Goal: Task Accomplishment & Management: Manage account settings

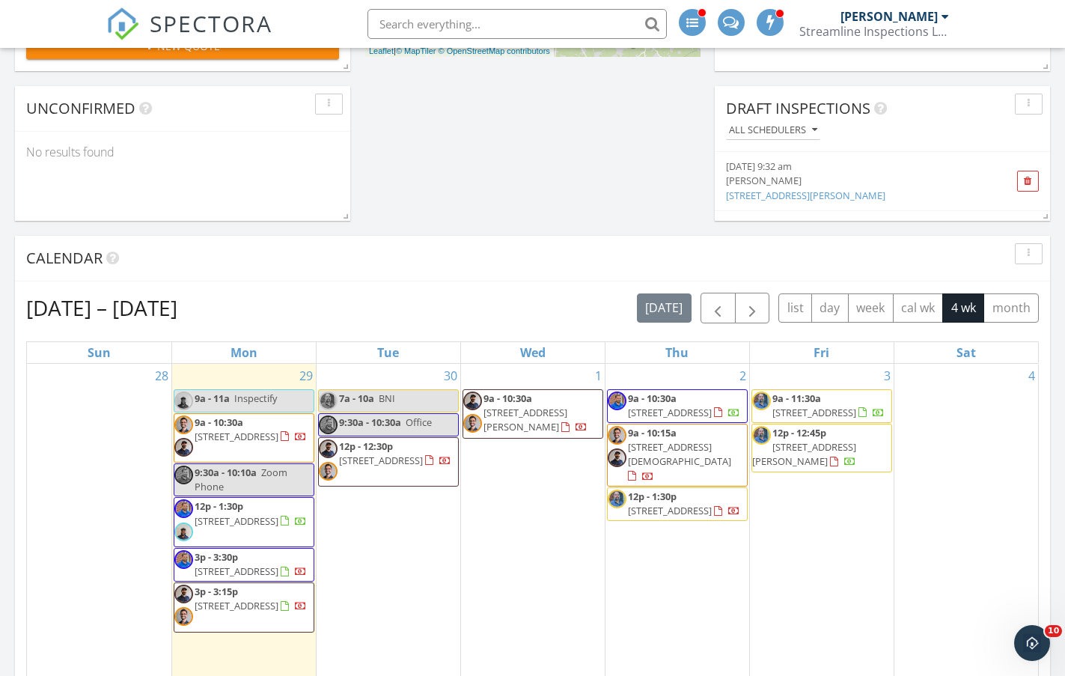
scroll to position [449, 0]
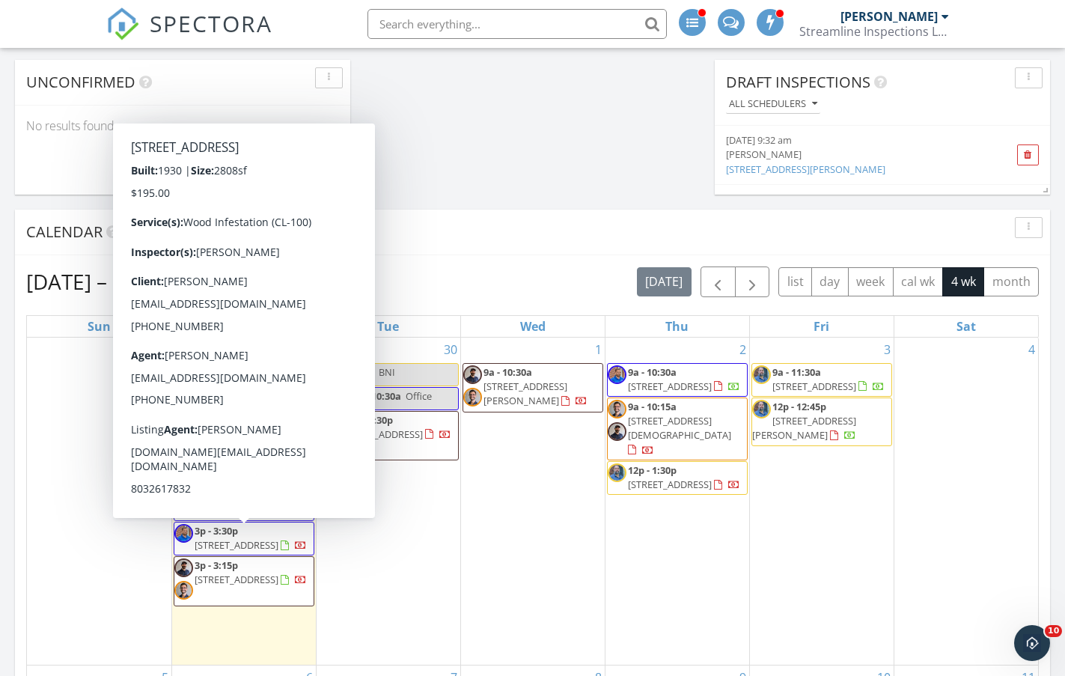
drag, startPoint x: 237, startPoint y: 572, endPoint x: 239, endPoint y: 546, distance: 26.3
click at [239, 546] on span "[STREET_ADDRESS]" at bounding box center [237, 544] width 84 height 13
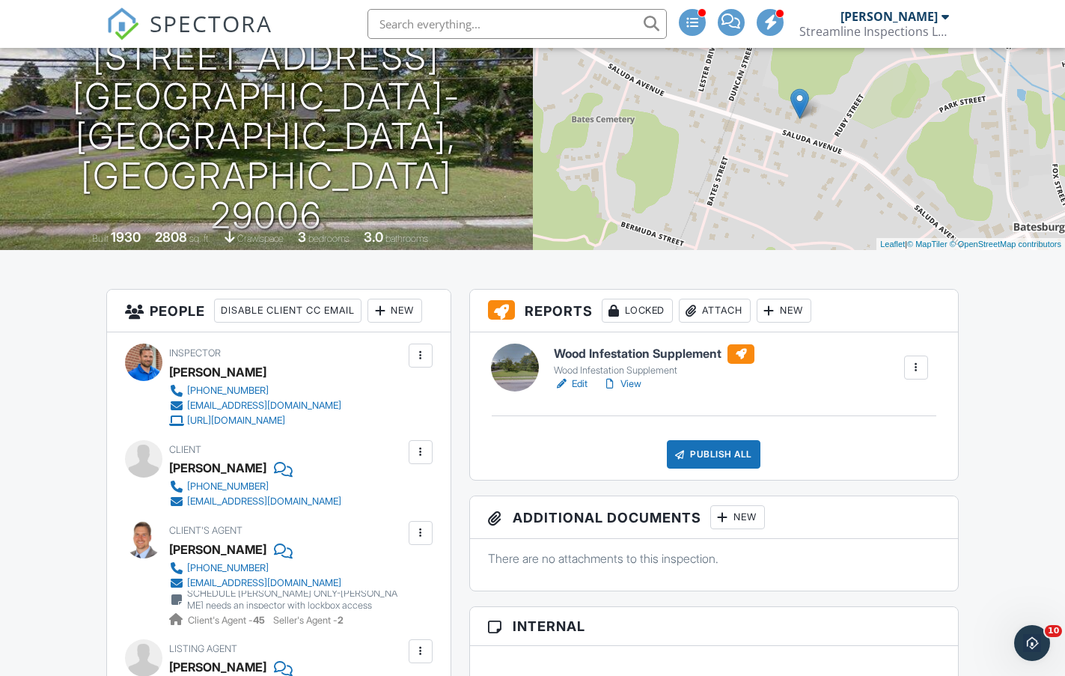
click at [399, 311] on div "New" at bounding box center [394, 311] width 55 height 24
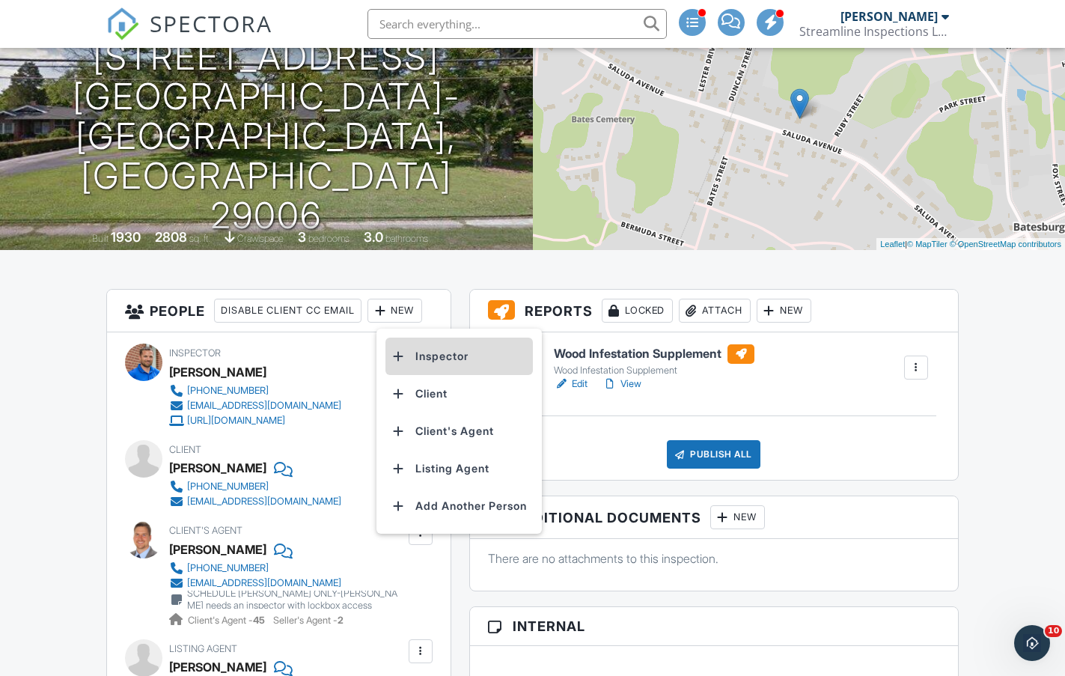
click at [426, 356] on li "Inspector" at bounding box center [458, 356] width 147 height 37
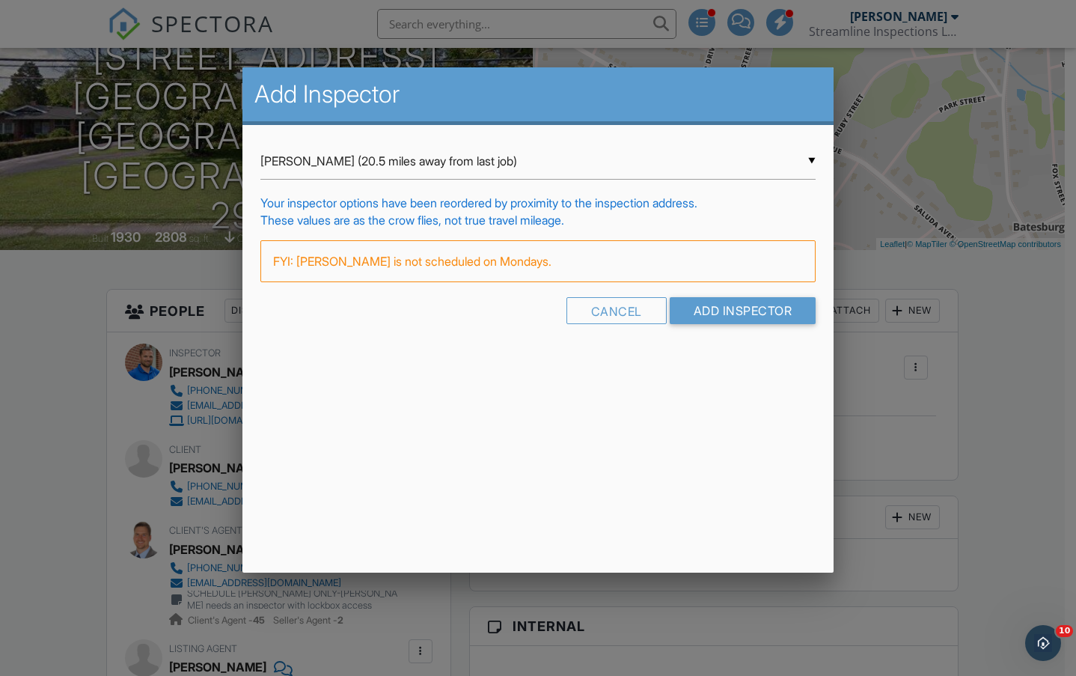
click at [384, 140] on div "▼ Kendrick Allen (20.5 miles away from last job) Kendrick Allen (20.5 miles awa…" at bounding box center [539, 239] width 592 height 228
click at [730, 306] on input "Add Inspector" at bounding box center [743, 310] width 147 height 27
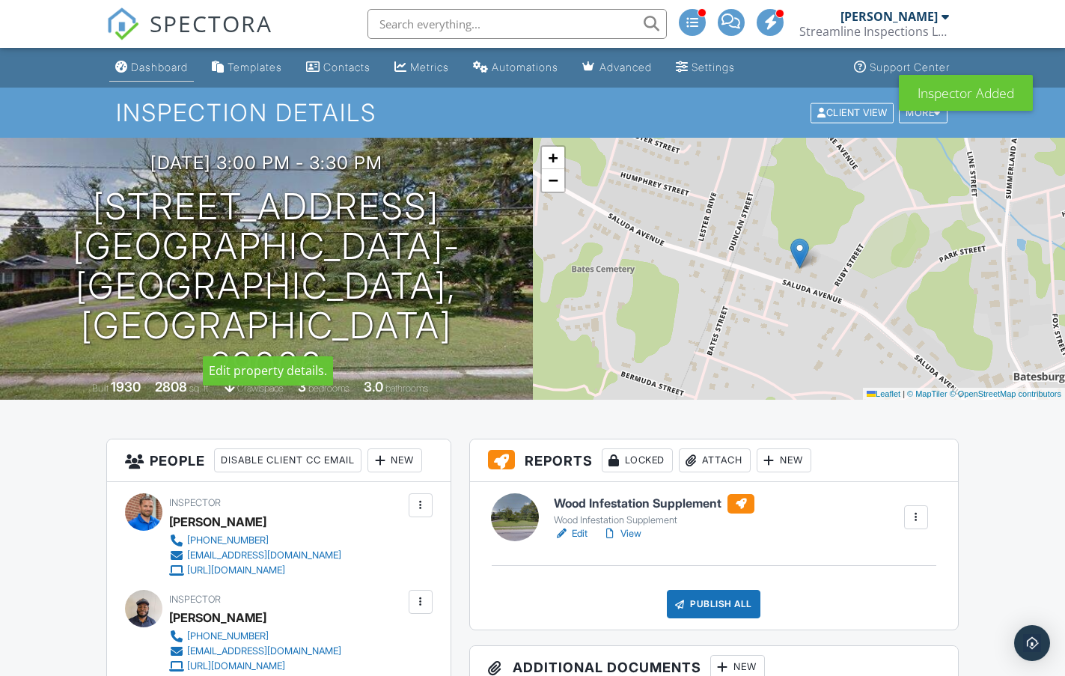
click at [168, 70] on div "Dashboard" at bounding box center [159, 67] width 57 height 13
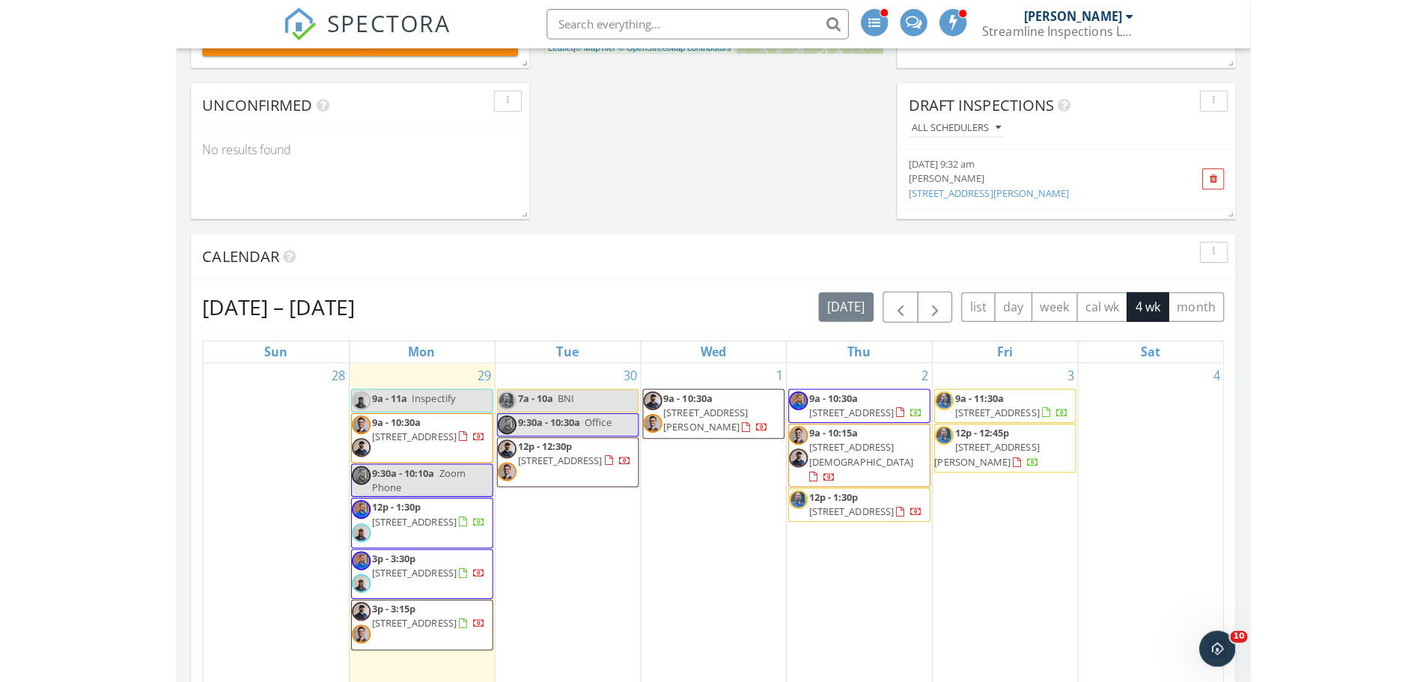
scroll to position [449, 0]
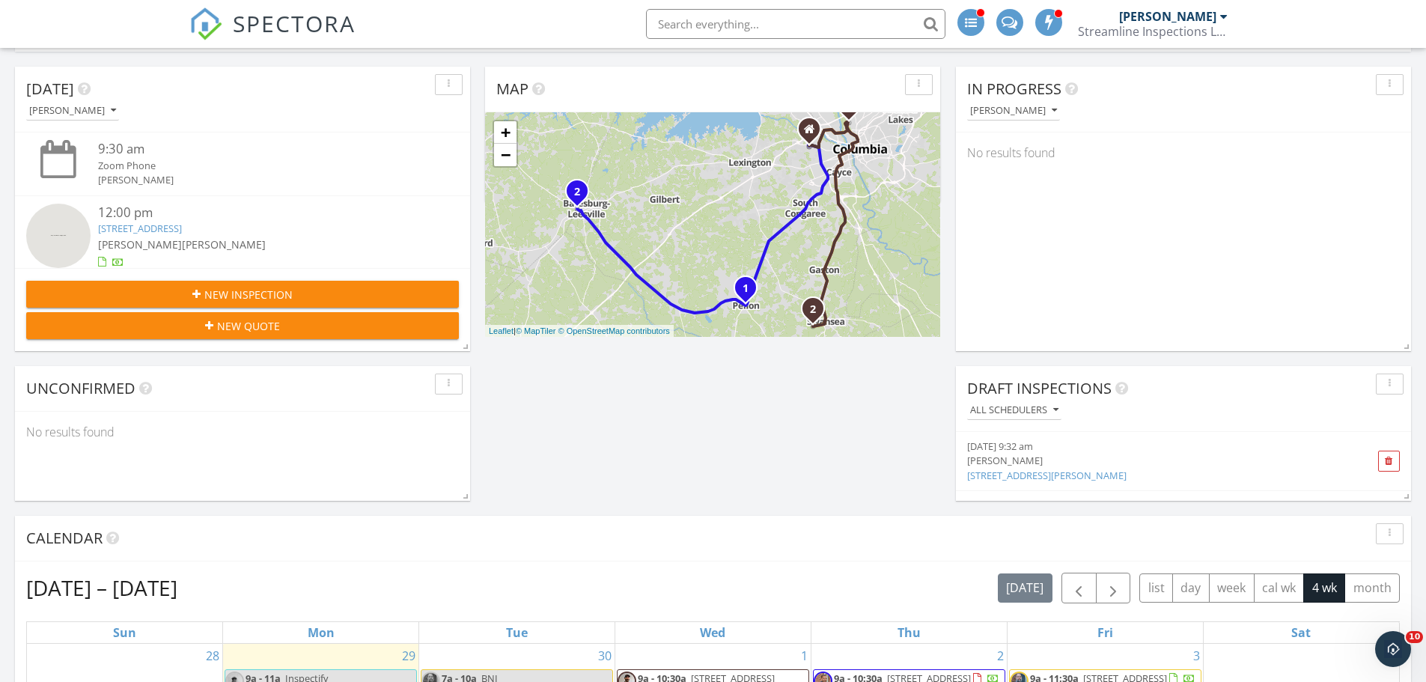
scroll to position [0, 0]
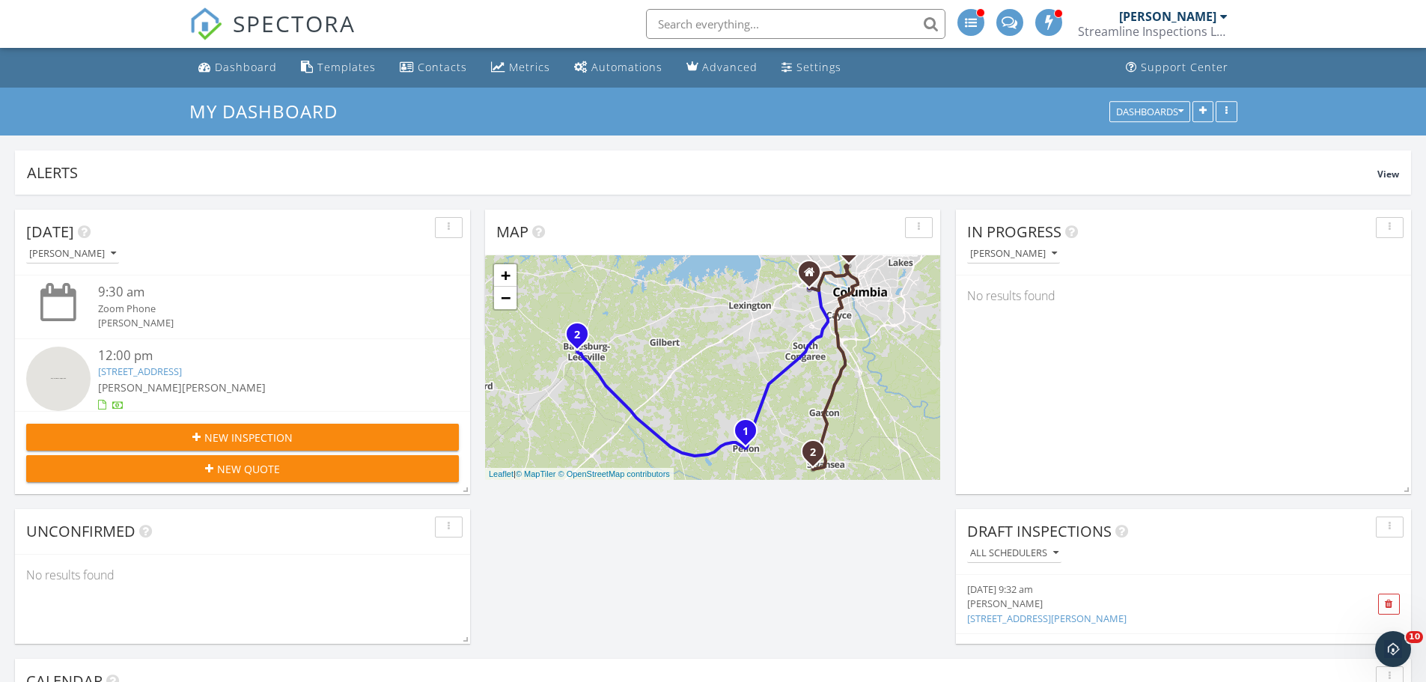
click at [1064, 105] on div "My Dashboard Dashboards" at bounding box center [713, 112] width 1426 height 48
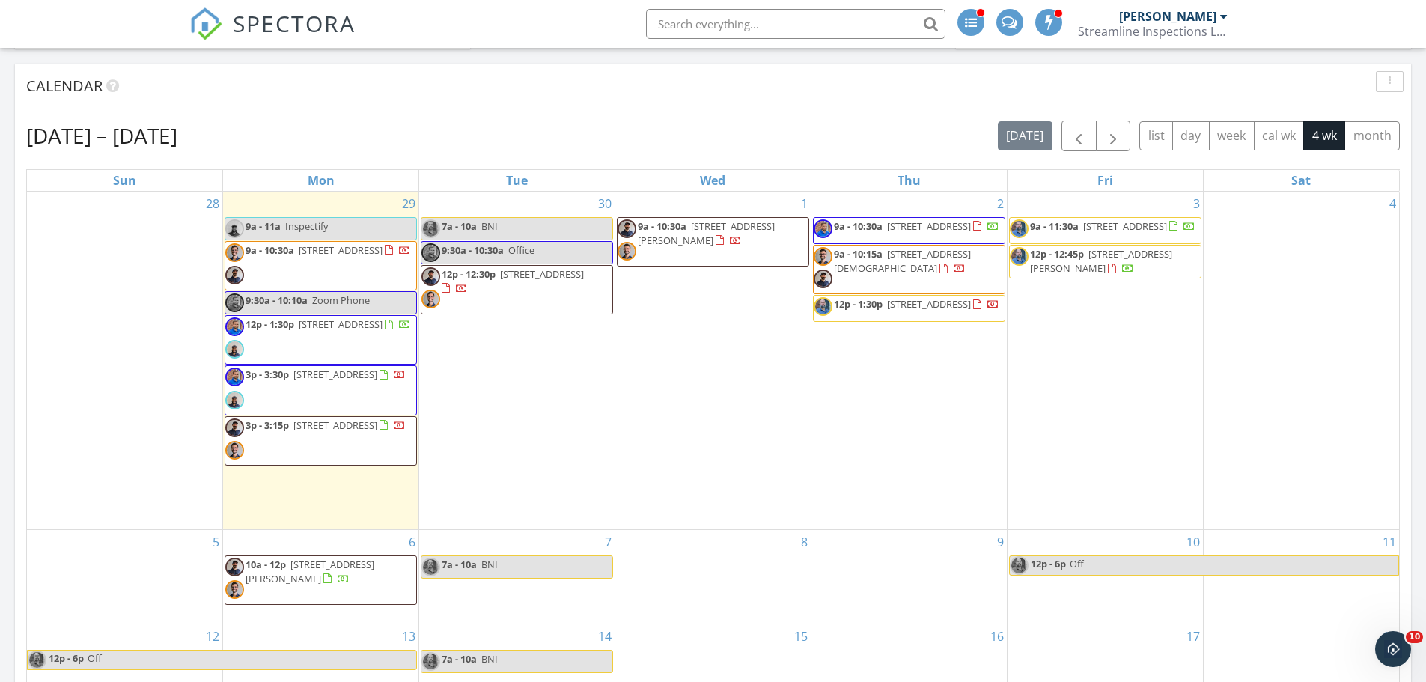
scroll to position [599, 0]
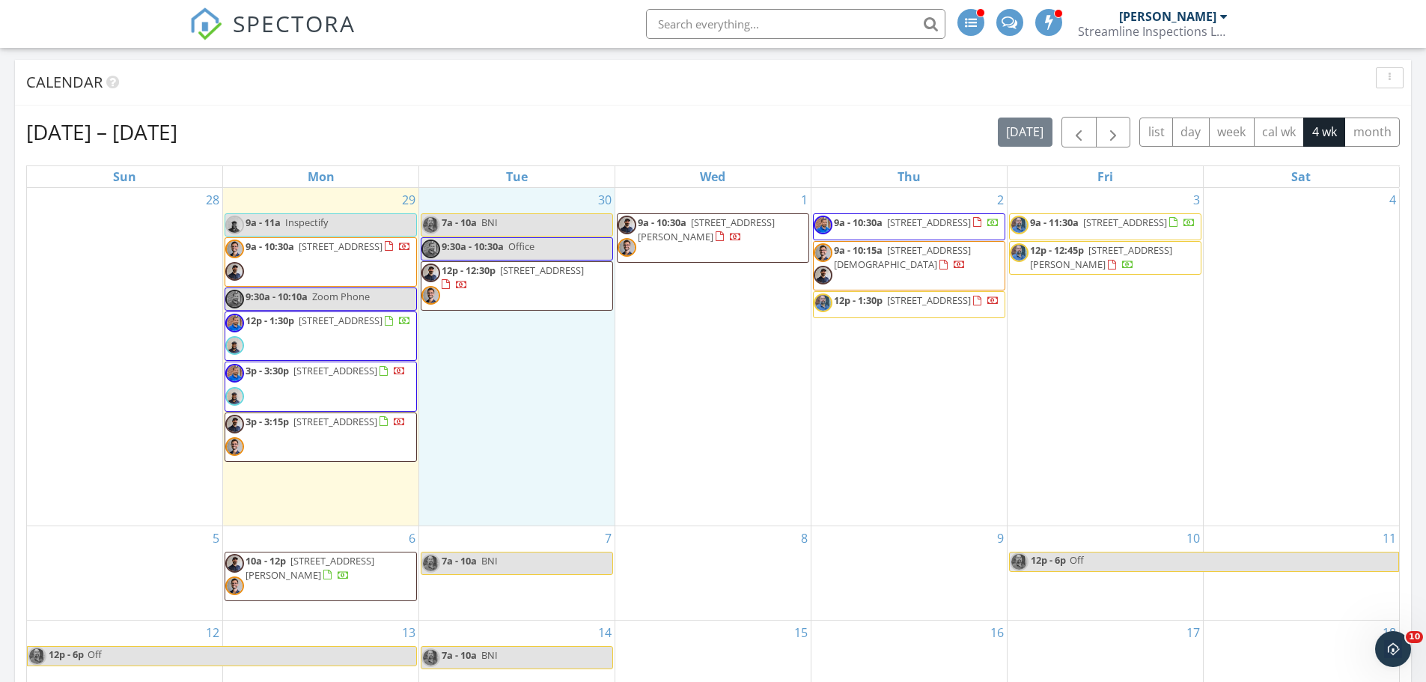
click at [495, 385] on div "30 7a - 10a BNI 9:30a - 10:30a Office 12p - 12:30p [STREET_ADDRESS]" at bounding box center [516, 357] width 195 height 338
click at [512, 326] on link "Inspection" at bounding box center [516, 323] width 77 height 24
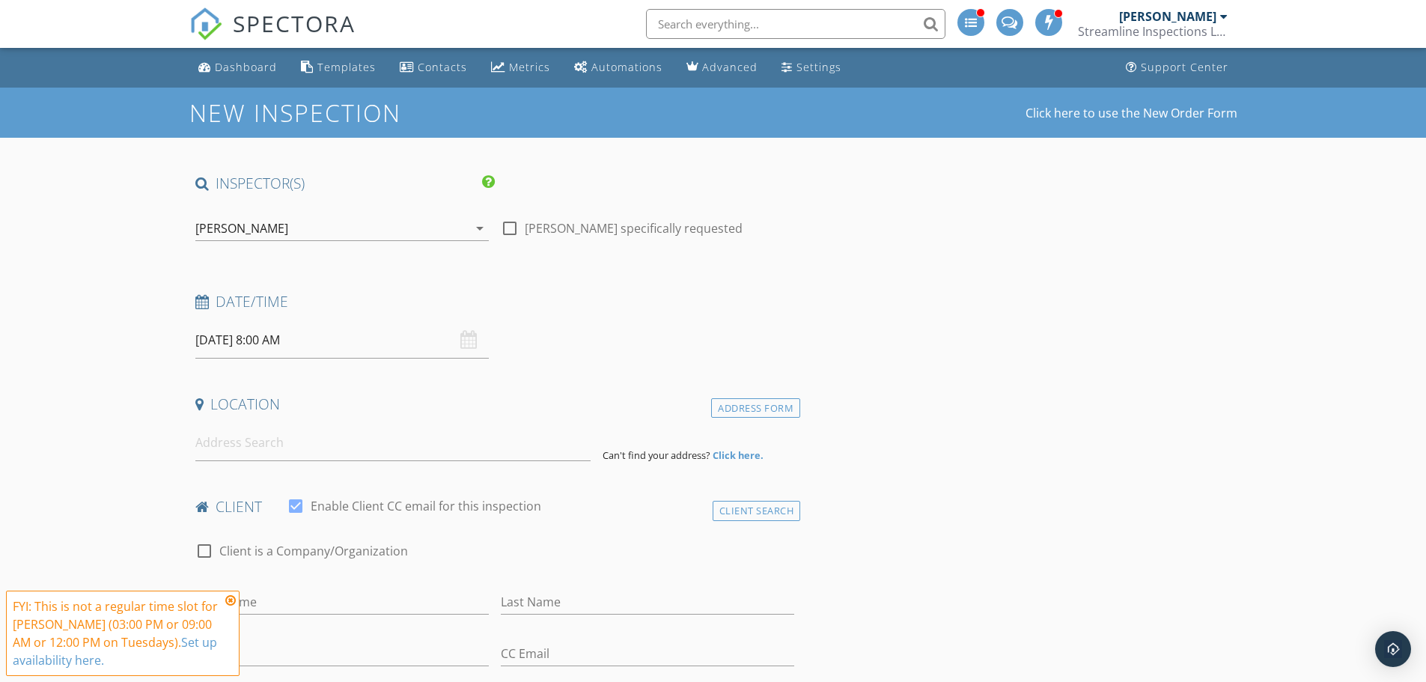
click at [251, 228] on div "[PERSON_NAME]" at bounding box center [241, 228] width 93 height 13
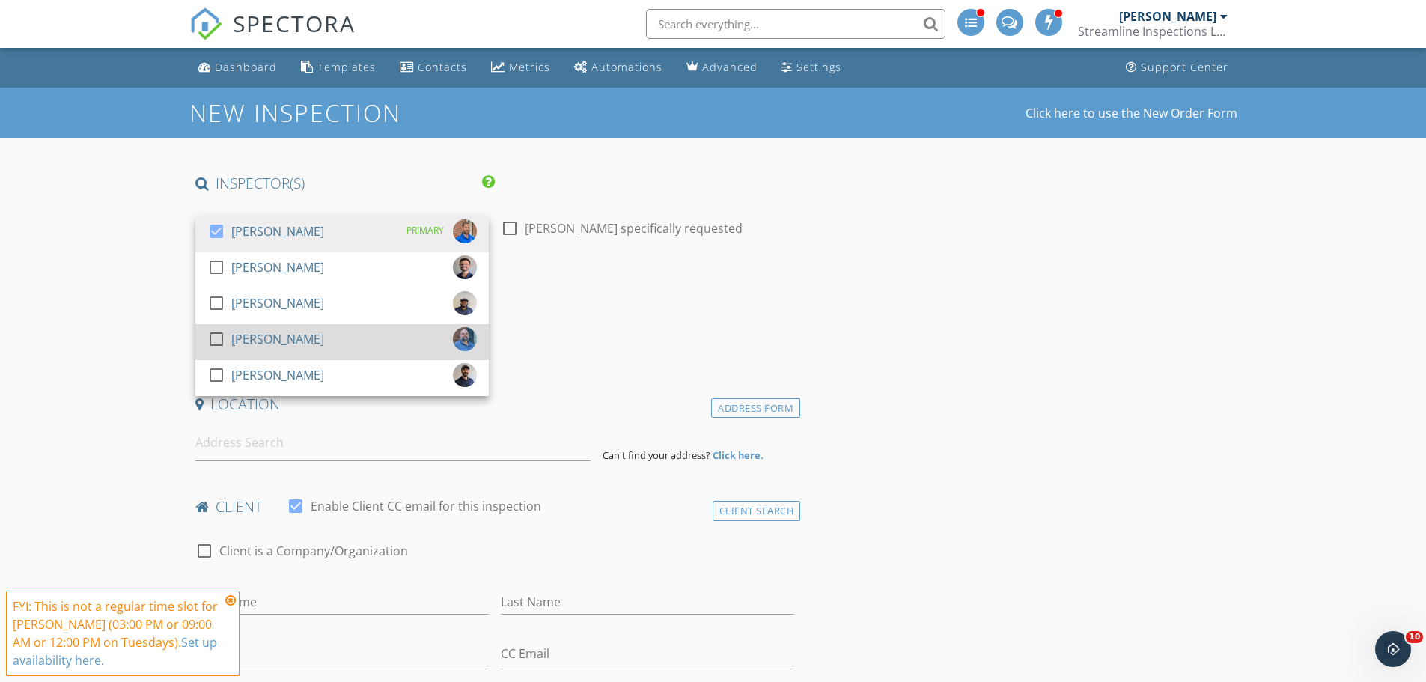
click at [210, 343] on div at bounding box center [216, 338] width 25 height 25
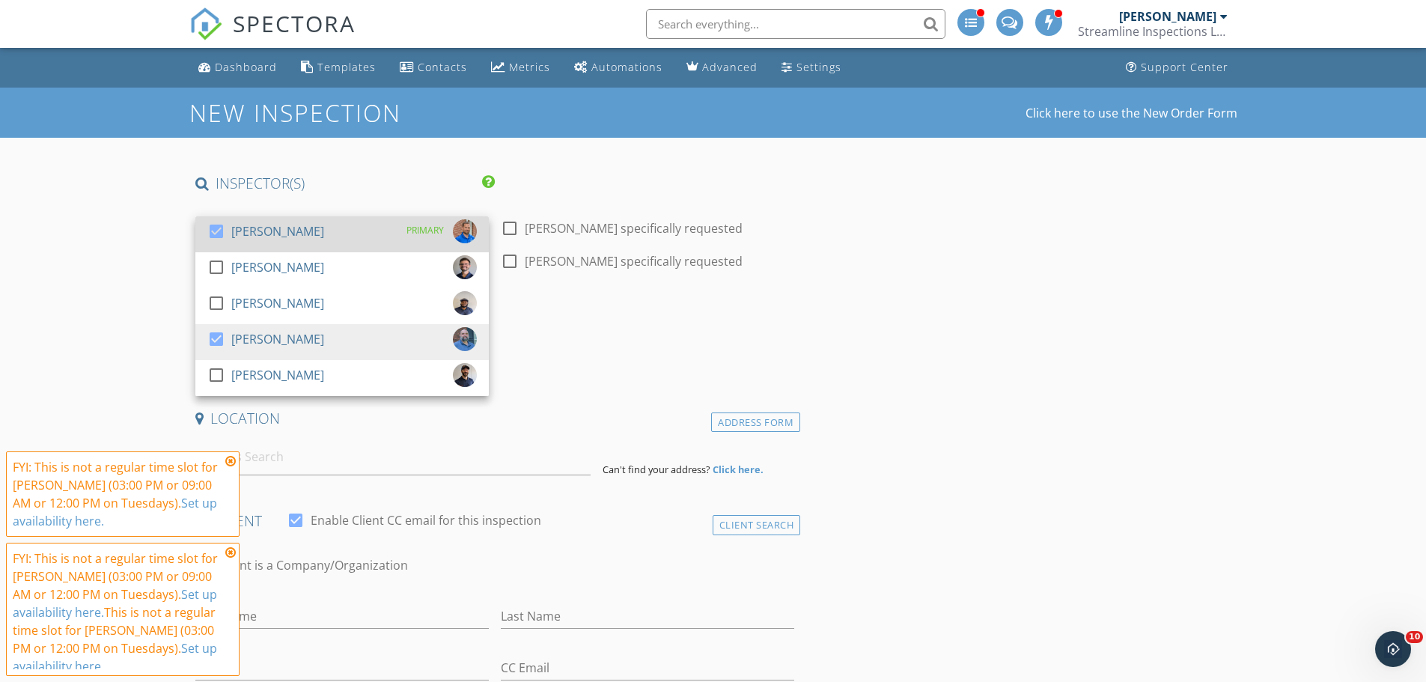
click at [218, 229] on div at bounding box center [216, 231] width 25 height 25
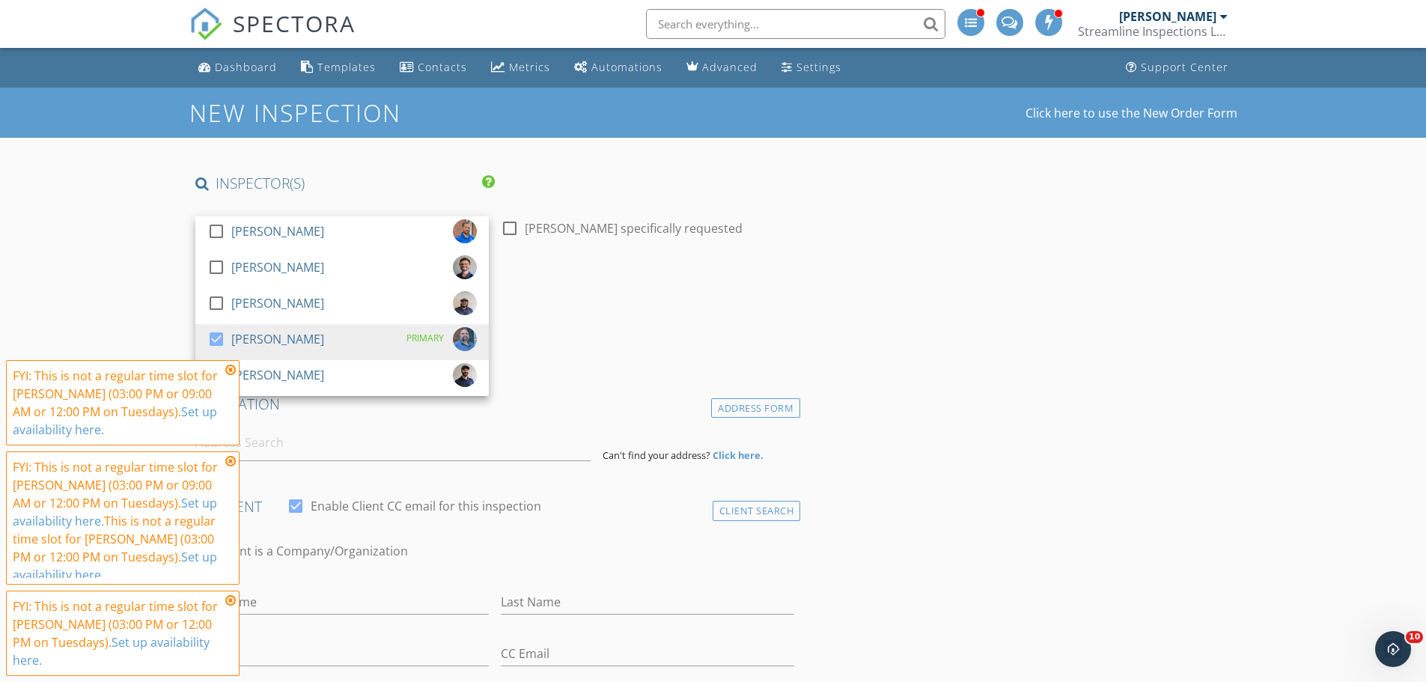
click at [685, 302] on h4 "Date/Time" at bounding box center [495, 301] width 600 height 19
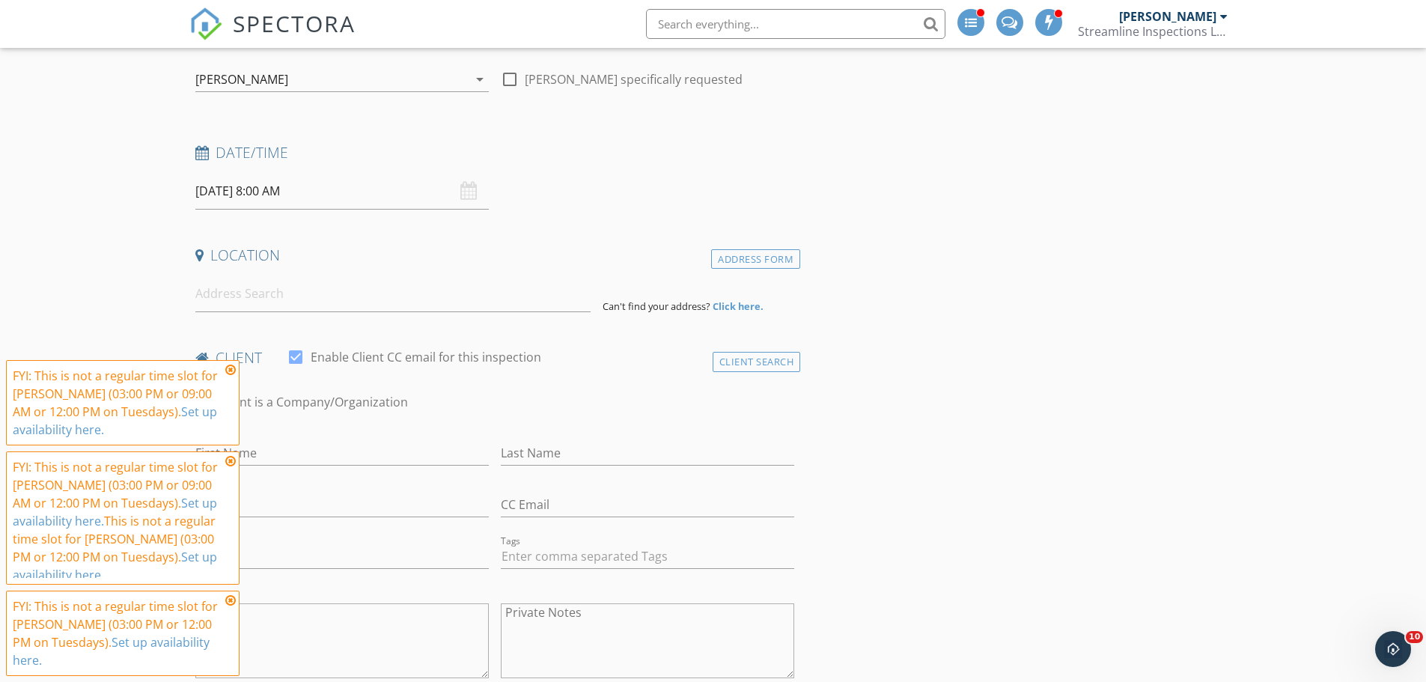
scroll to position [150, 0]
click at [263, 195] on input "09/30/2025 8:00 AM" at bounding box center [341, 190] width 293 height 37
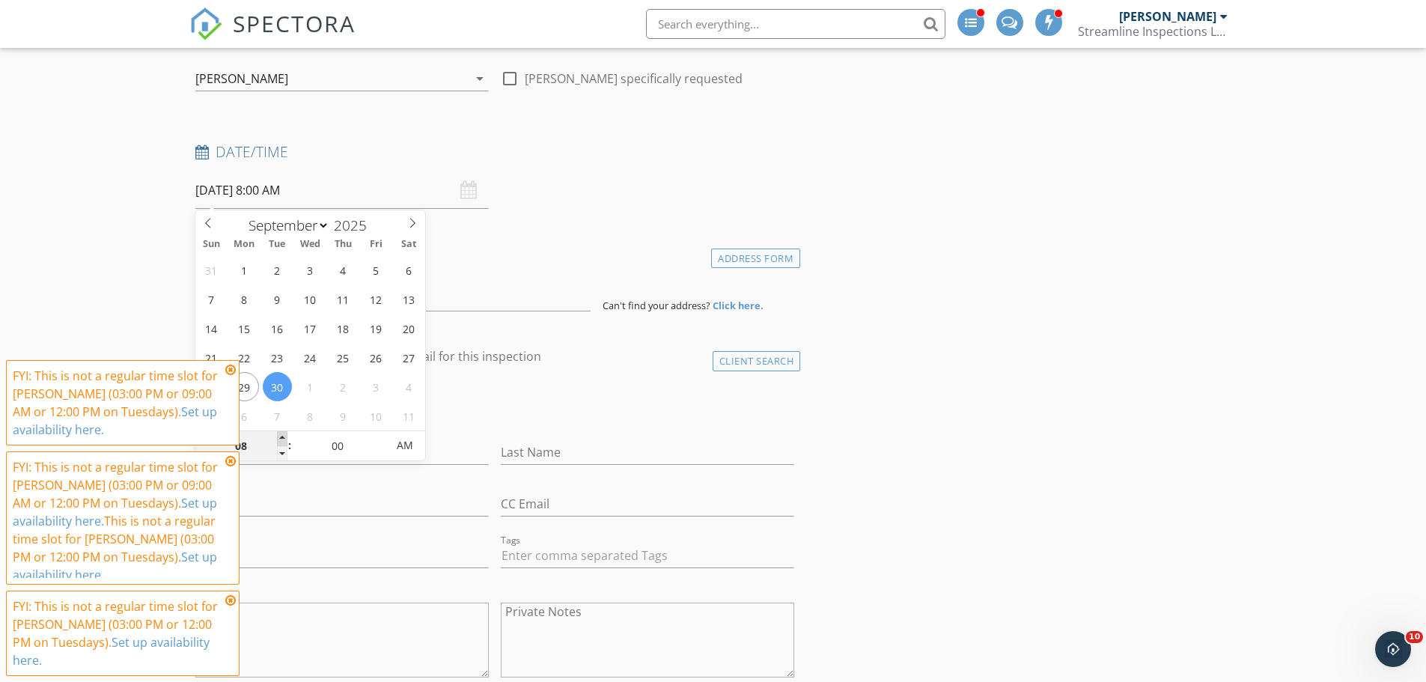
type input "09"
type input "09/30/2025 9:00 AM"
click at [282, 439] on span at bounding box center [282, 438] width 10 height 15
type input "10"
type input "09/30/2025 10:00 AM"
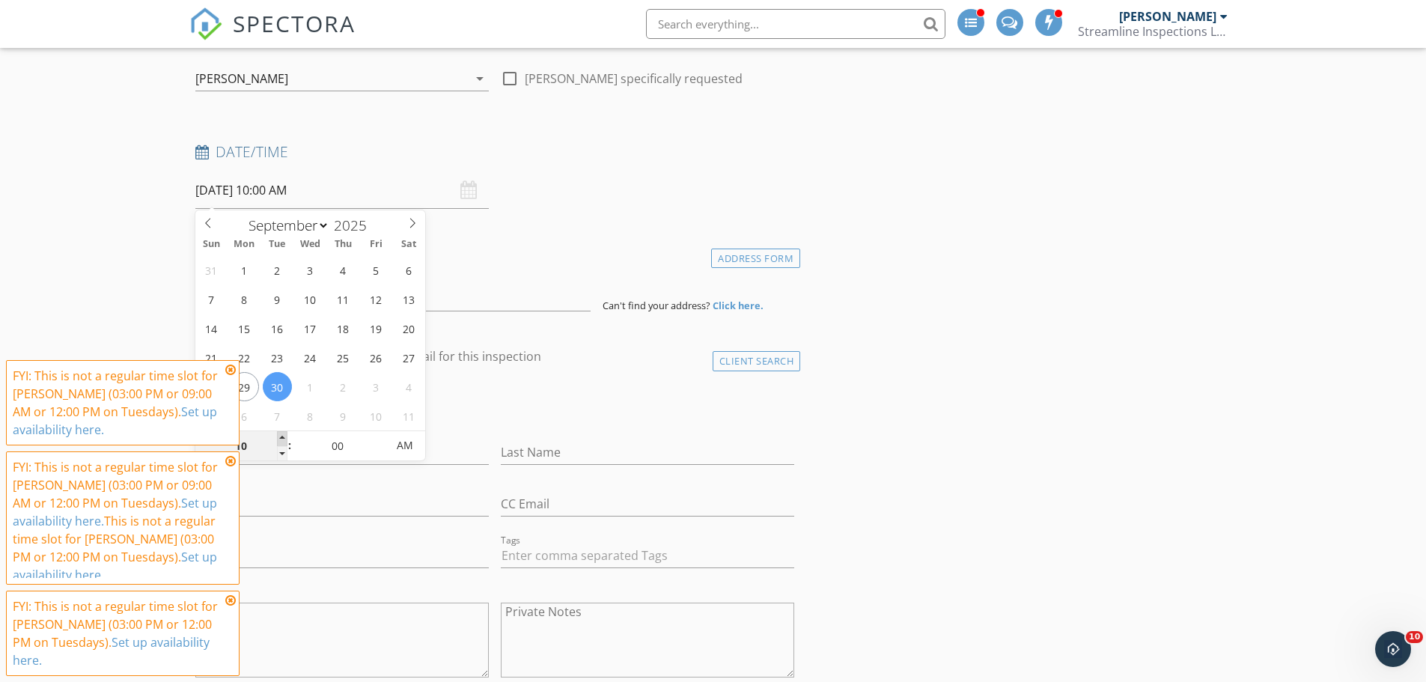
click at [282, 439] on span at bounding box center [282, 438] width 10 height 15
type input "11"
type input "09/30/2025 11:00 AM"
click at [282, 439] on span at bounding box center [282, 438] width 10 height 15
type input "12"
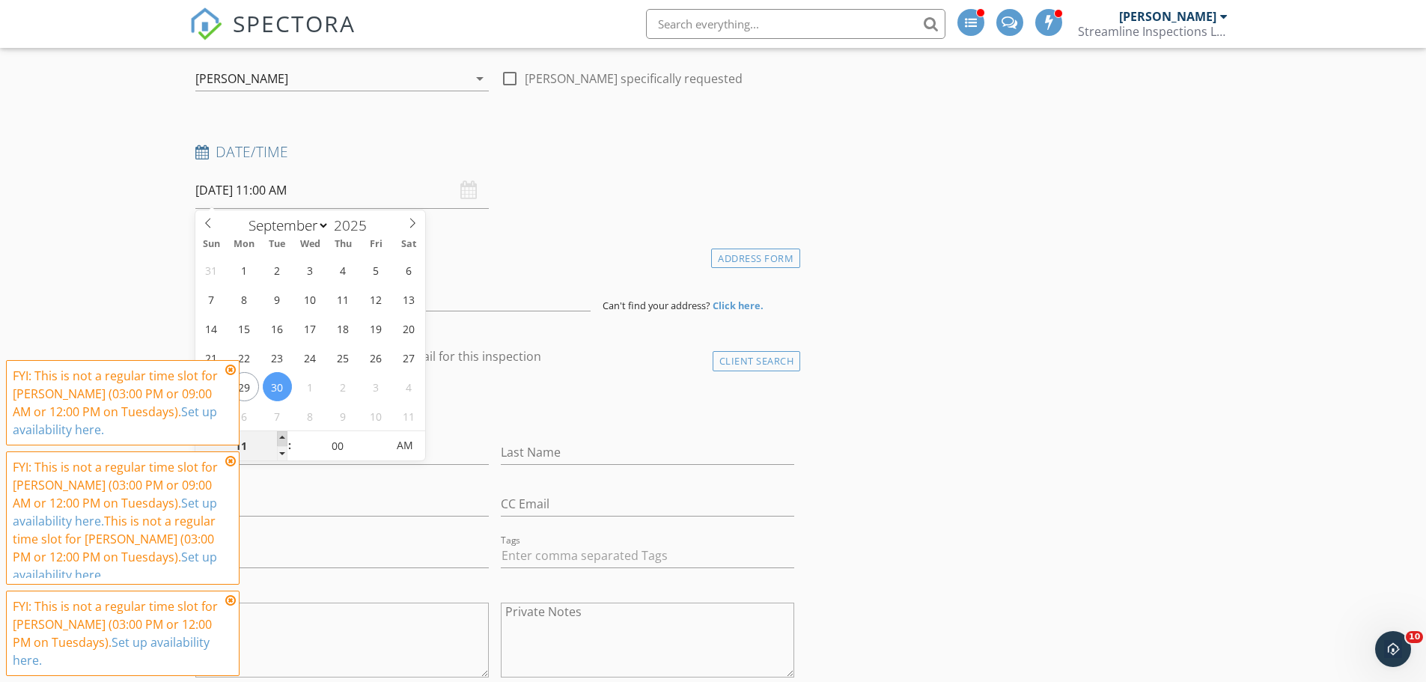
type input "09/30/2025 12:00 PM"
click at [282, 439] on span at bounding box center [282, 438] width 10 height 15
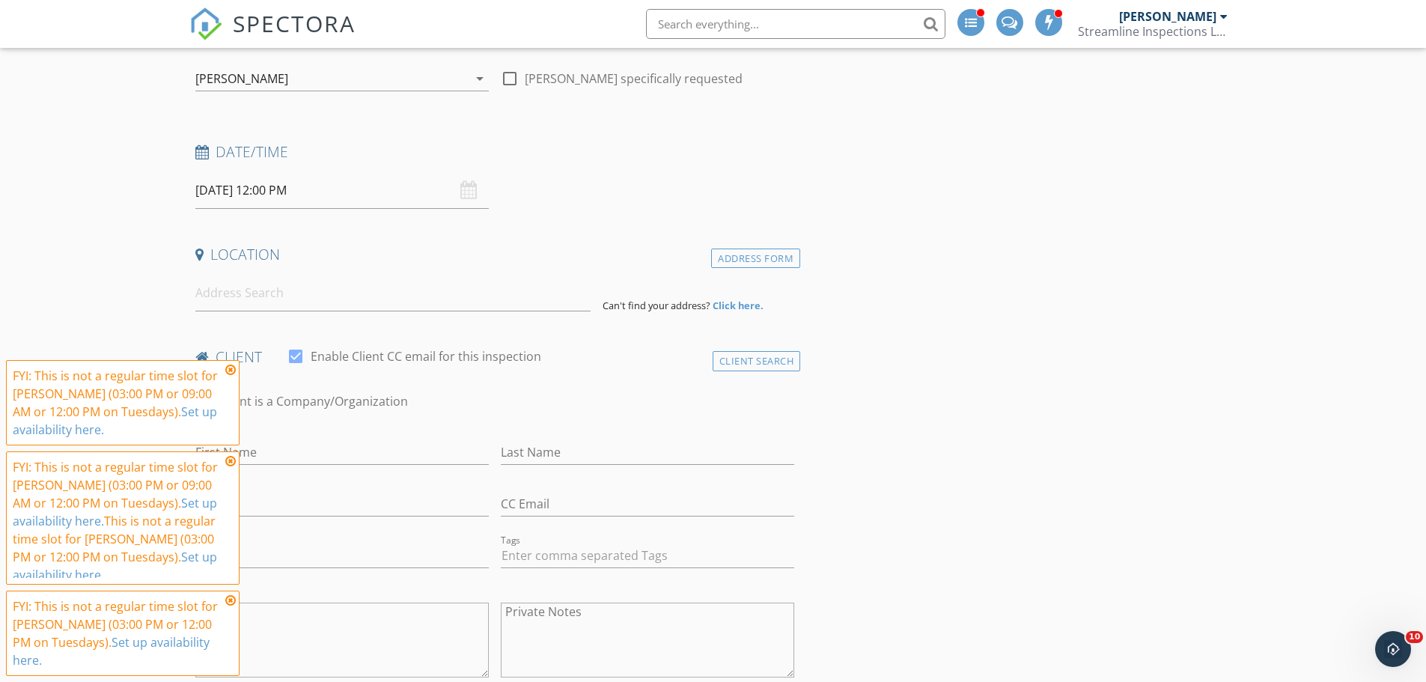
click at [523, 262] on h4 "Location" at bounding box center [495, 254] width 600 height 19
click at [302, 298] on input at bounding box center [392, 293] width 395 height 37
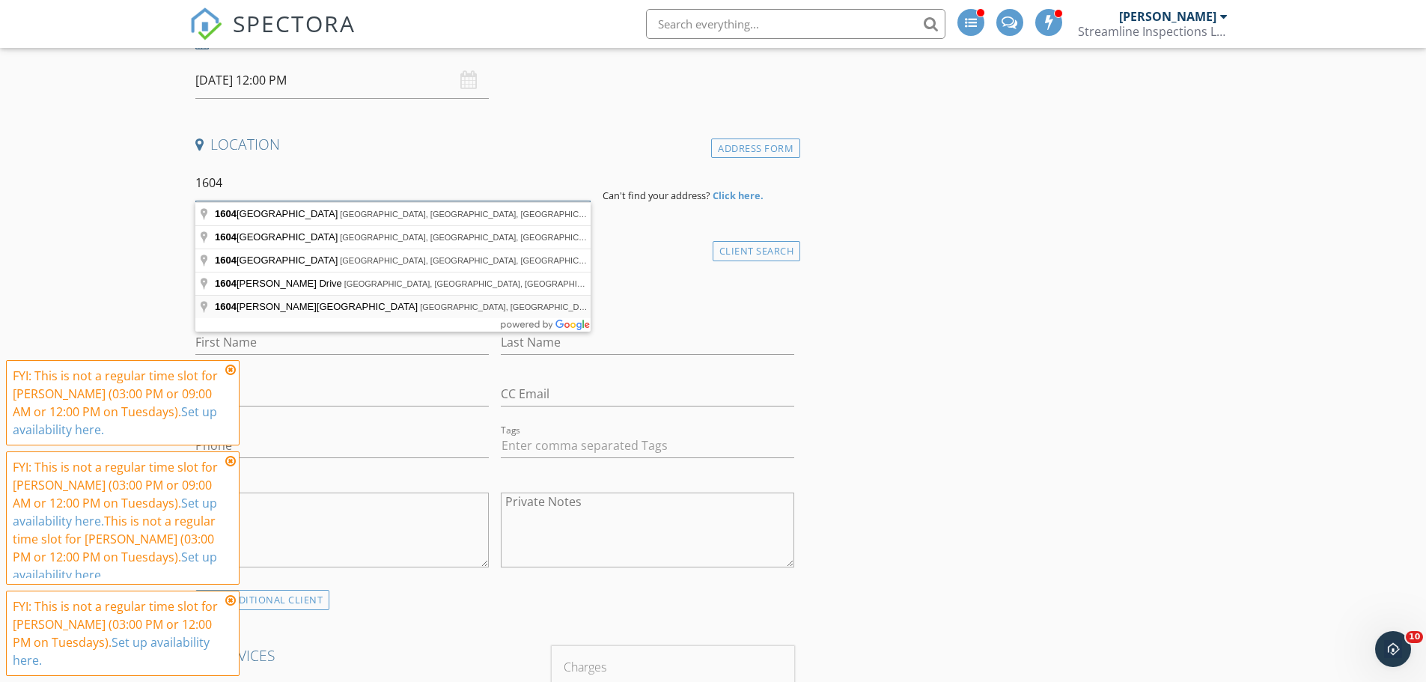
scroll to position [299, 0]
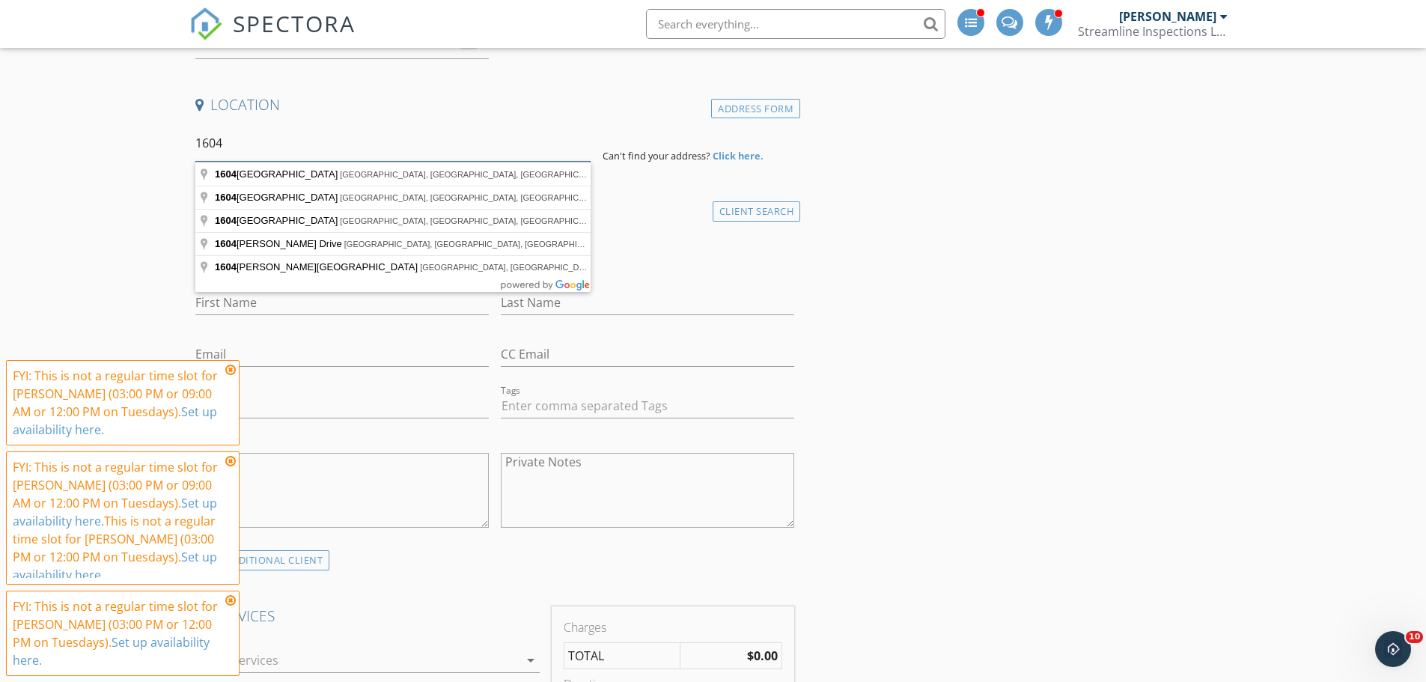
type input "1604"
click at [228, 370] on icon at bounding box center [230, 370] width 10 height 12
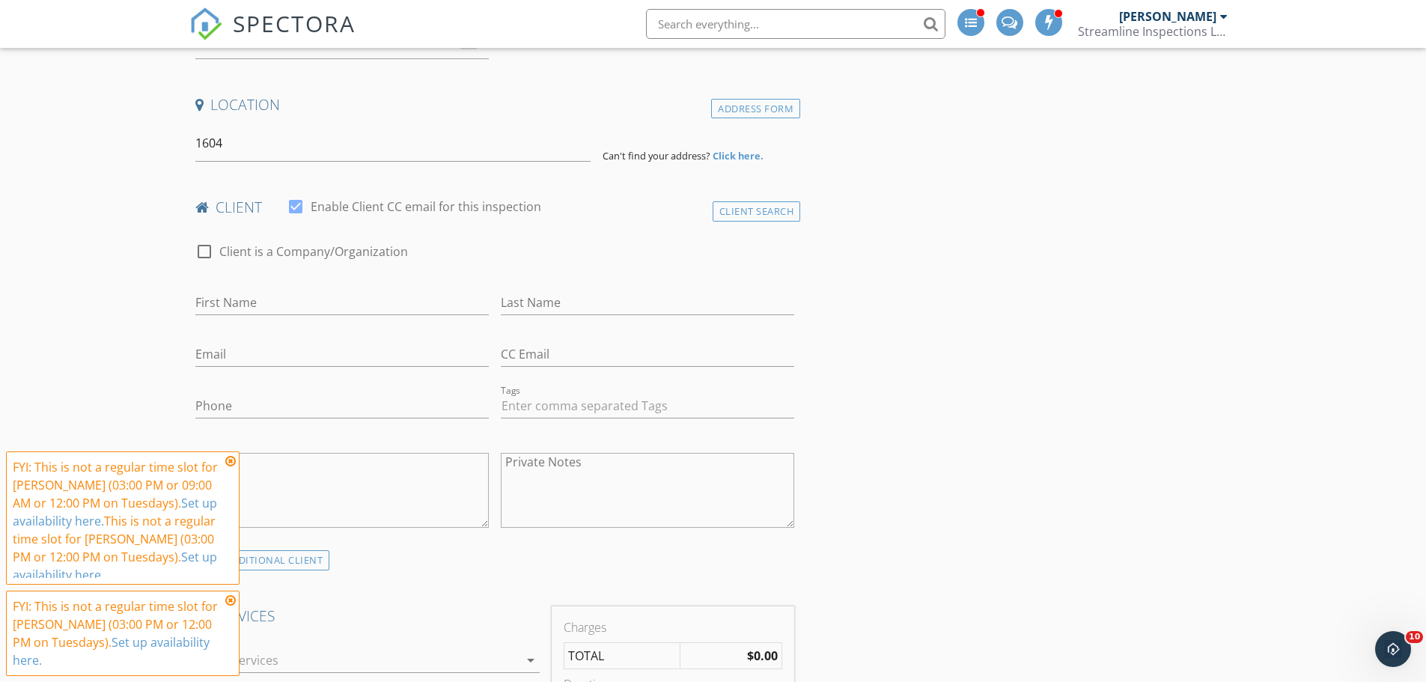
click at [232, 465] on icon at bounding box center [230, 461] width 10 height 12
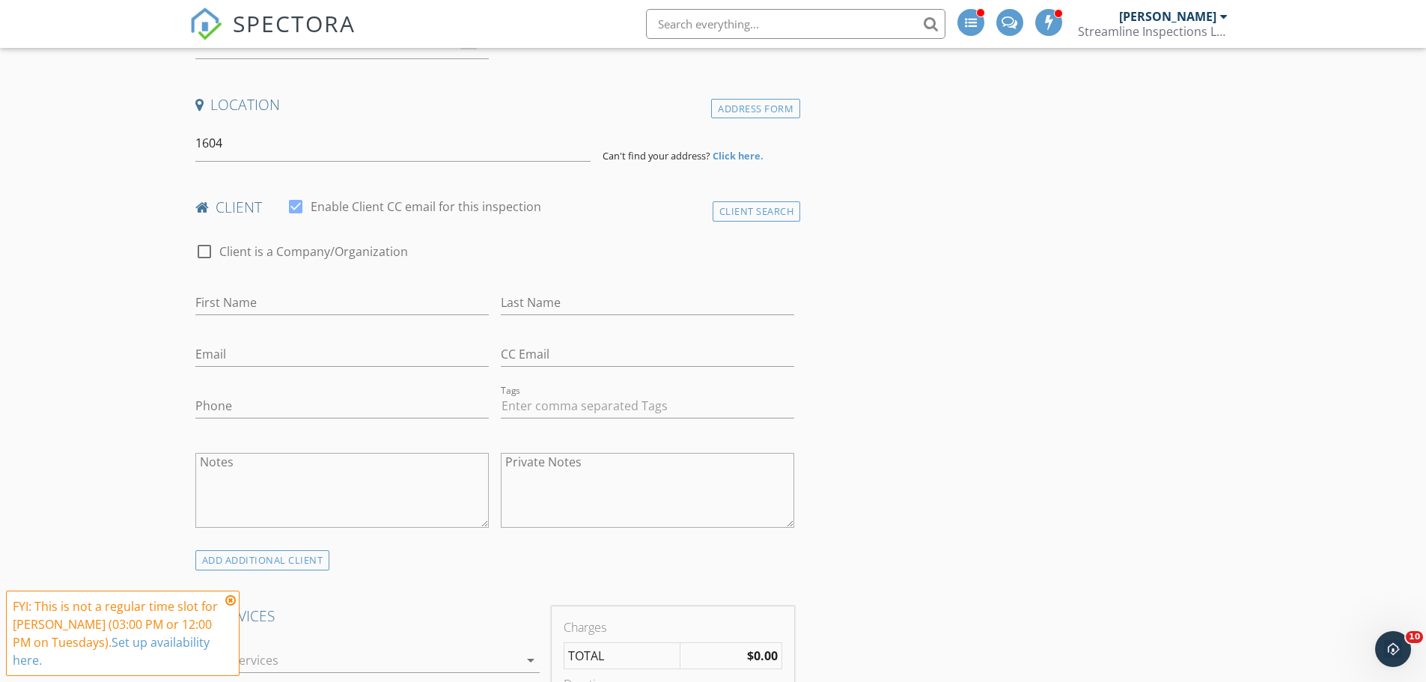
click at [229, 596] on icon at bounding box center [230, 600] width 10 height 12
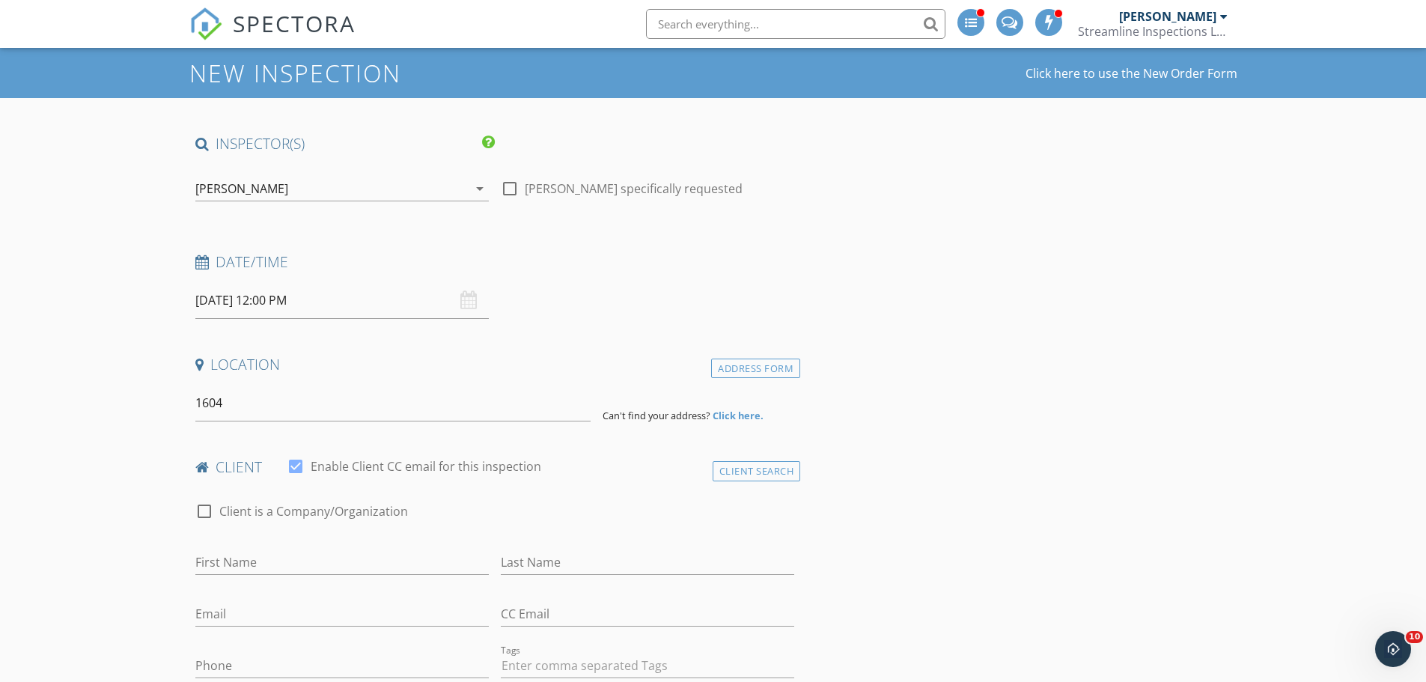
scroll to position [0, 0]
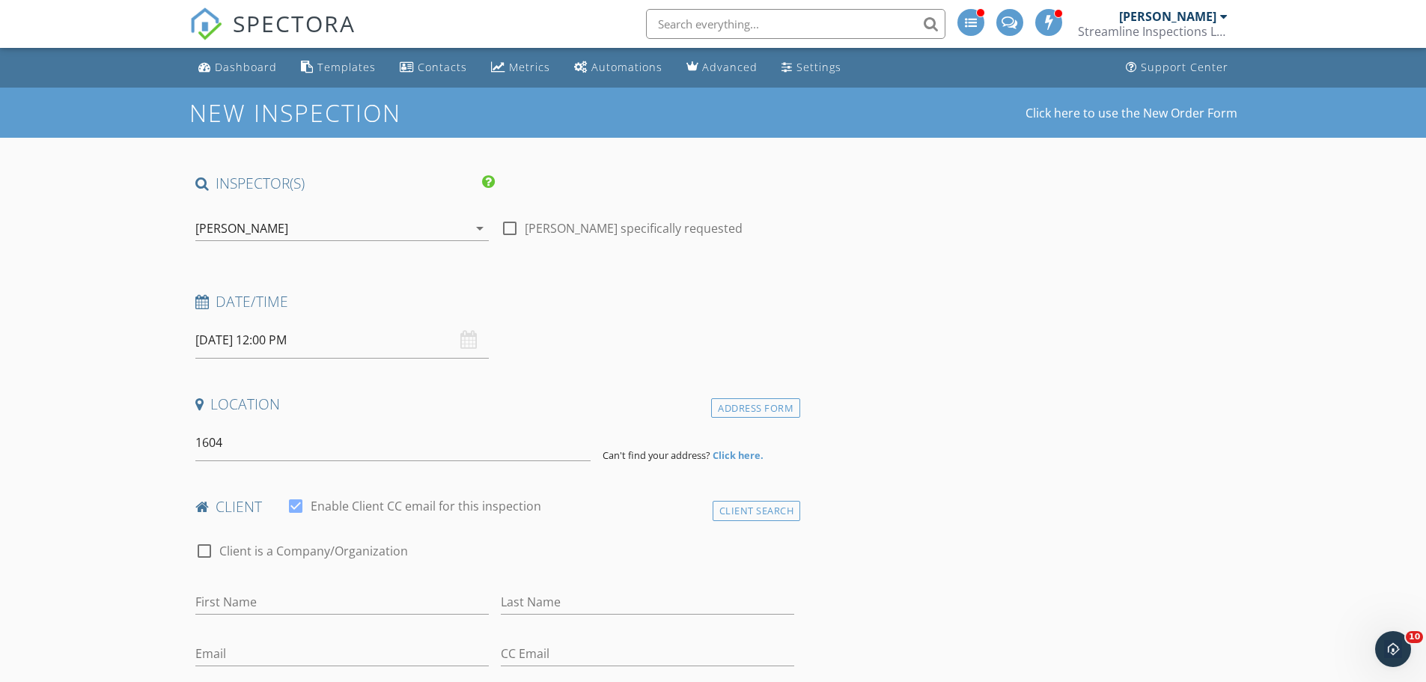
click at [244, 341] on input "09/30/2025 12:00 PM" at bounding box center [341, 340] width 293 height 37
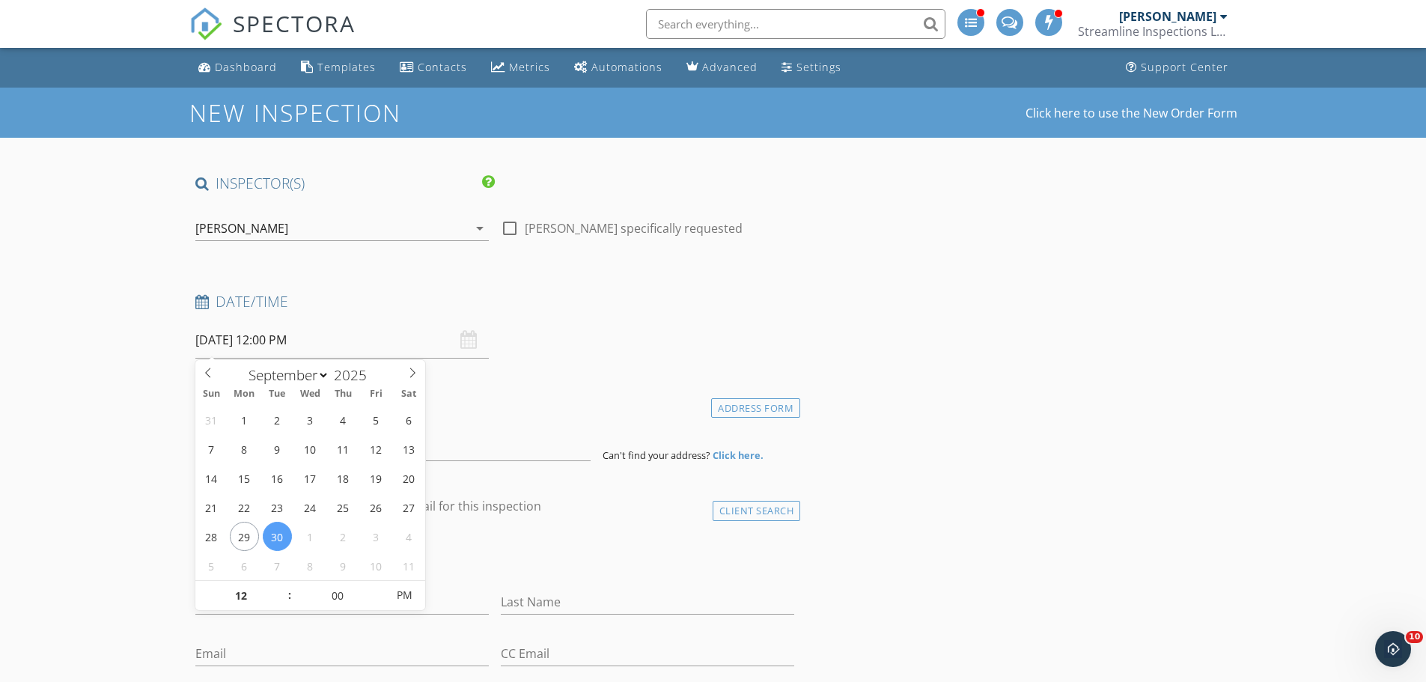
click at [382, 225] on div "[PERSON_NAME]" at bounding box center [331, 228] width 272 height 24
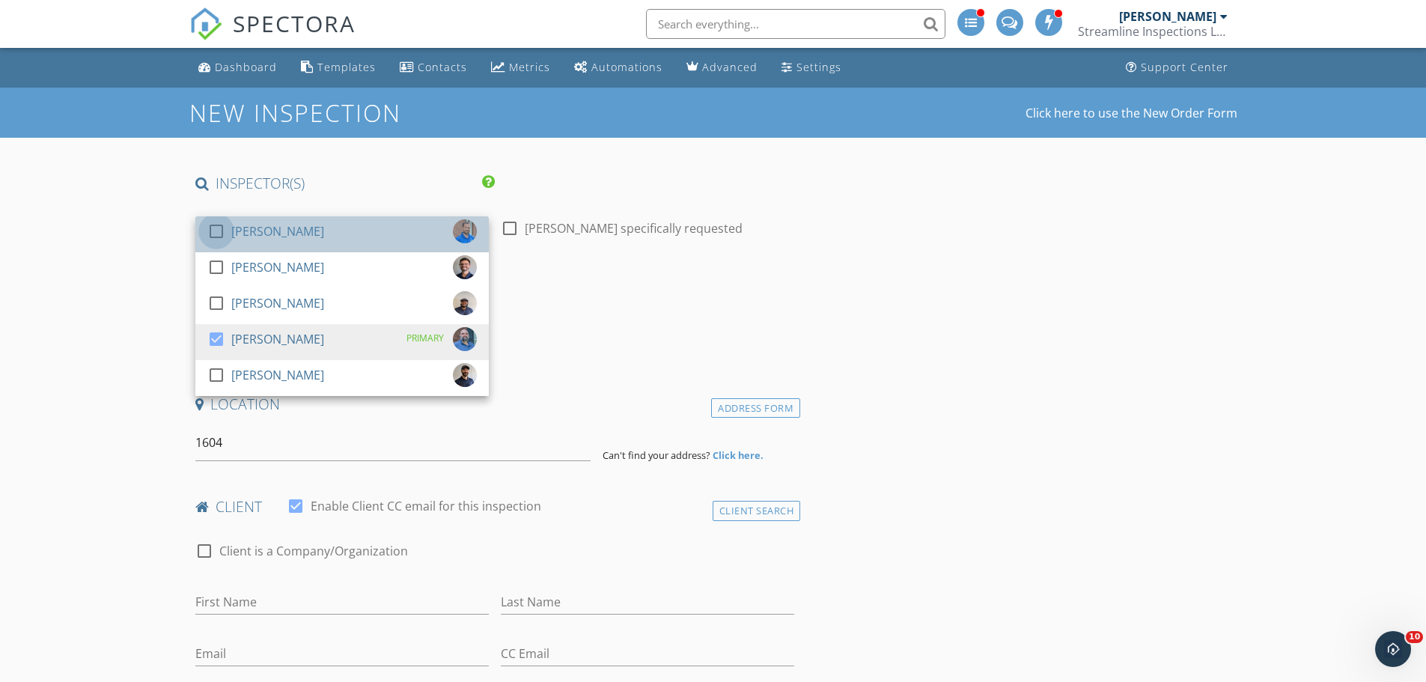
click at [225, 239] on div at bounding box center [216, 231] width 25 height 25
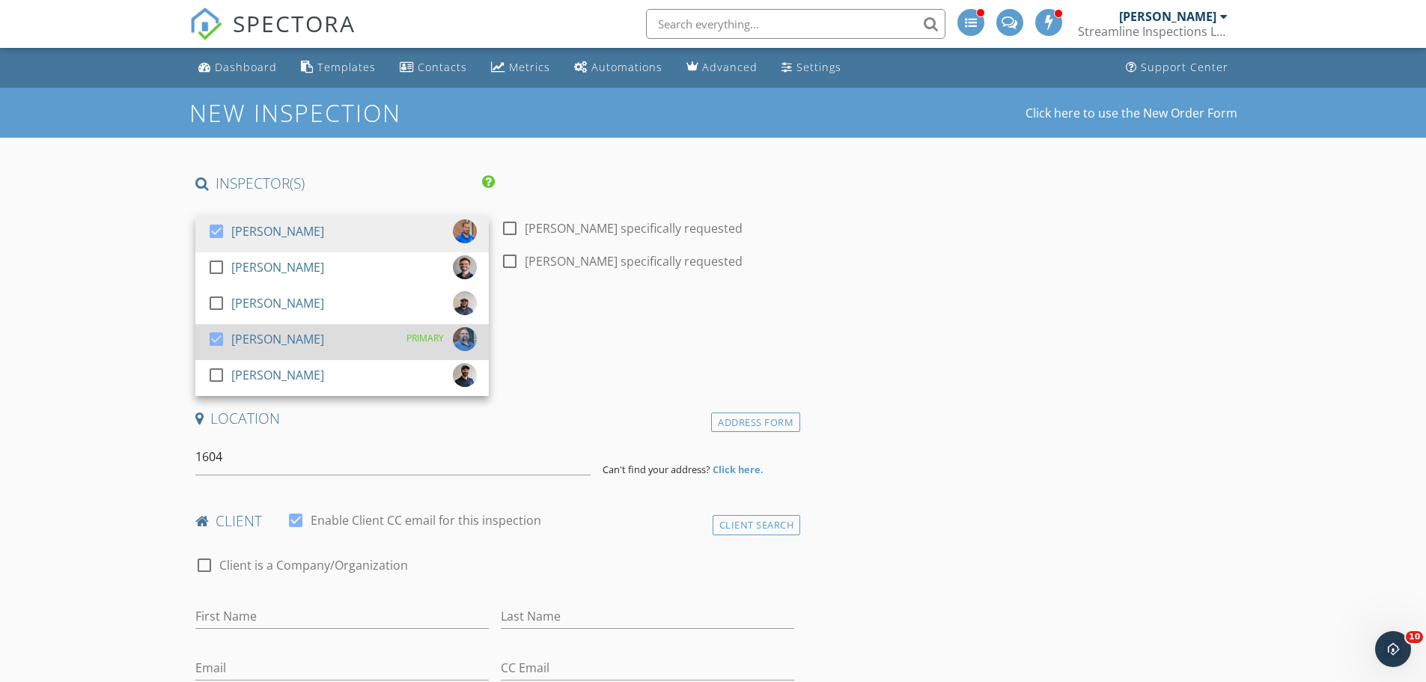
click at [215, 342] on div at bounding box center [216, 338] width 25 height 25
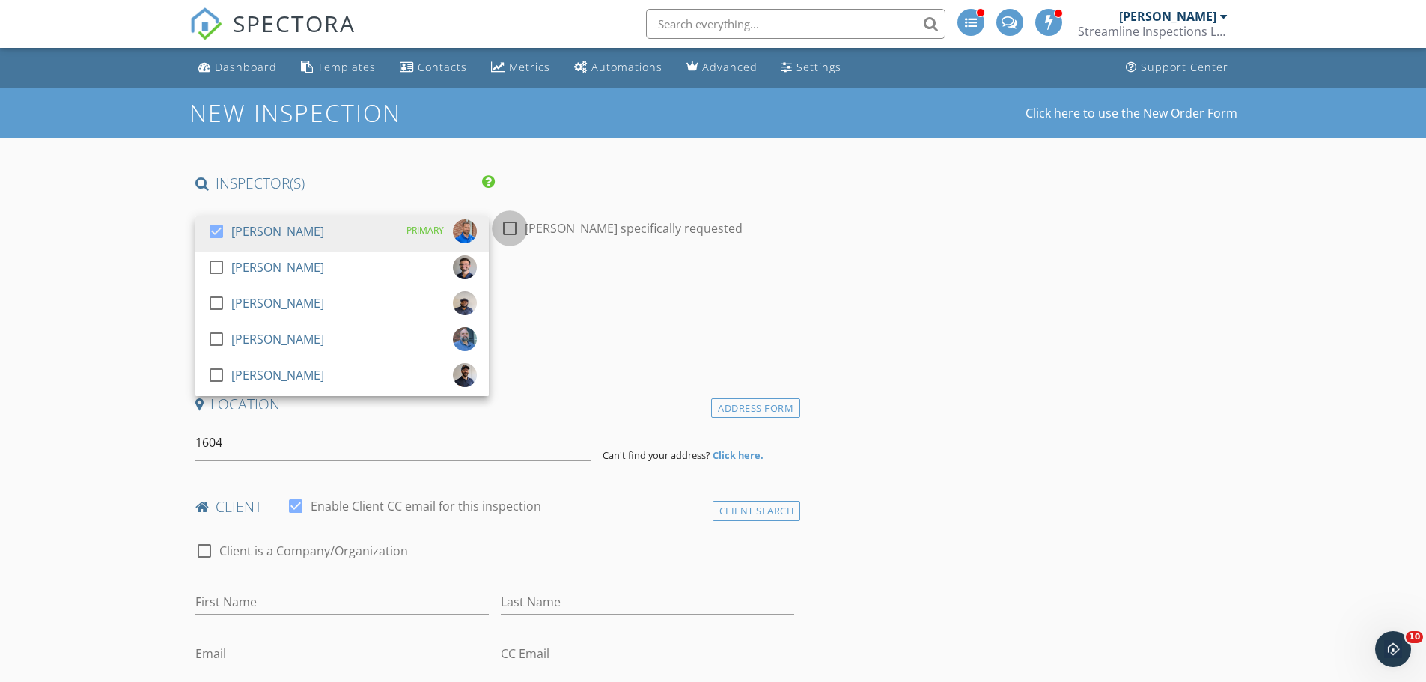
click at [508, 228] on div at bounding box center [509, 228] width 25 height 25
checkbox input "true"
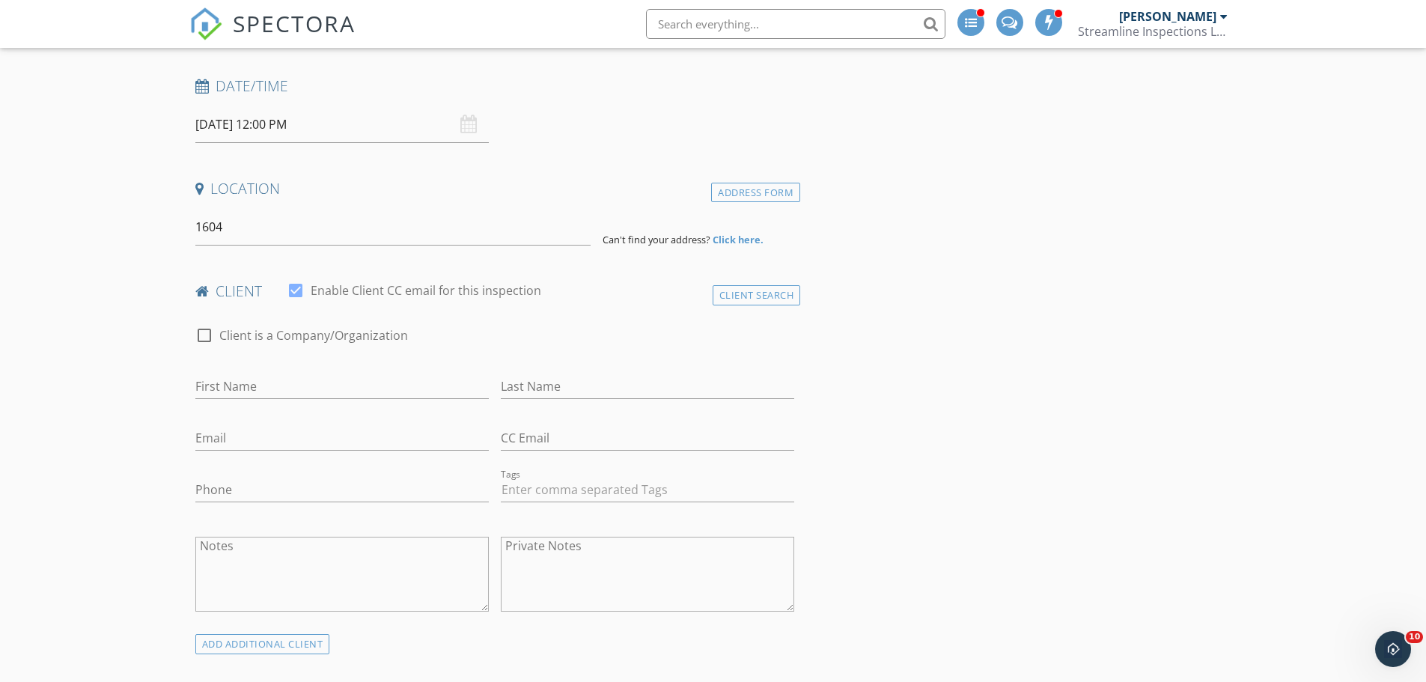
scroll to position [225, 0]
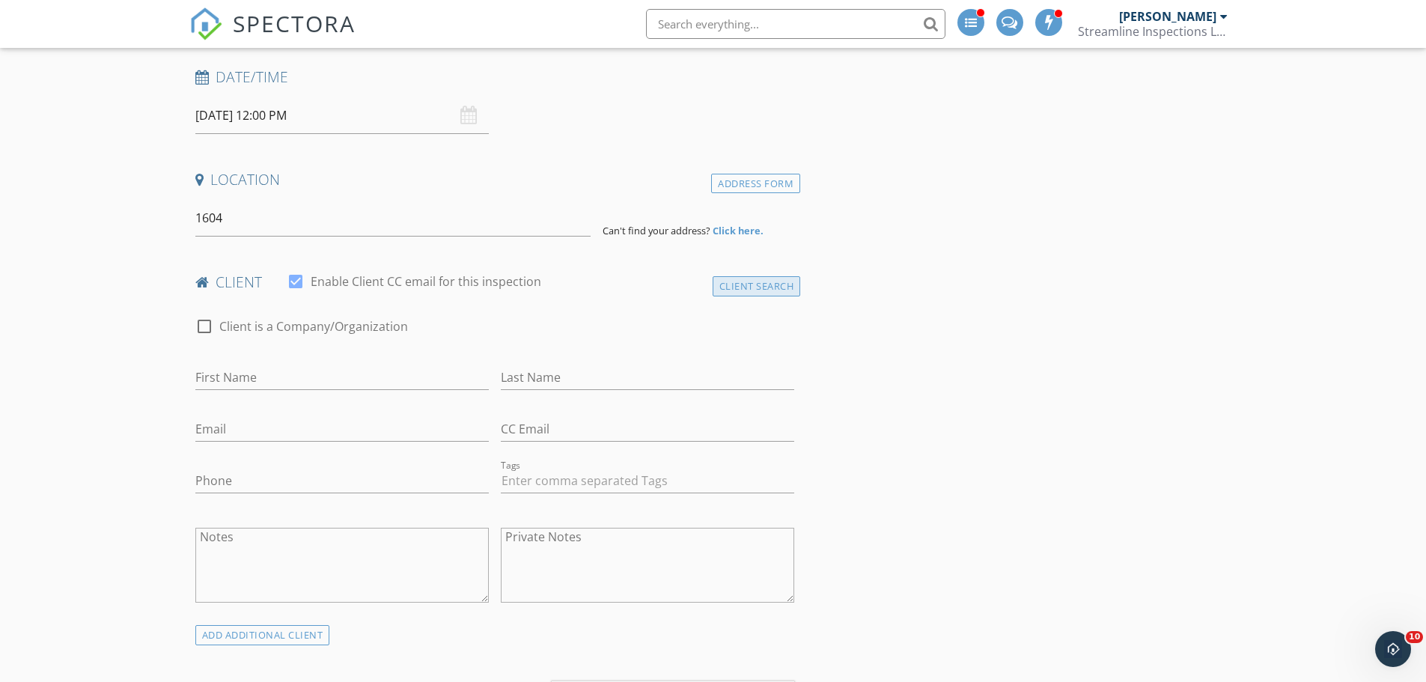
click at [754, 287] on div "Client Search" at bounding box center [757, 286] width 88 height 20
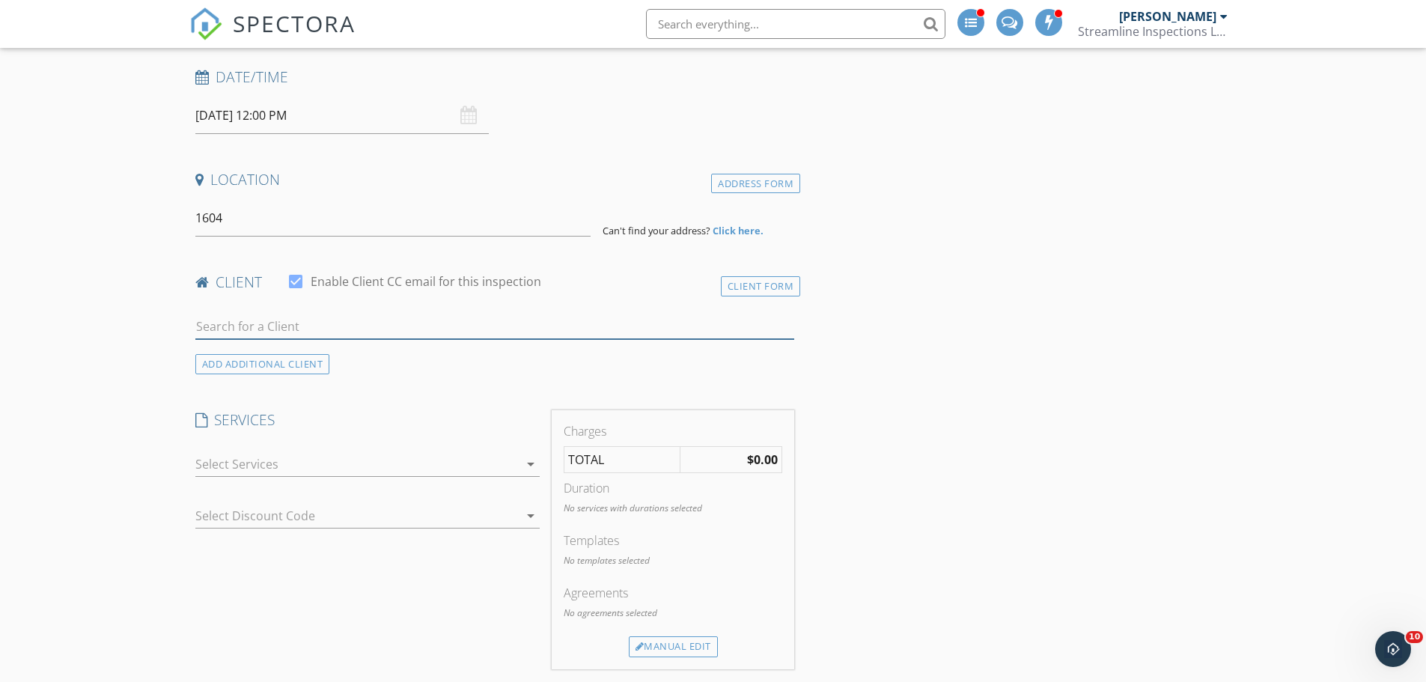
click at [263, 325] on input "text" at bounding box center [495, 326] width 600 height 25
type input "roy hen"
click at [257, 359] on div "Roy Hendrix" at bounding box center [313, 354] width 151 height 18
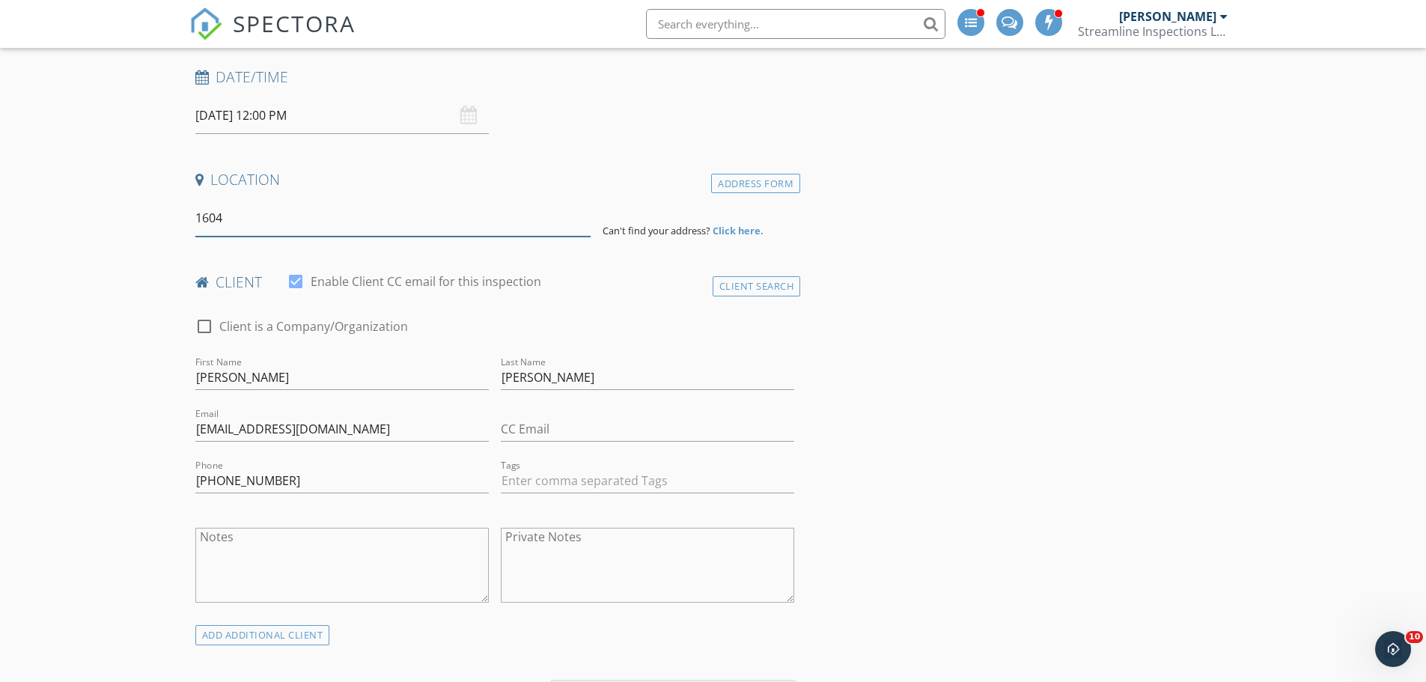
click at [251, 228] on input "1604" at bounding box center [392, 218] width 395 height 37
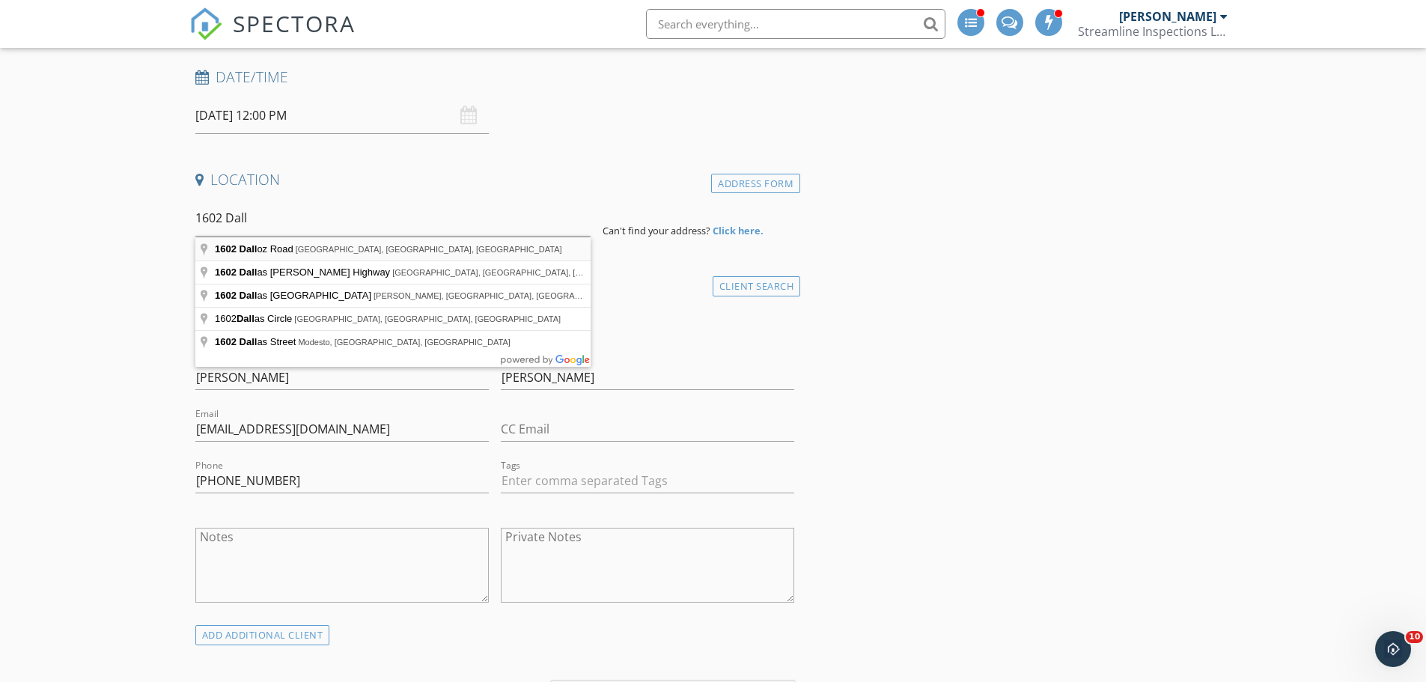
type input "1602 Dalloz Road, Columbia, SC, USA"
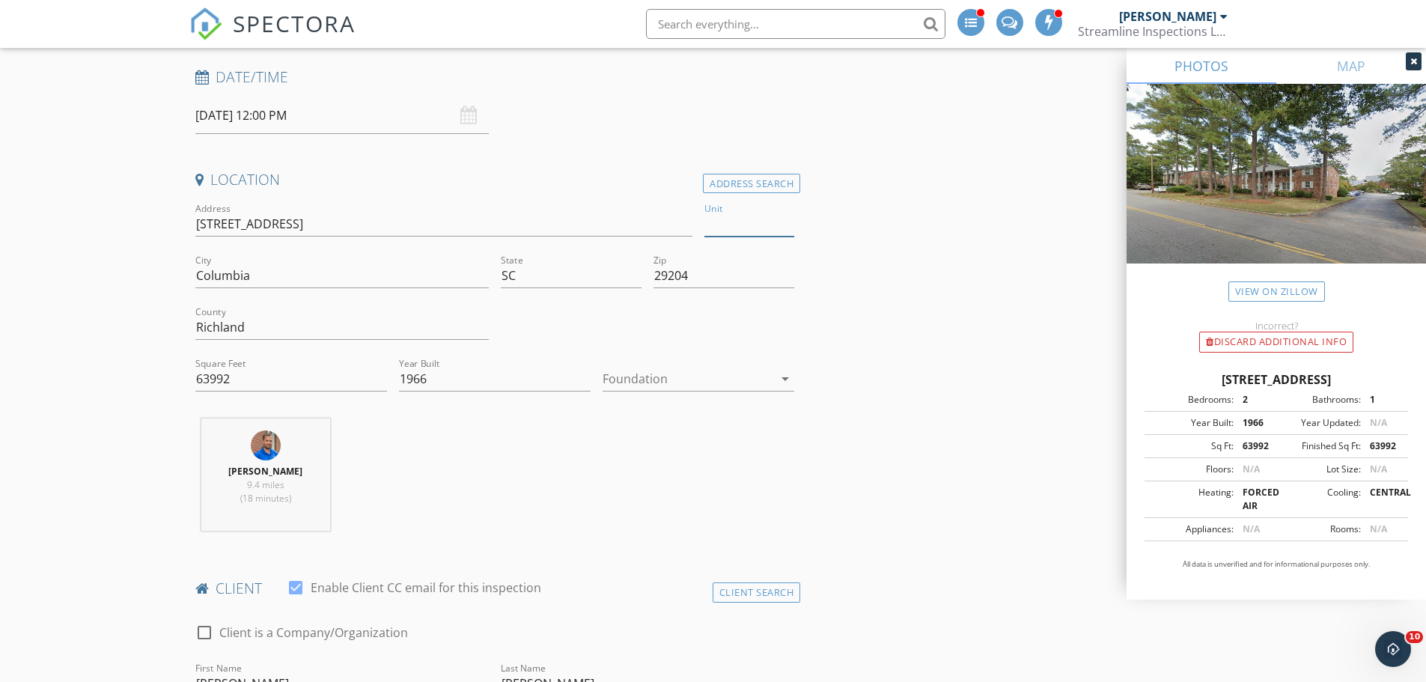
click at [743, 225] on input "Unit" at bounding box center [749, 224] width 90 height 25
type input "C"
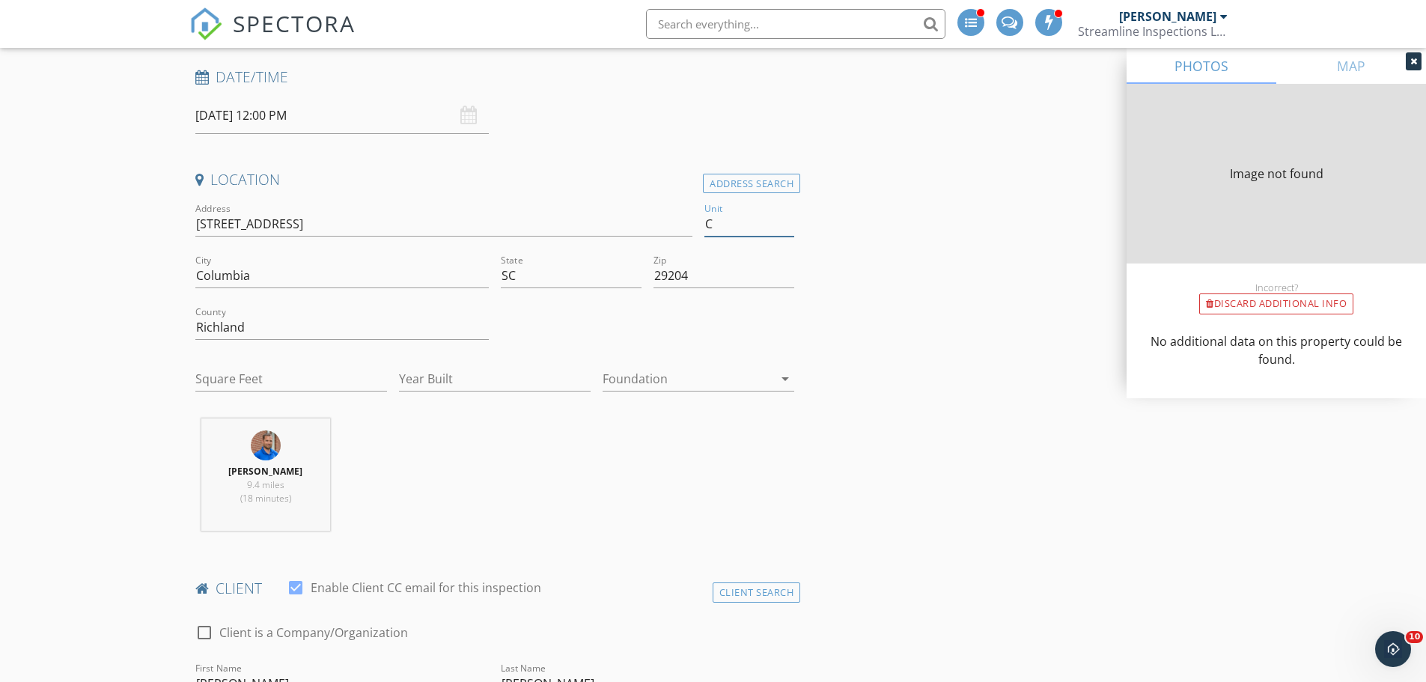
type input "63992"
type input "1966"
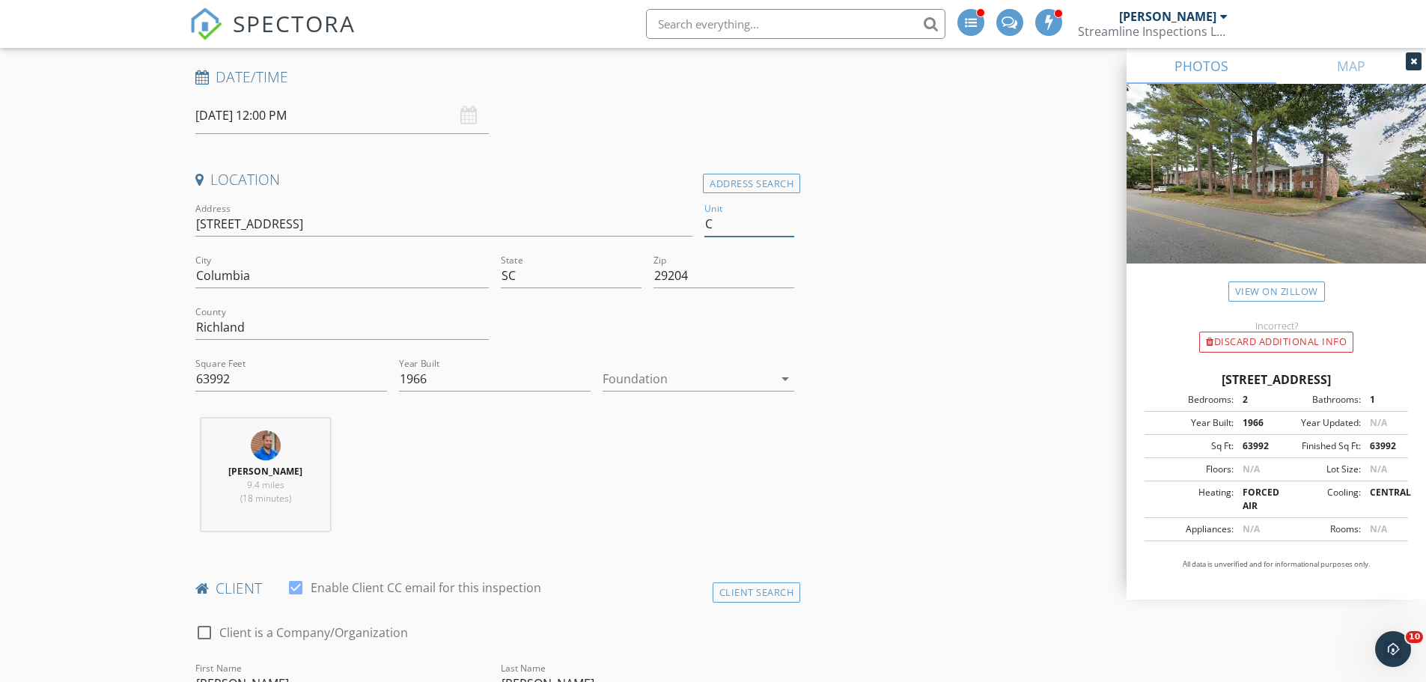
type input "C"
drag, startPoint x: 250, startPoint y: 373, endPoint x: 189, endPoint y: 379, distance: 61.7
click at [191, 379] on div "Square Feet 63992" at bounding box center [291, 381] width 204 height 52
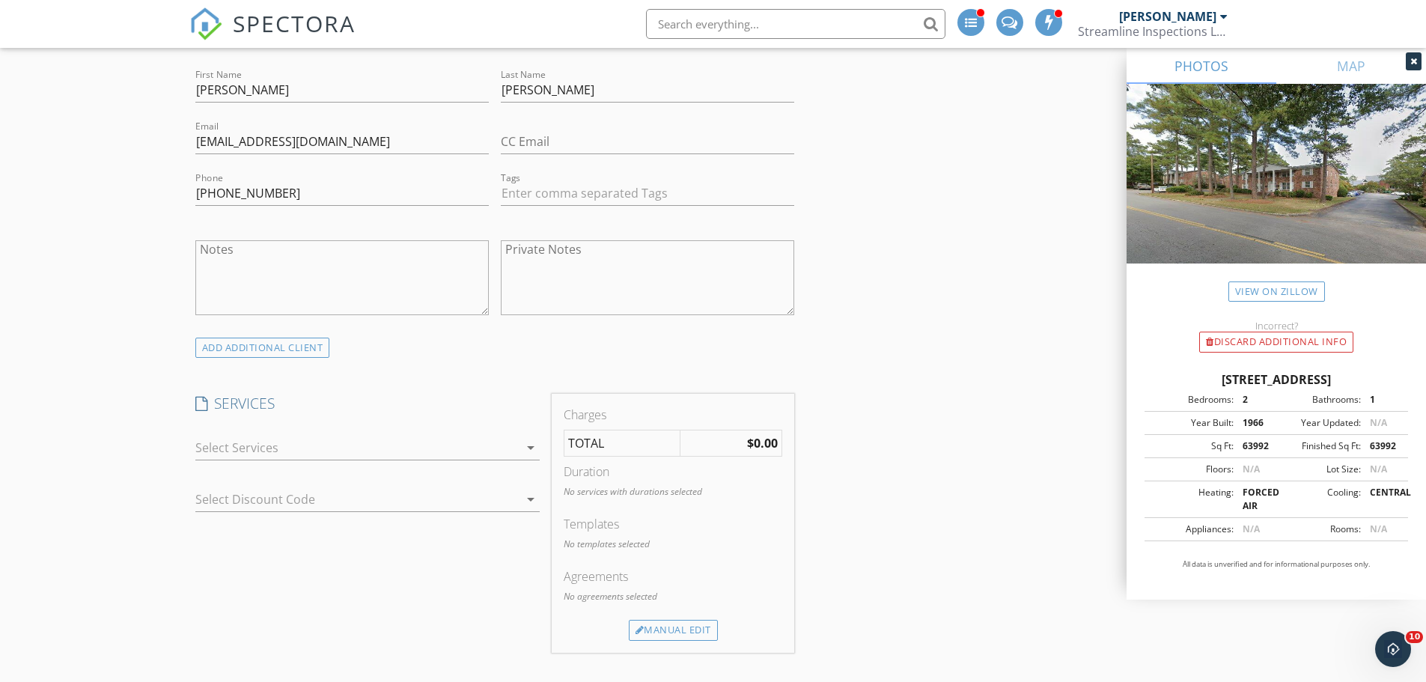
scroll to position [823, 0]
type input "1200"
click at [266, 441] on div at bounding box center [356, 442] width 323 height 24
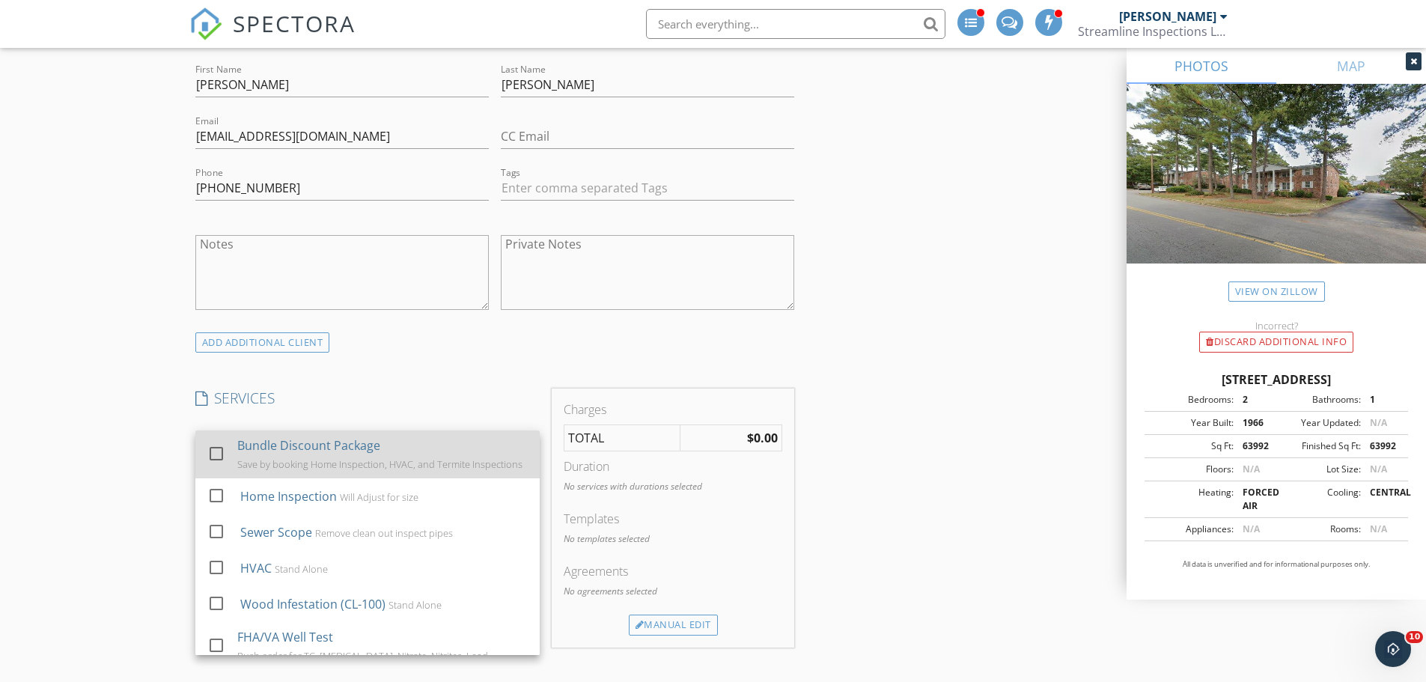
click at [220, 456] on div at bounding box center [216, 453] width 25 height 25
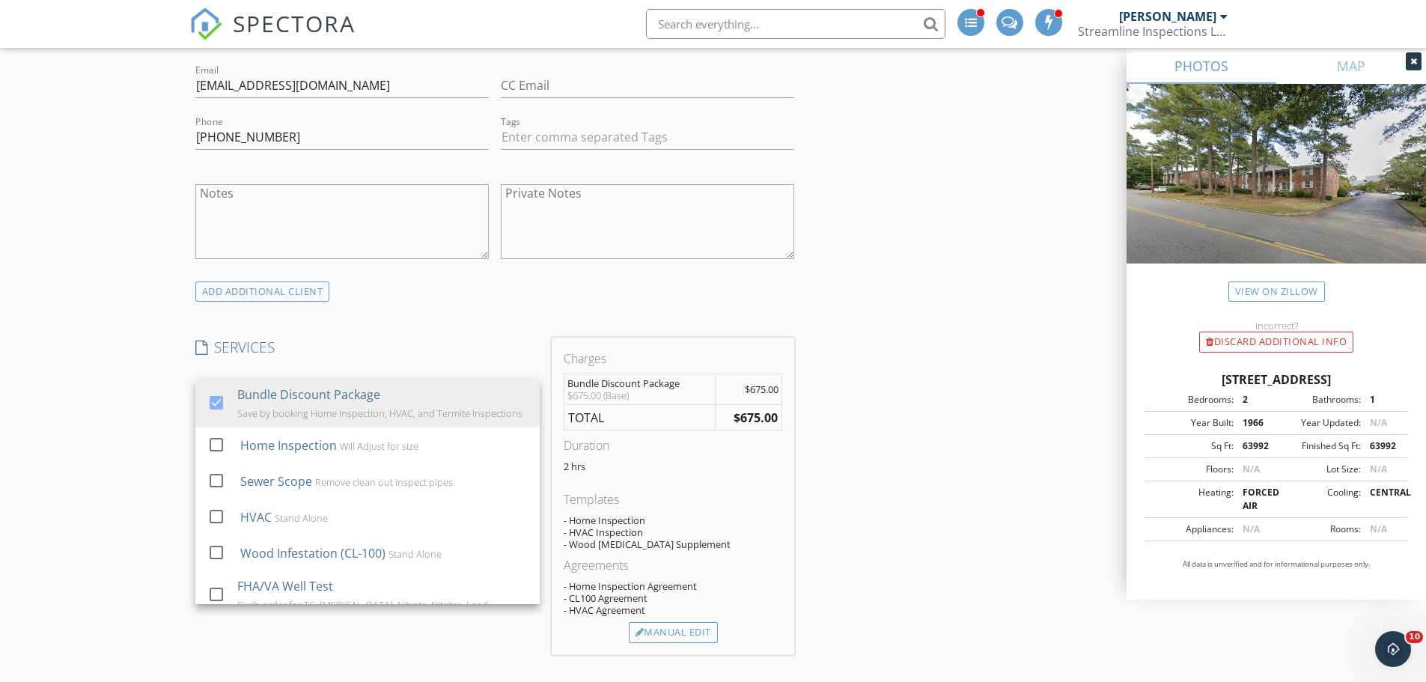
scroll to position [898, 0]
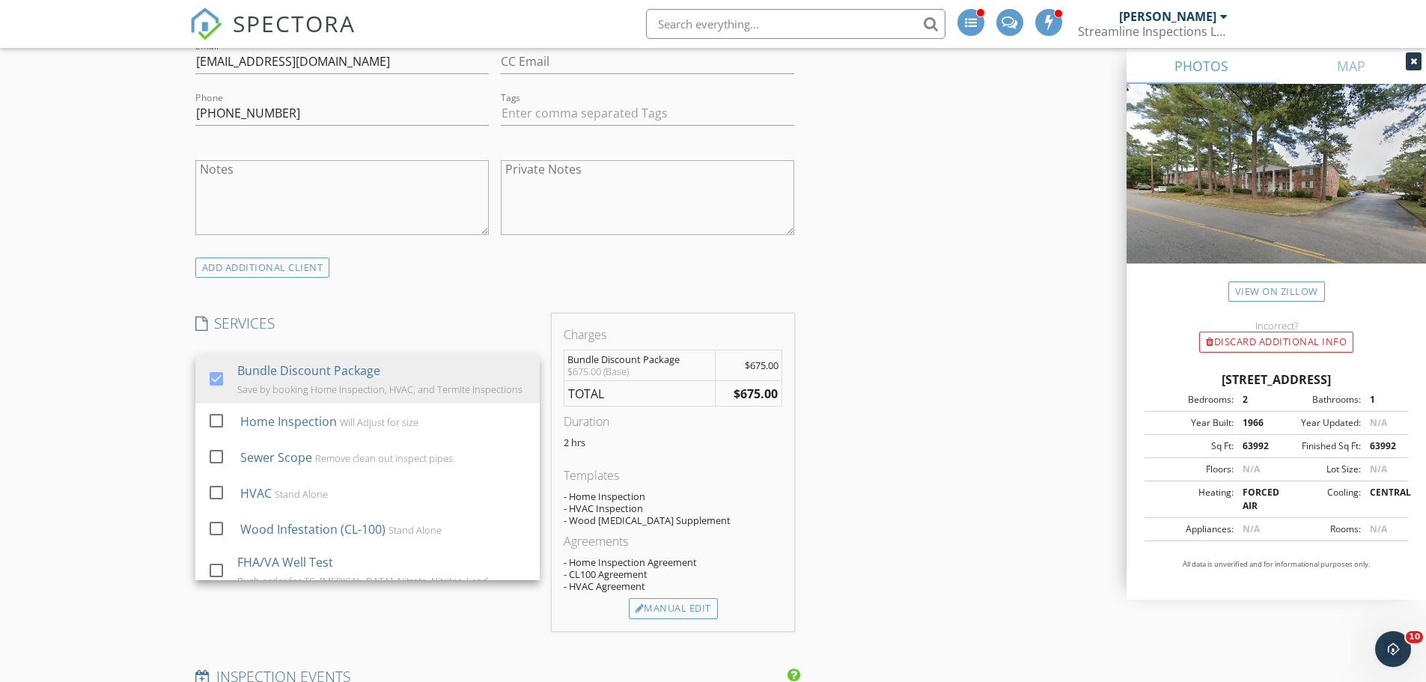
click at [73, 355] on div "New Inspection Click here to use the New Order Form INSPECTOR(S) check_box Chad…" at bounding box center [713, 609] width 1426 height 2841
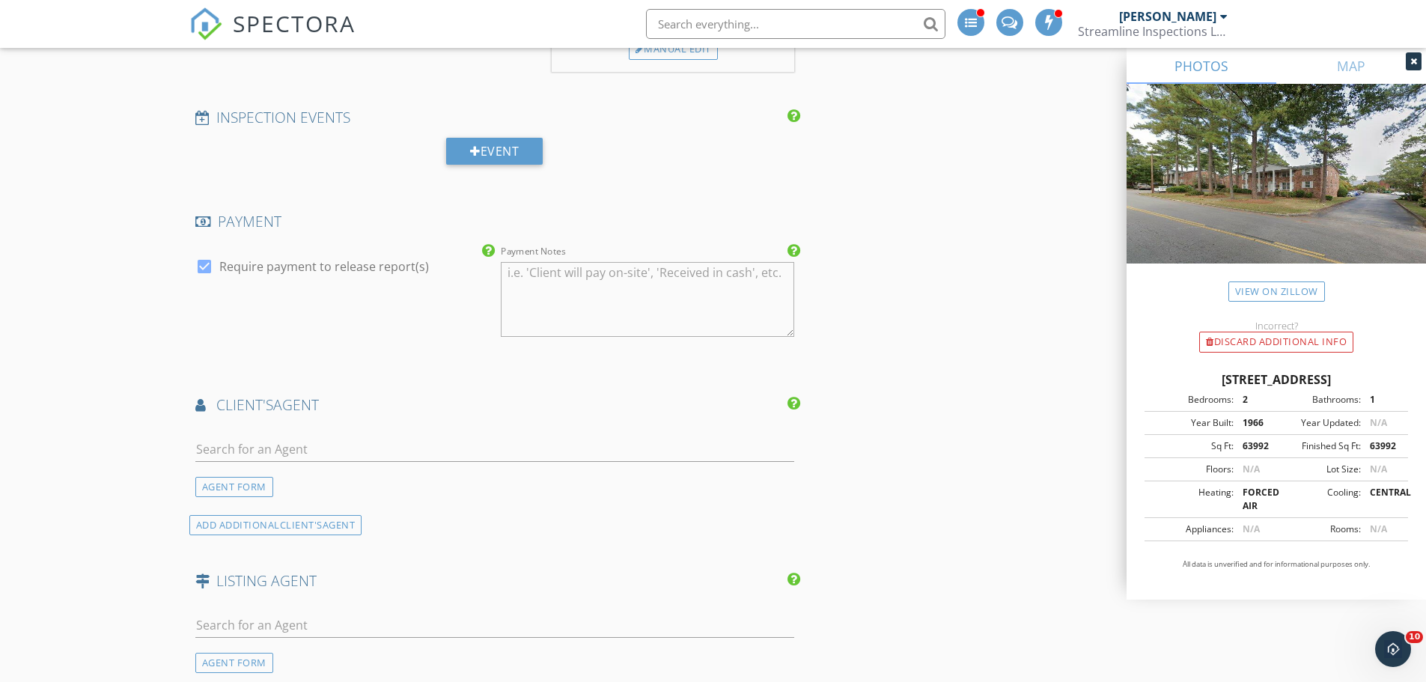
scroll to position [1497, 0]
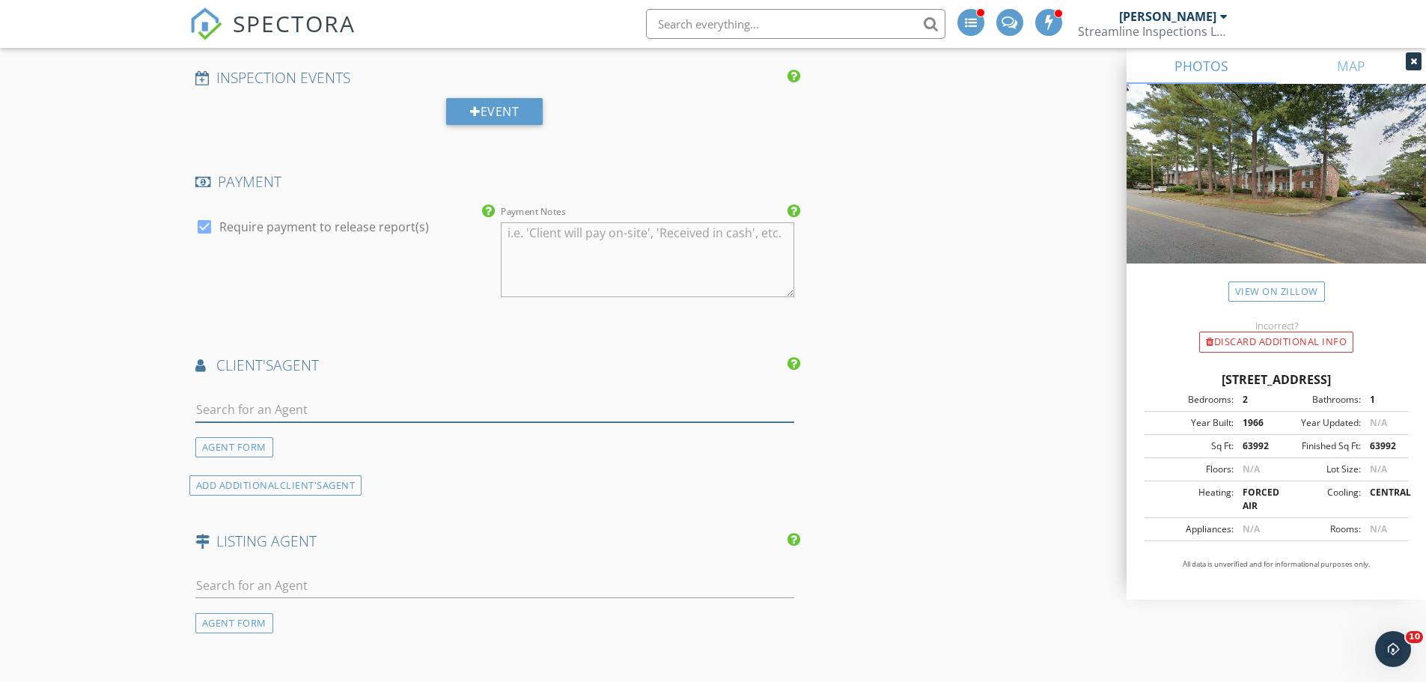
click at [240, 416] on input "text" at bounding box center [495, 409] width 600 height 25
type input "Cameron h"
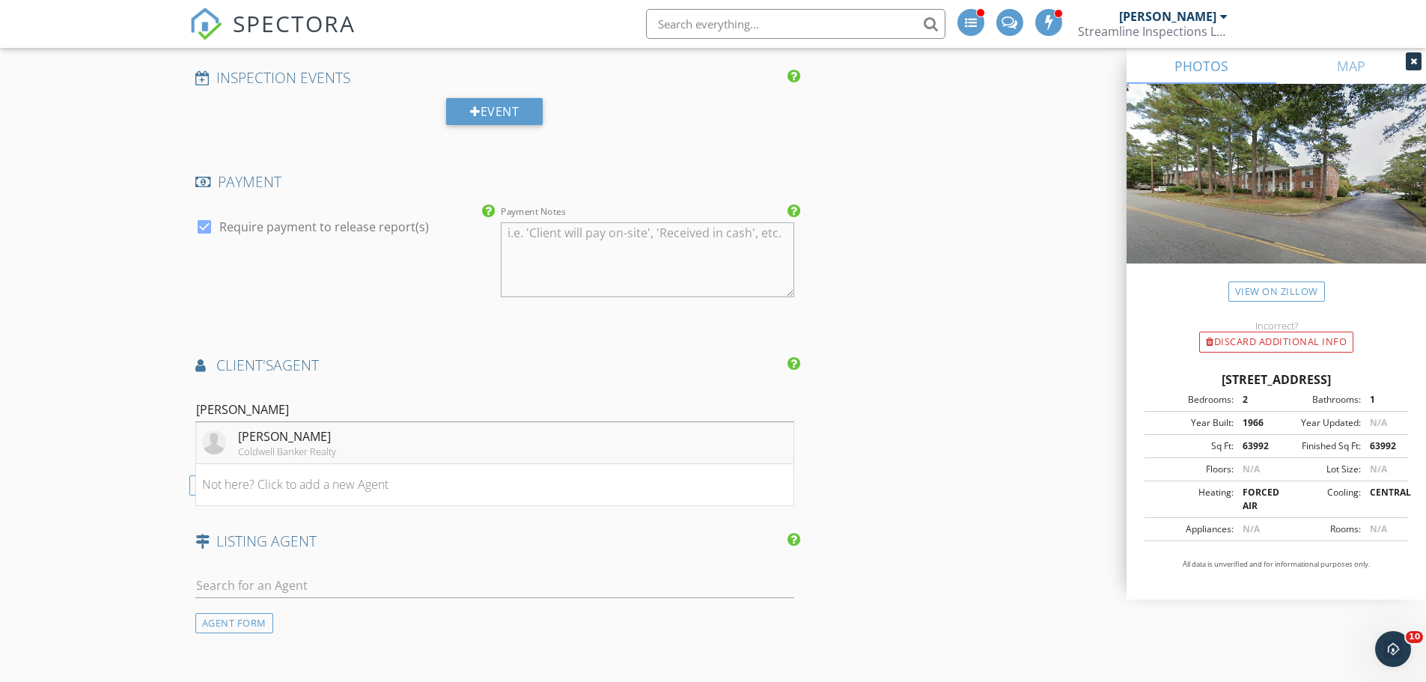
click at [304, 433] on div "Cameron Hartley" at bounding box center [287, 436] width 98 height 18
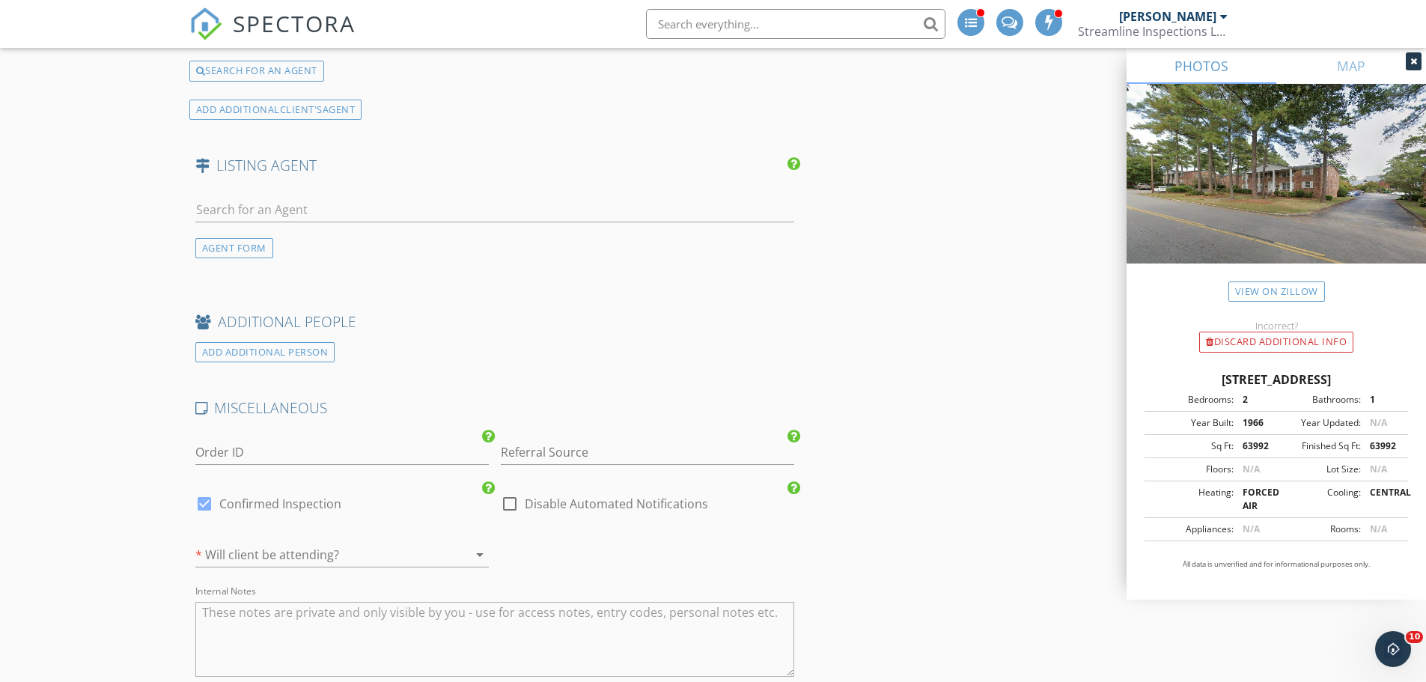
scroll to position [2531, 0]
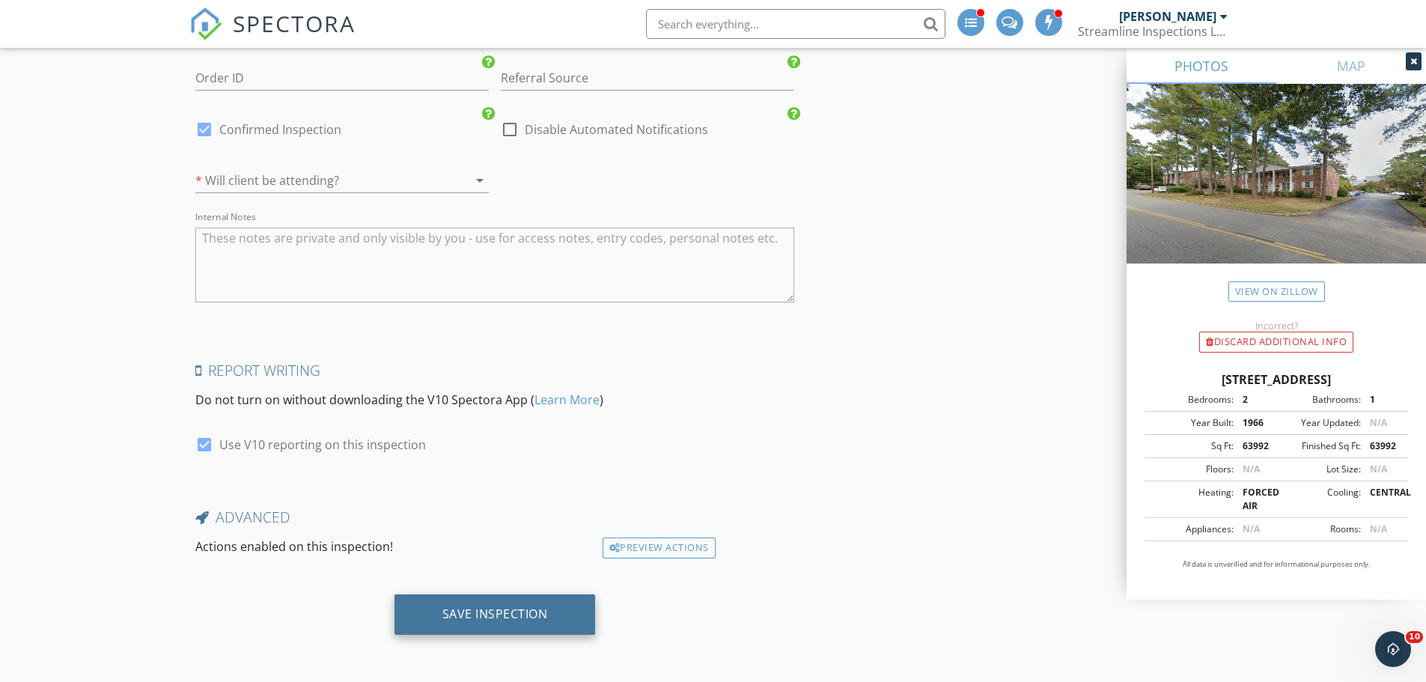
click at [442, 604] on div "Save Inspection" at bounding box center [494, 614] width 201 height 40
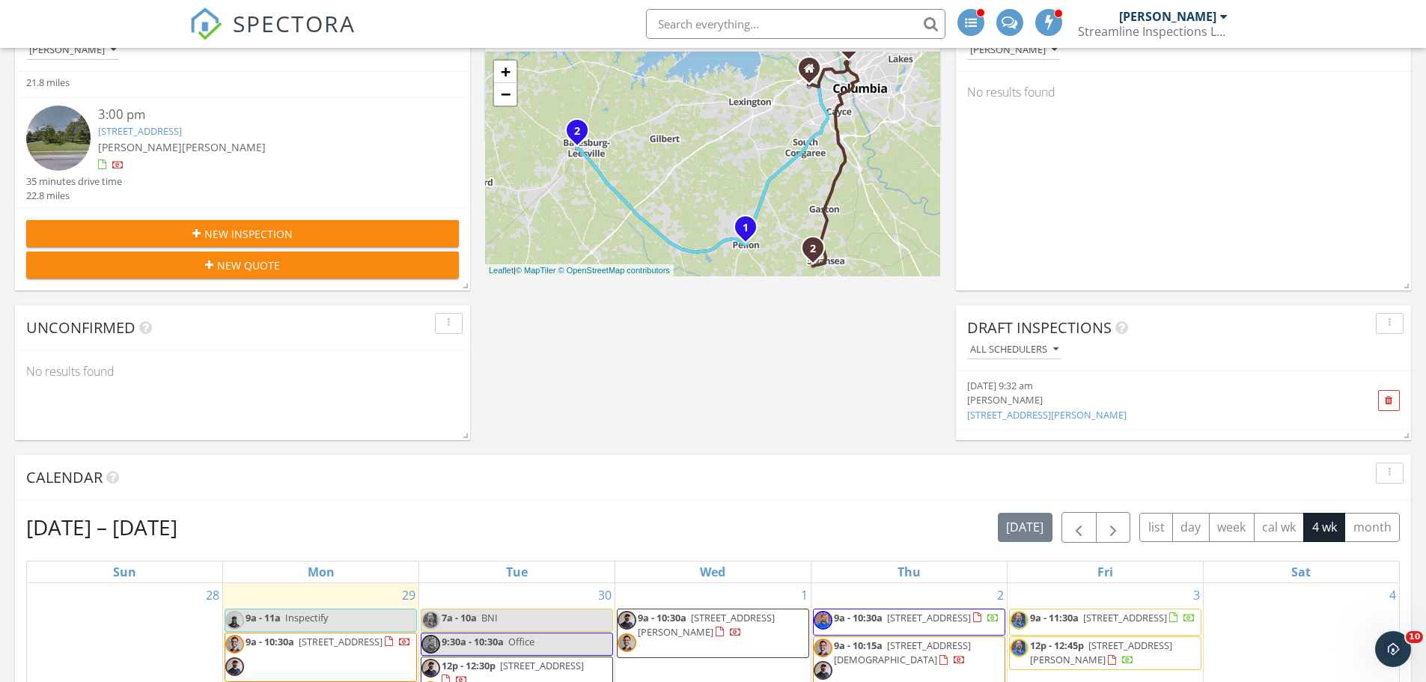
scroll to position [524, 0]
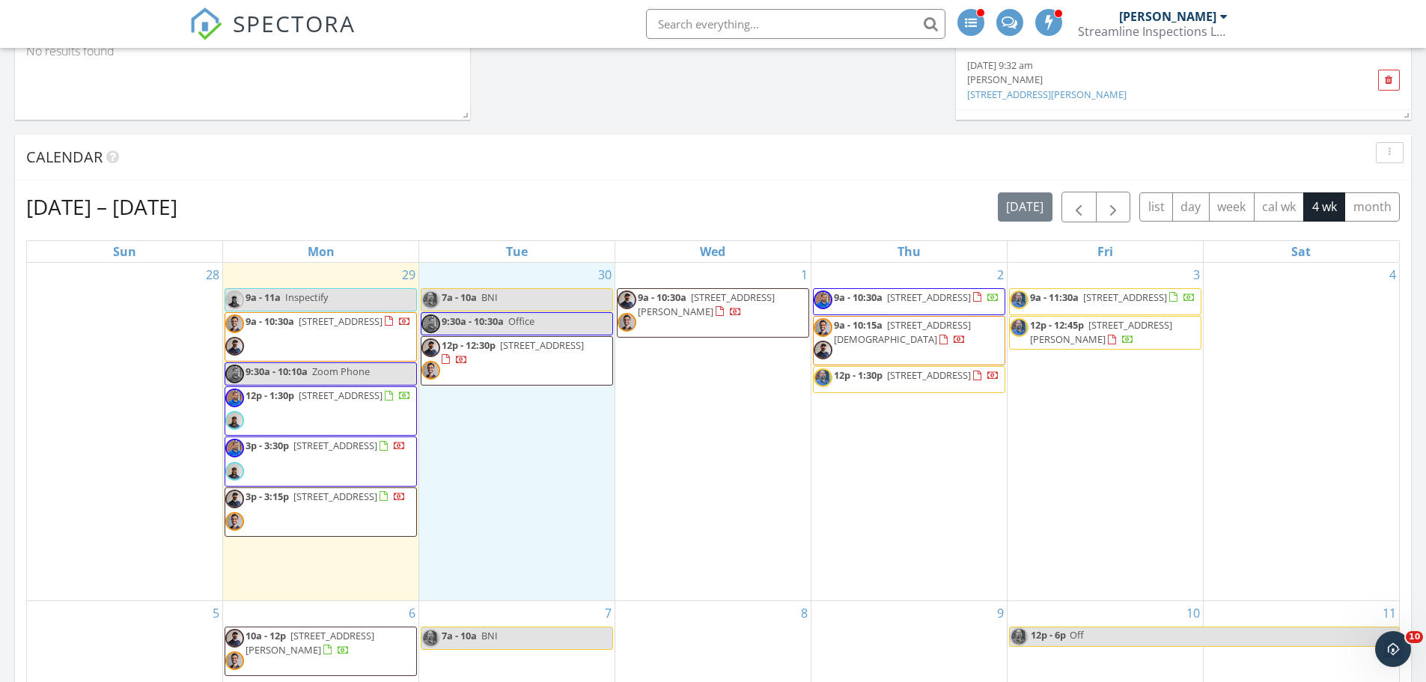
click at [465, 481] on div "30 7a - 10a BNI 9:30a - 10:30a Office 12p - 12:30p [STREET_ADDRESS]" at bounding box center [516, 432] width 195 height 338
click at [518, 174] on div "Calendar" at bounding box center [713, 158] width 1396 height 46
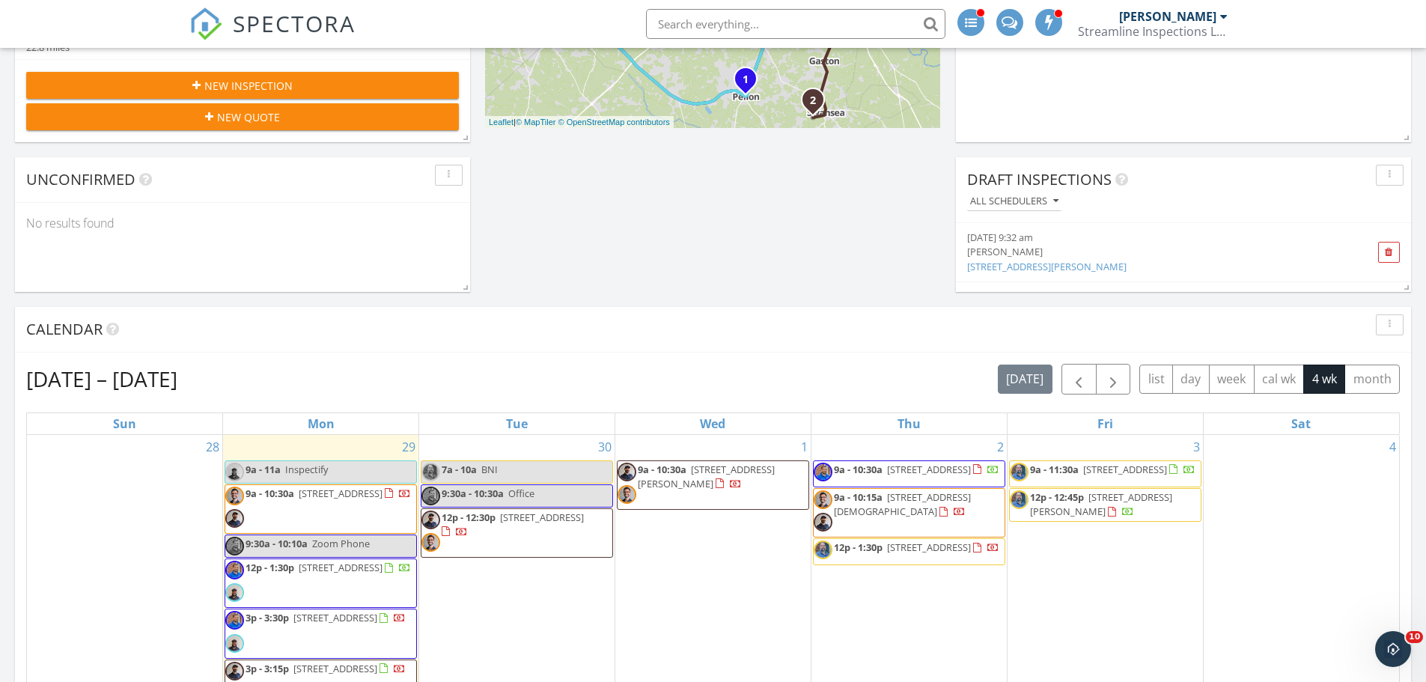
scroll to position [449, 0]
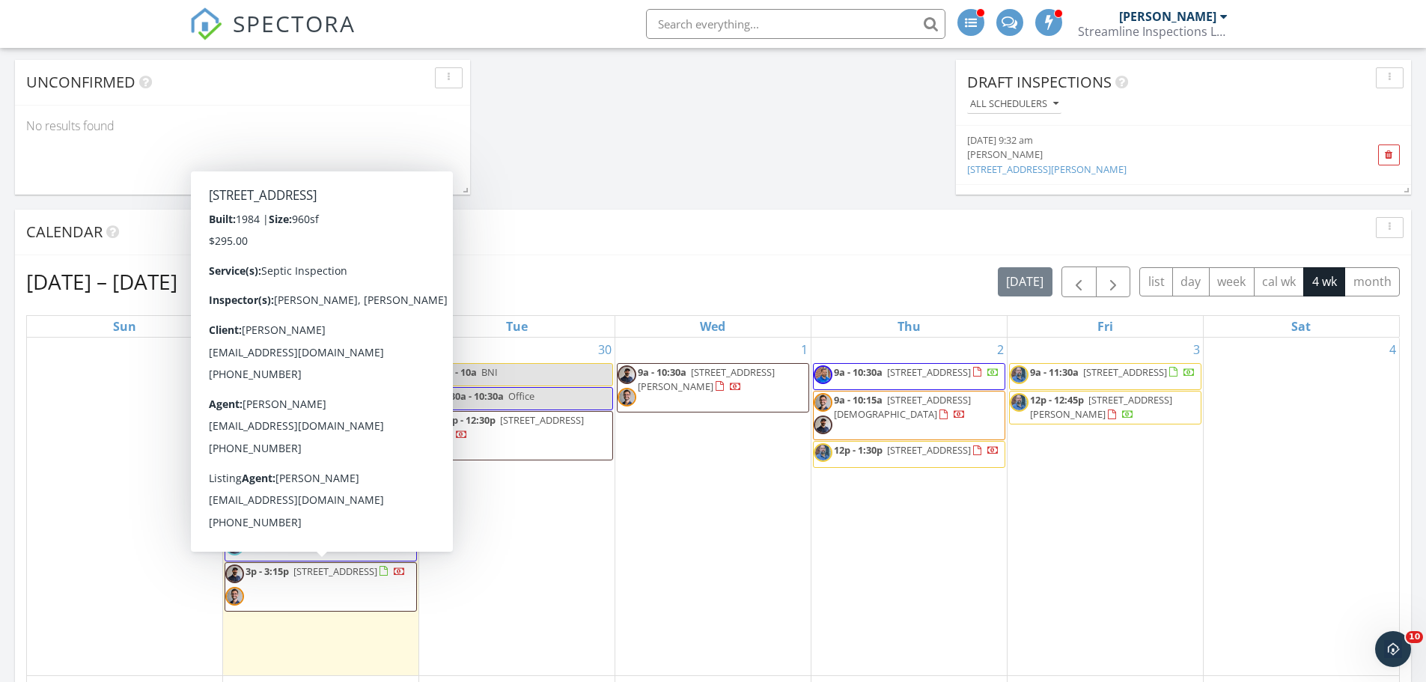
click at [335, 588] on span "3p - 3:15p [STREET_ADDRESS]" at bounding box center [315, 586] width 180 height 45
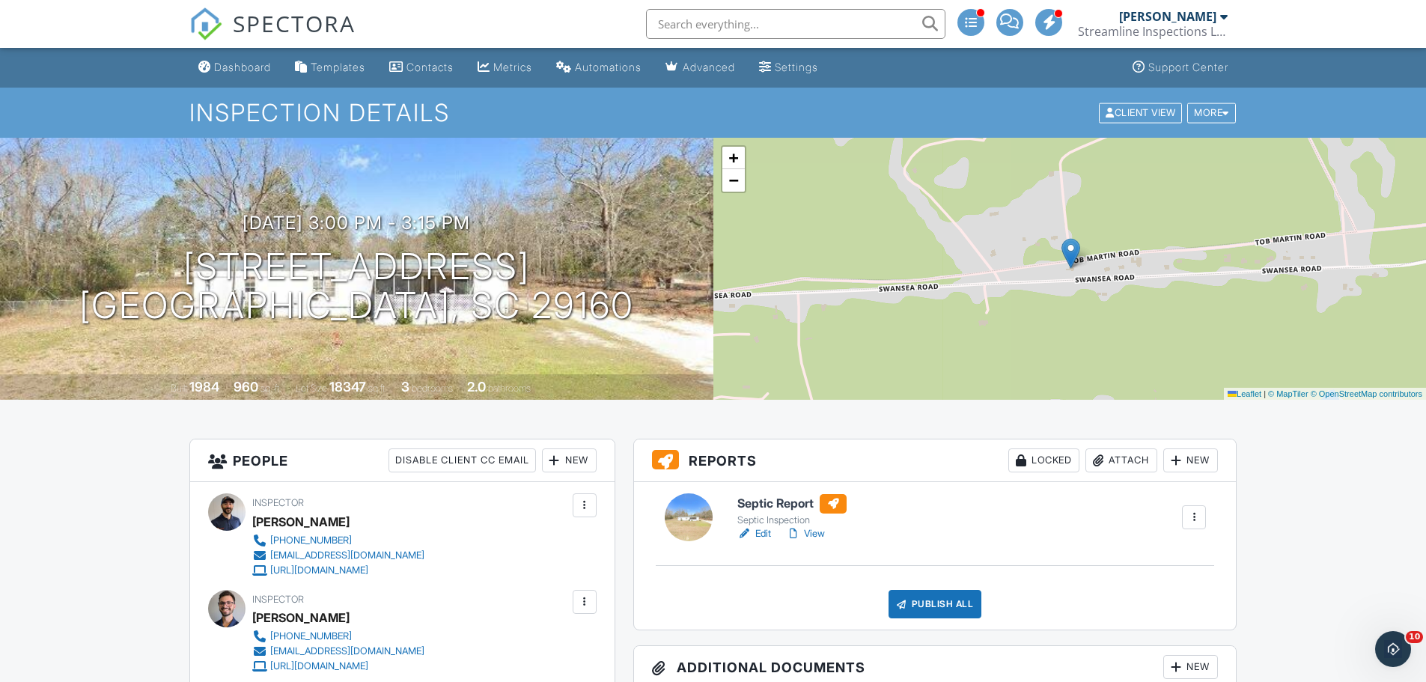
click at [255, 58] on link "Dashboard" at bounding box center [234, 68] width 85 height 28
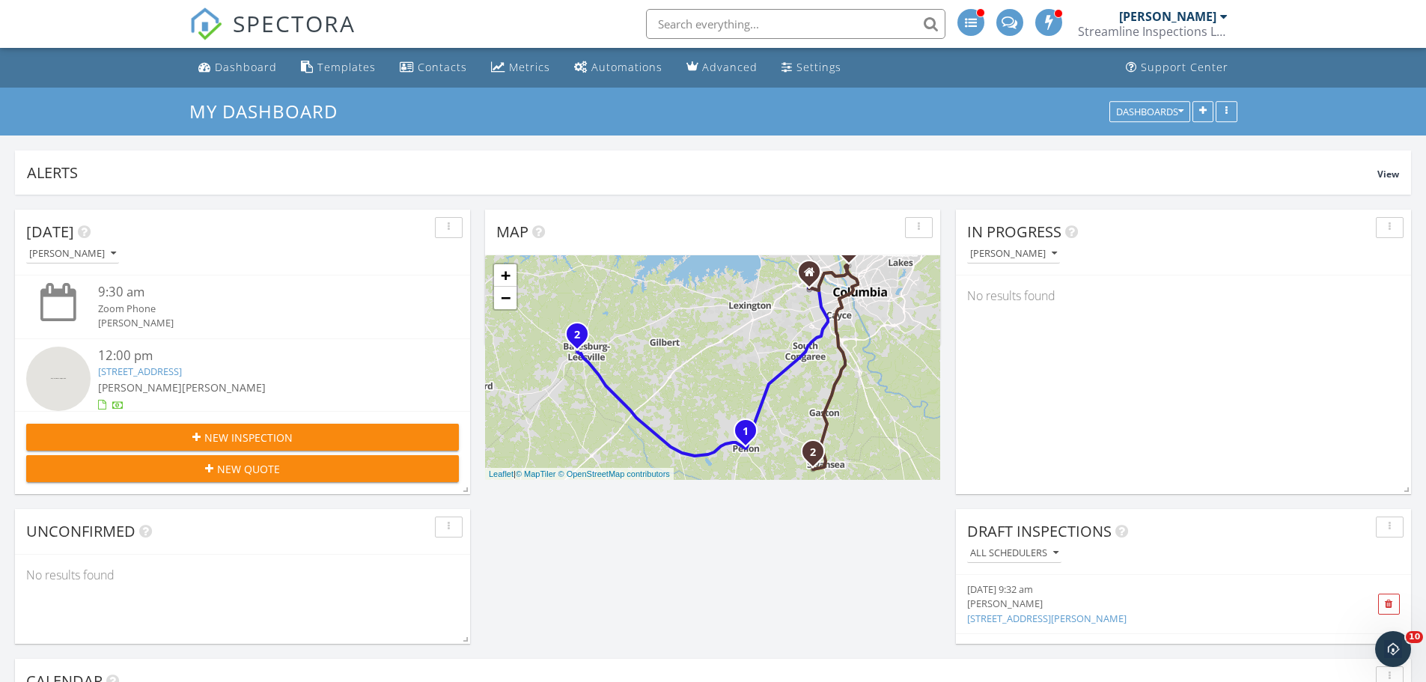
click at [112, 369] on link "[STREET_ADDRESS]" at bounding box center [140, 370] width 84 height 13
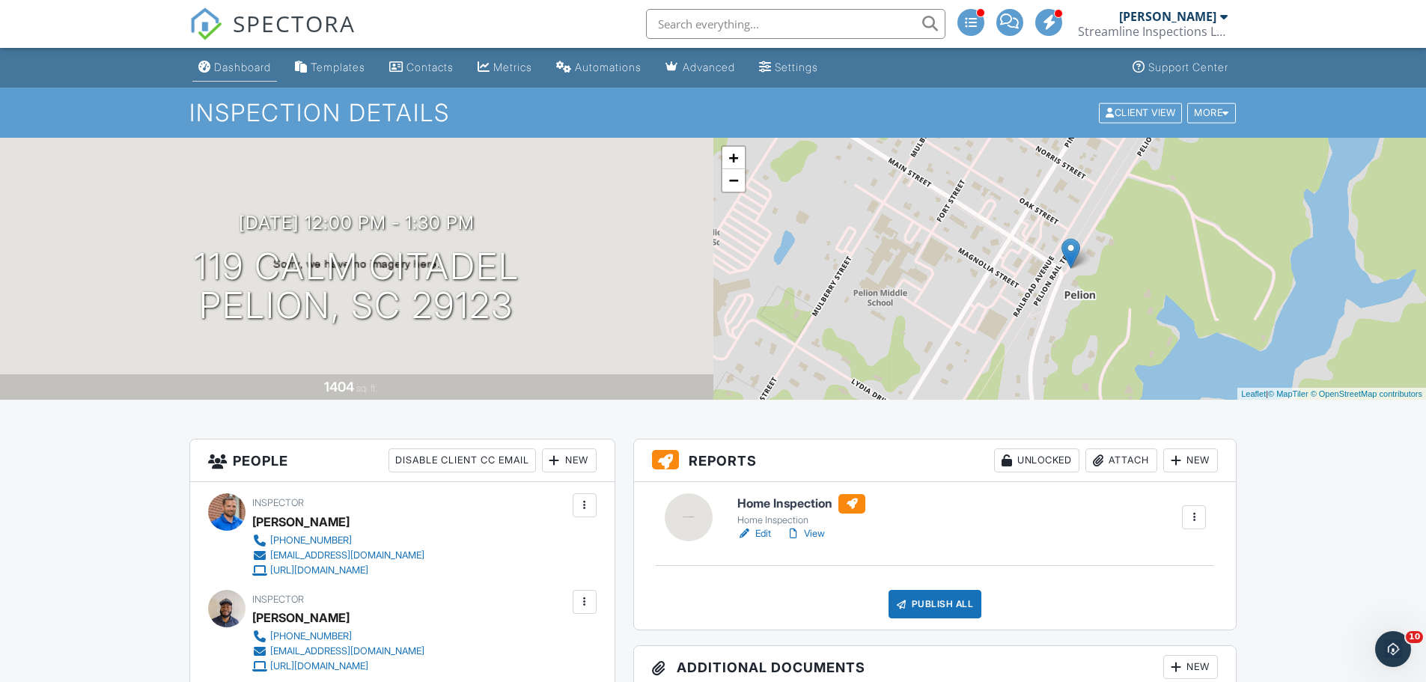
click at [210, 70] on div "Dashboard" at bounding box center [204, 67] width 13 height 12
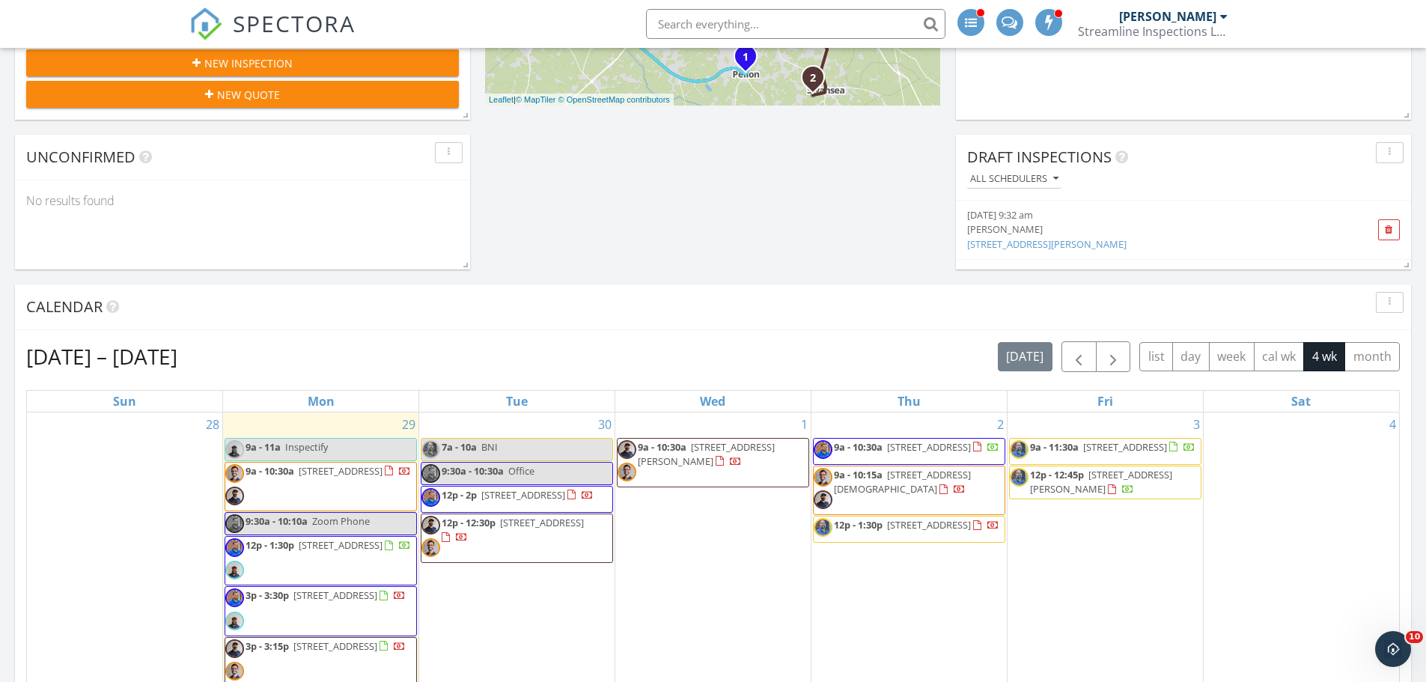
scroll to position [449, 0]
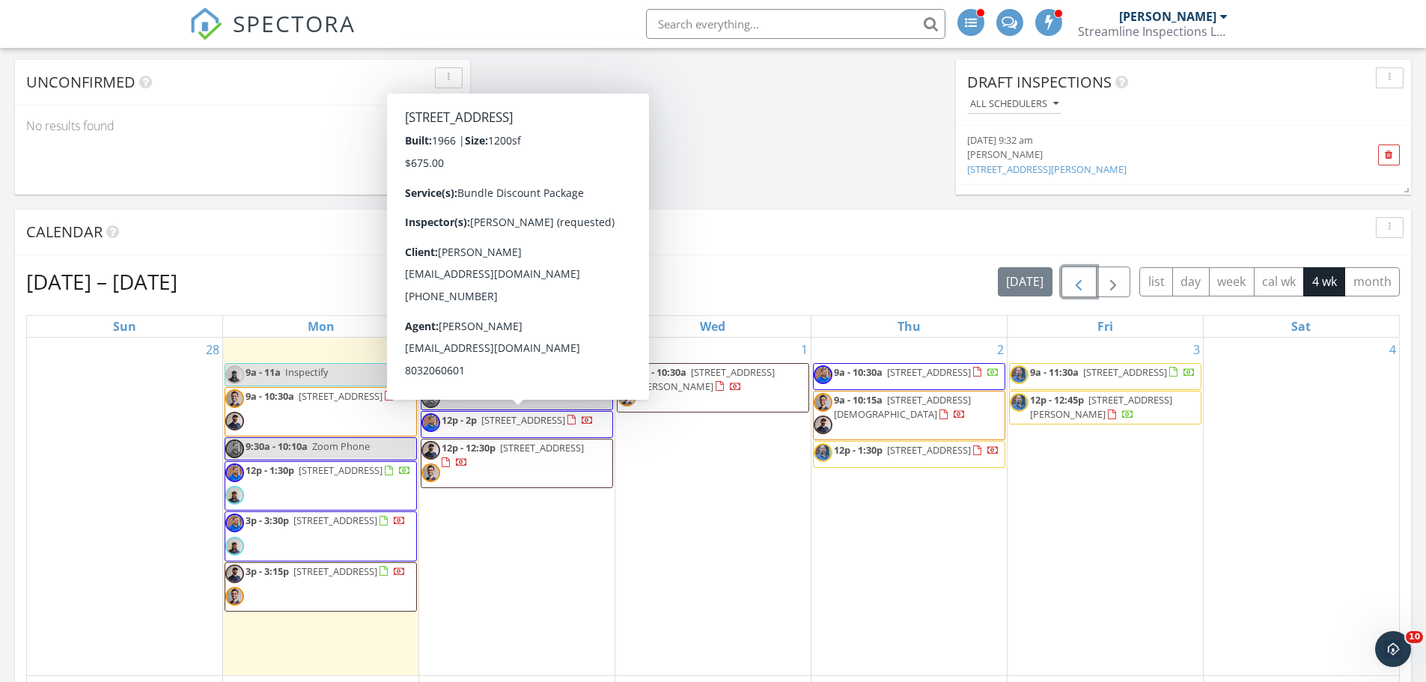
click at [1085, 284] on span "button" at bounding box center [1079, 282] width 18 height 18
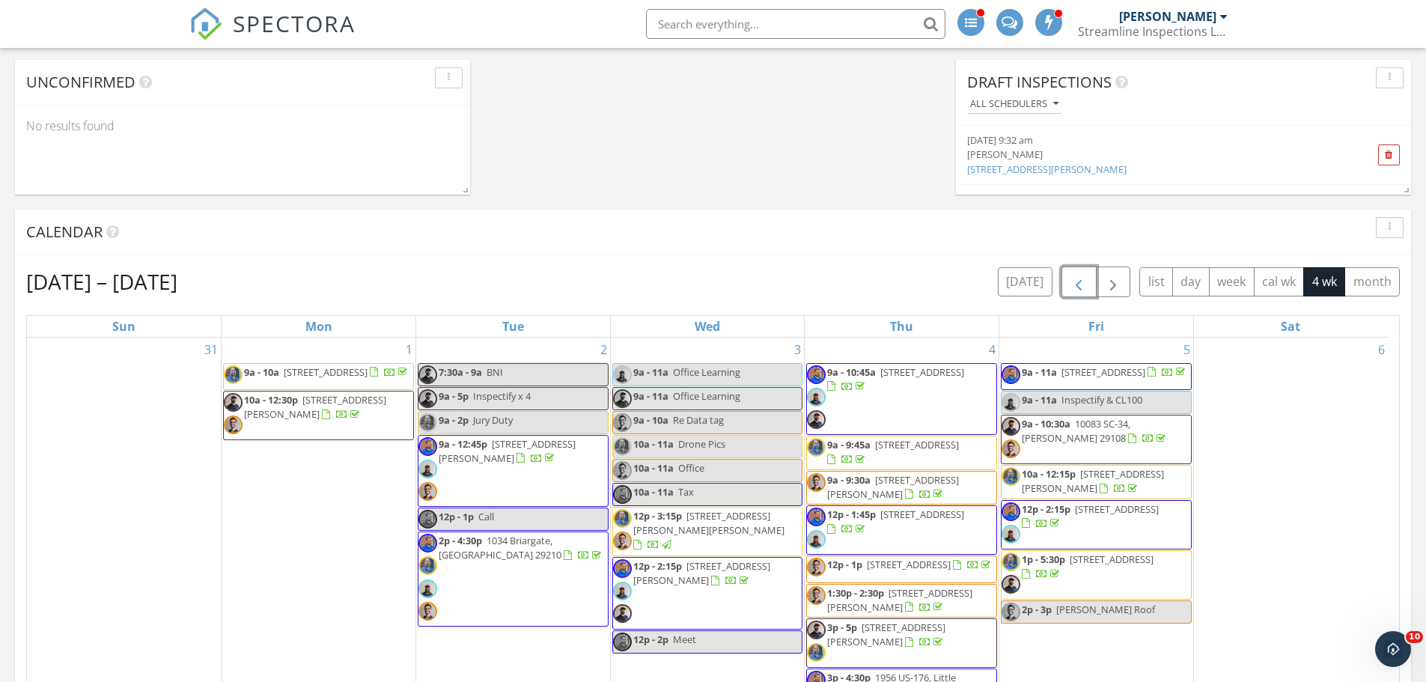
click at [1061, 379] on span "3816 W Beltline Blvd, Columbia 29204" at bounding box center [1103, 371] width 84 height 13
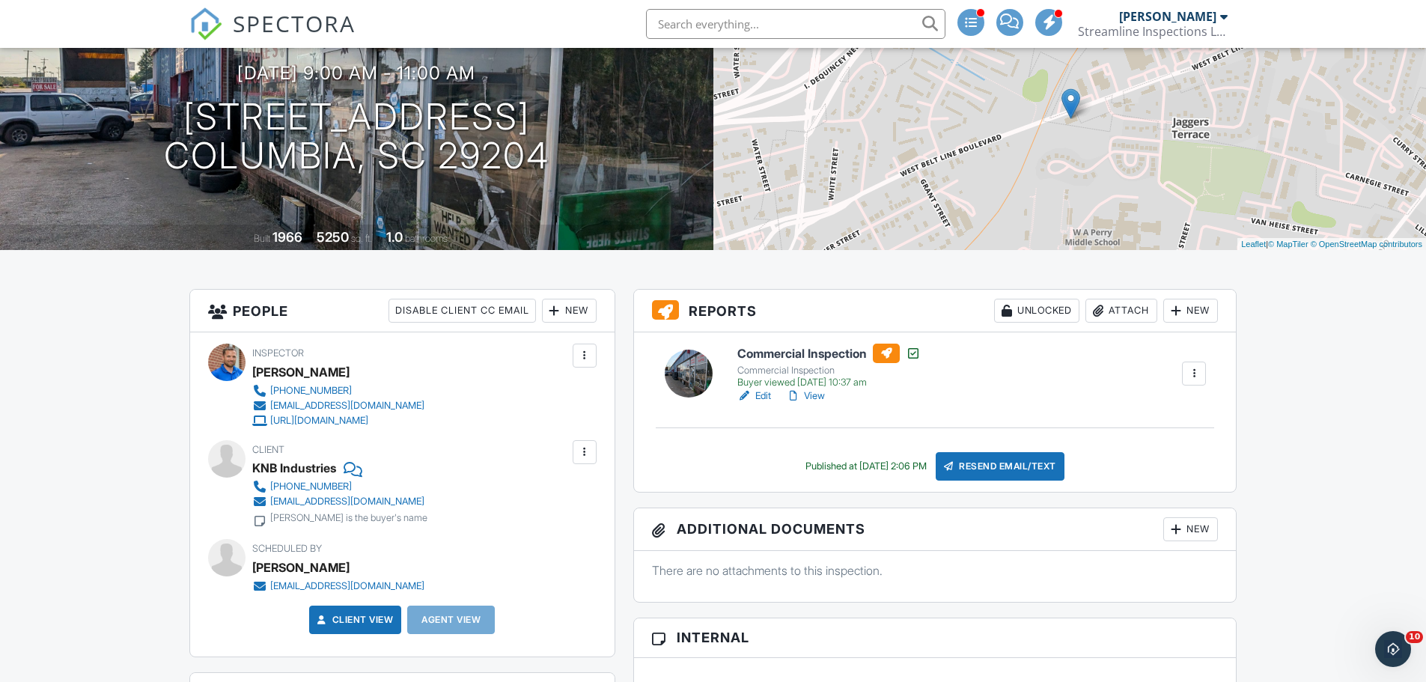
click at [814, 398] on link "View" at bounding box center [805, 395] width 39 height 15
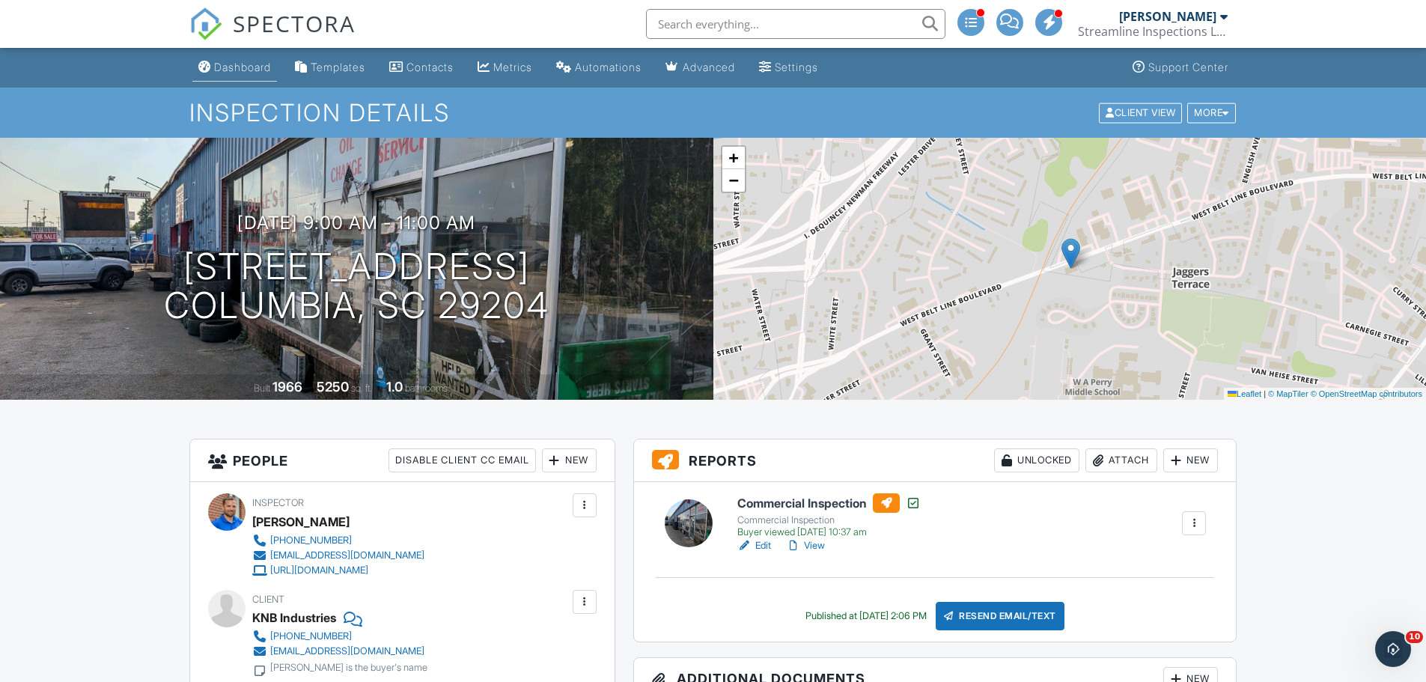
click at [229, 61] on div "Dashboard" at bounding box center [242, 67] width 57 height 13
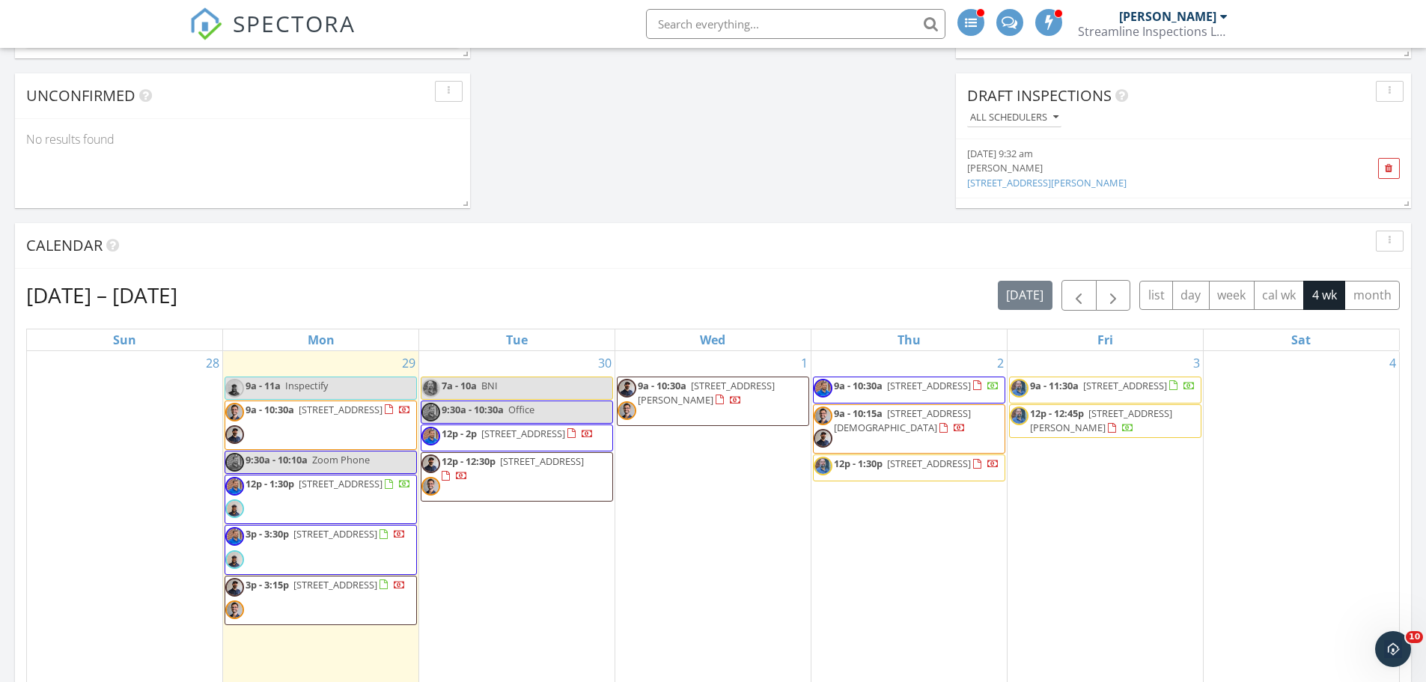
scroll to position [449, 0]
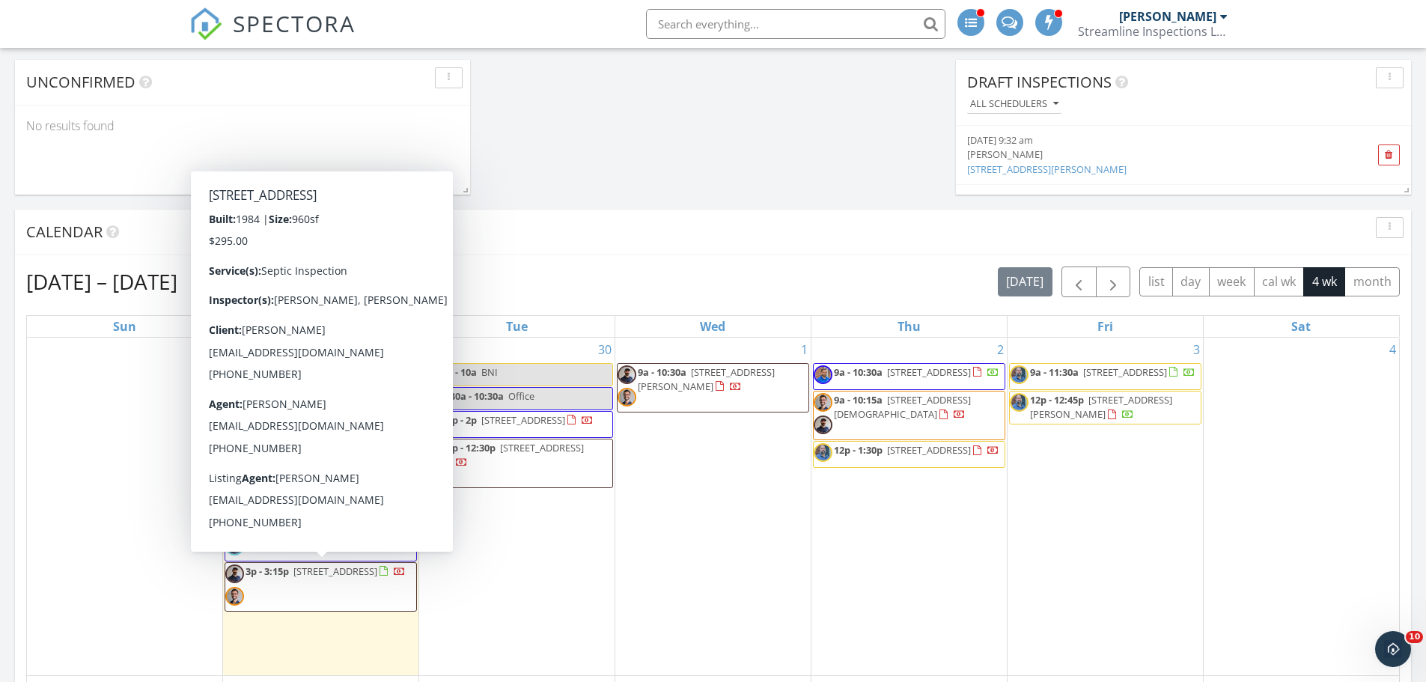
click at [330, 590] on span "3p - 3:15p 284 Swansea Rd, Swansea 29160" at bounding box center [315, 586] width 180 height 45
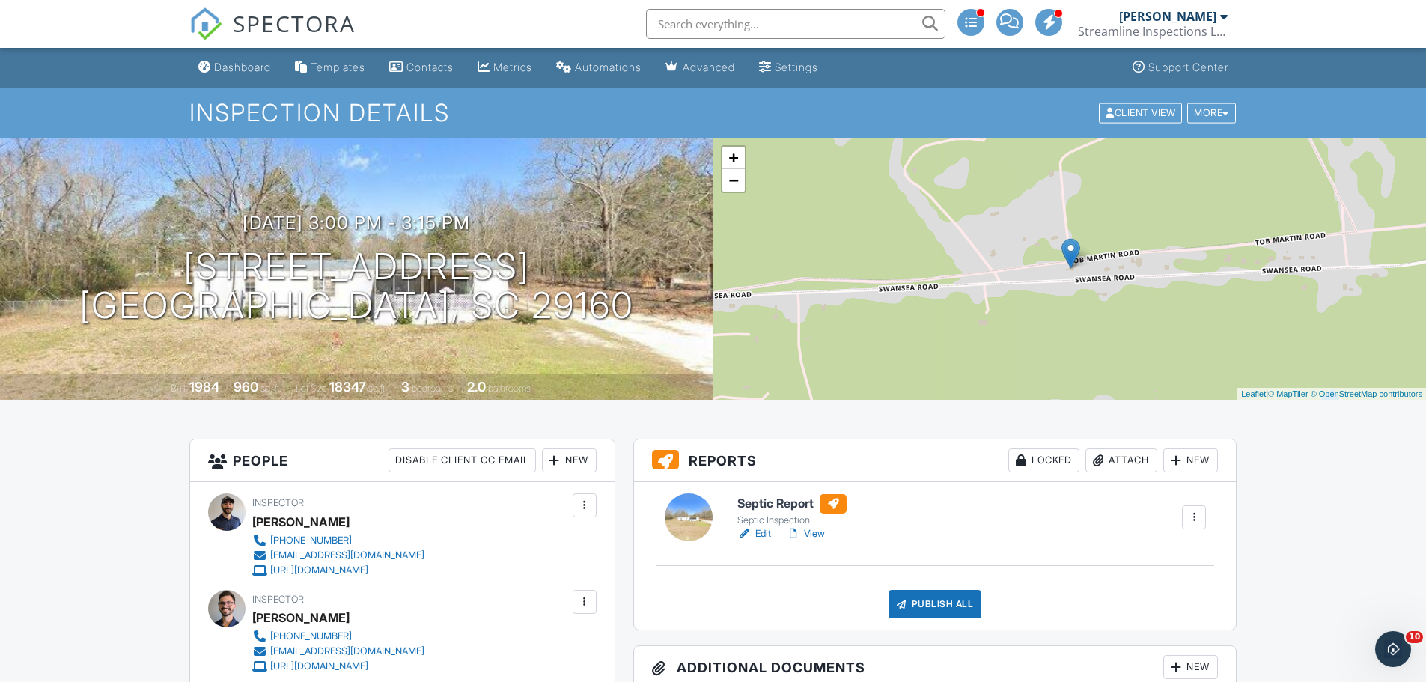
click at [1194, 459] on div "New" at bounding box center [1190, 460] width 55 height 24
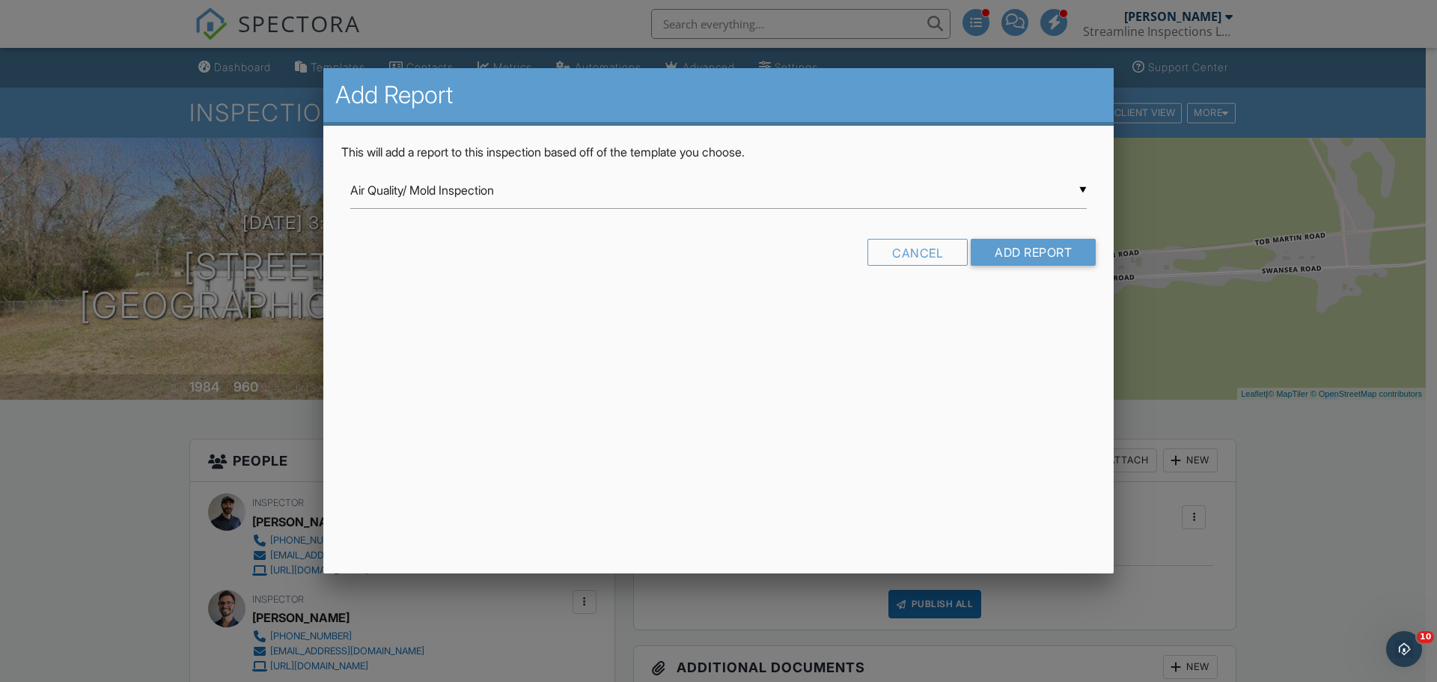
click at [526, 185] on div "▼ Air Quality/ Mold Inspection Air Quality/ Mold Inspection Commercial Inspecti…" at bounding box center [718, 190] width 736 height 37
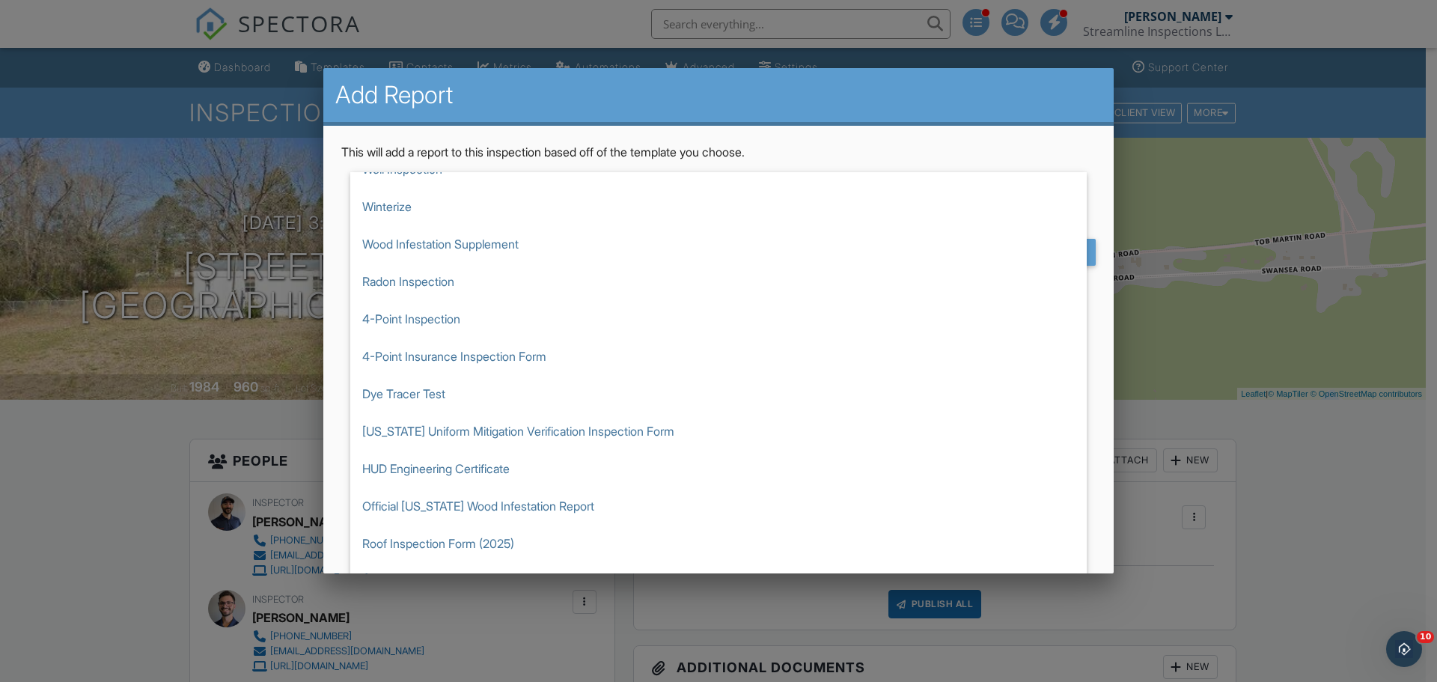
scroll to position [711, 0]
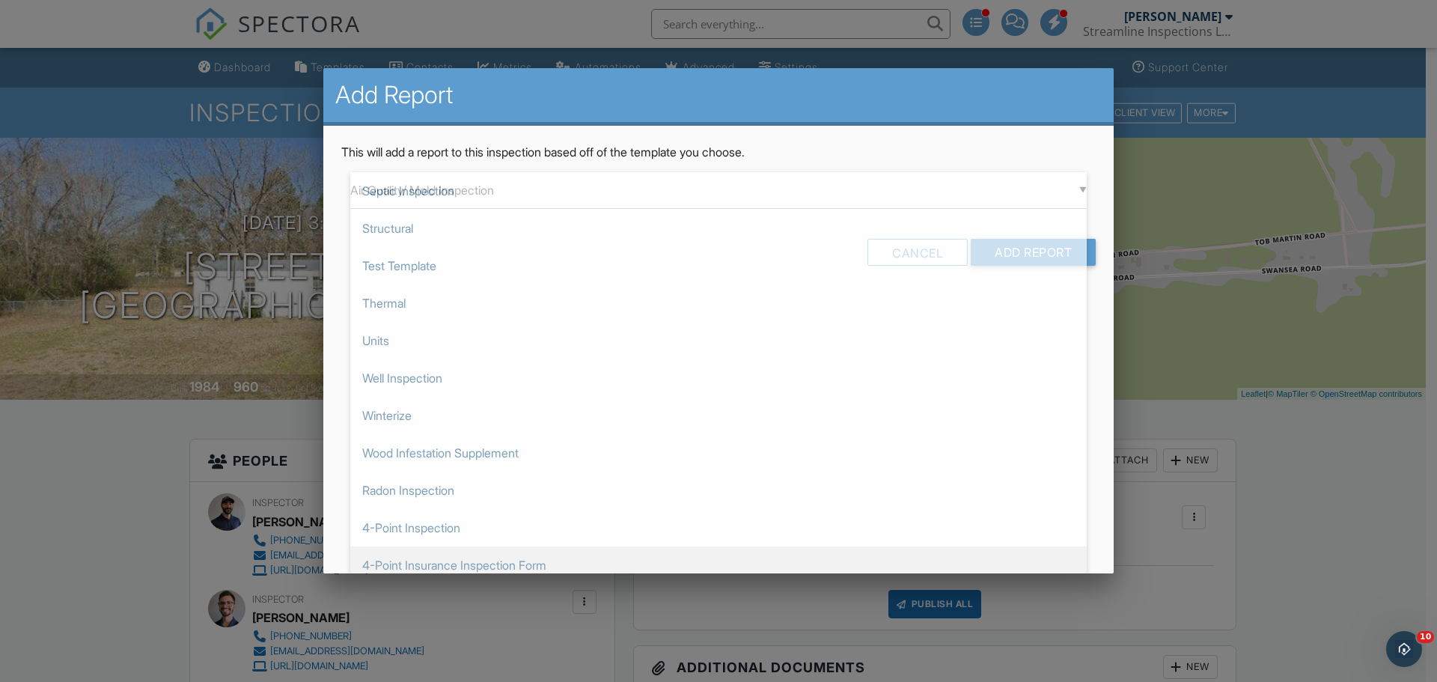
click at [481, 382] on span "Well Inspection" at bounding box center [718, 377] width 736 height 37
type input "Well Inspection"
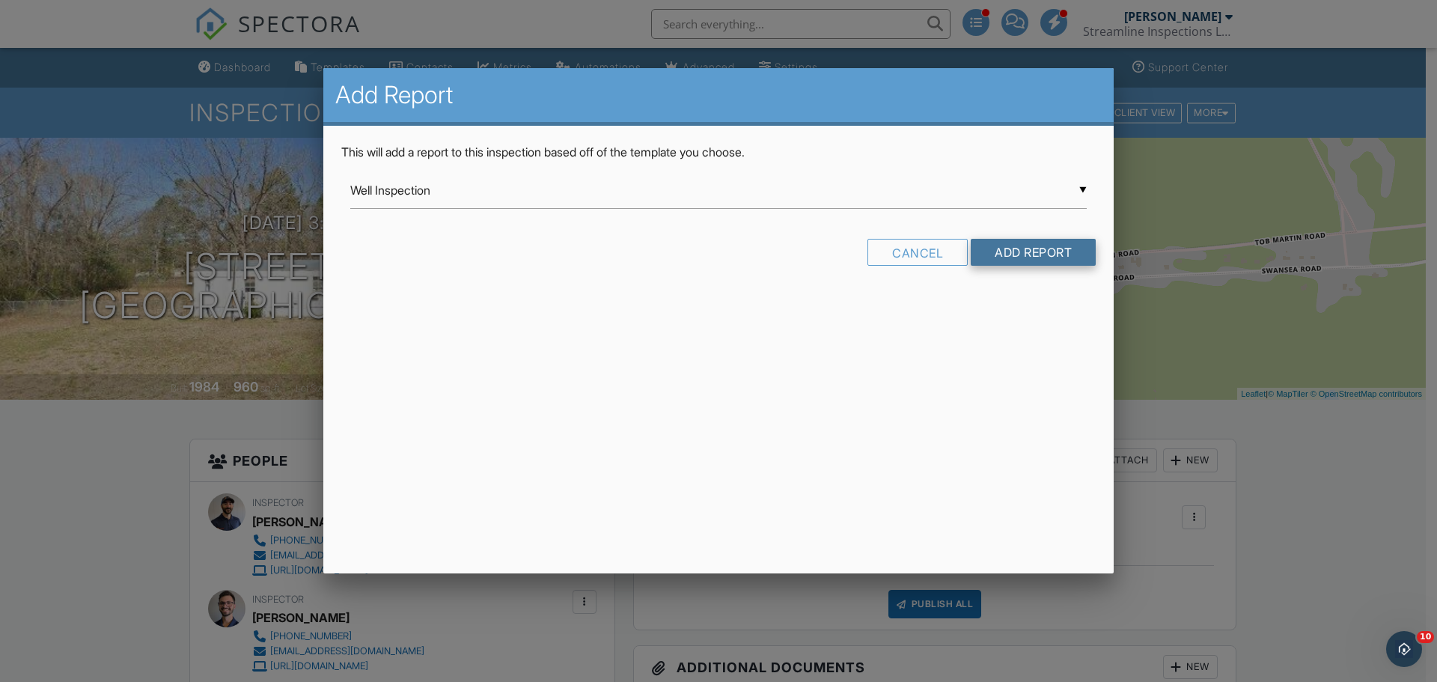
click at [1033, 249] on input "Add Report" at bounding box center [1033, 252] width 125 height 27
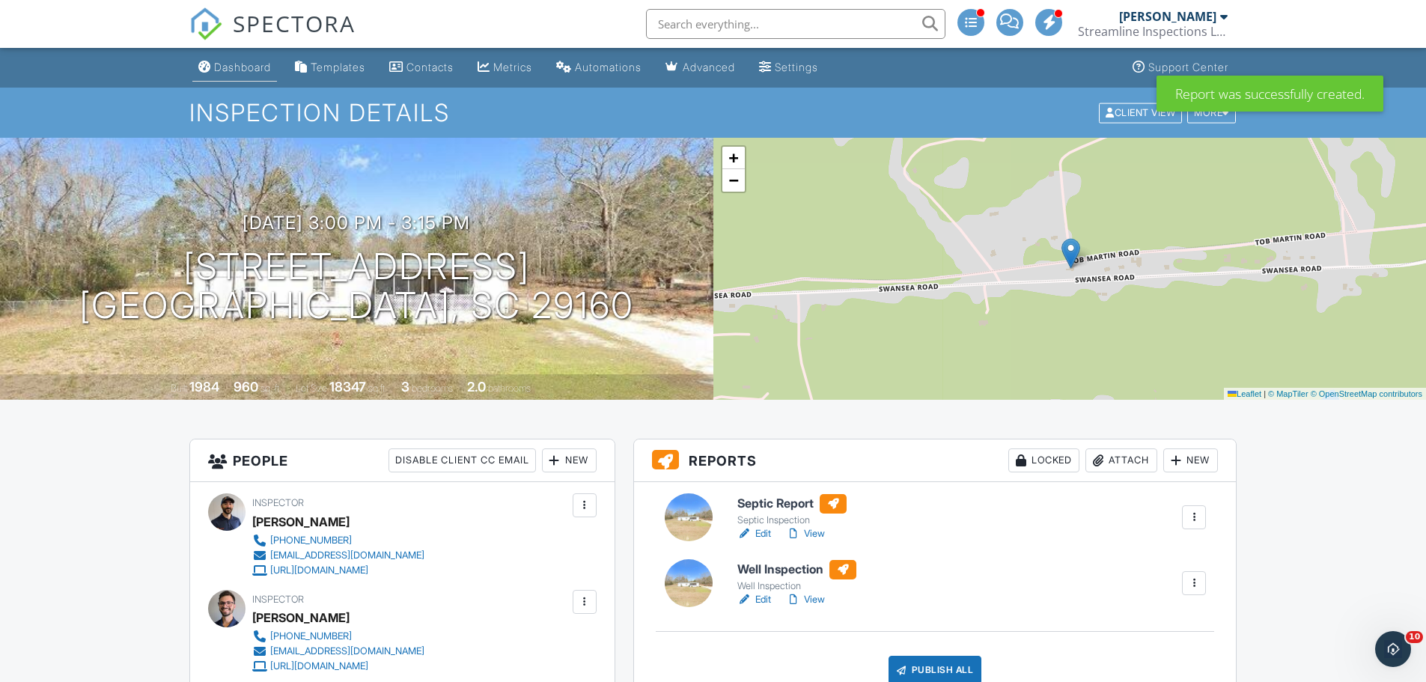
click at [251, 73] on link "Dashboard" at bounding box center [234, 68] width 85 height 28
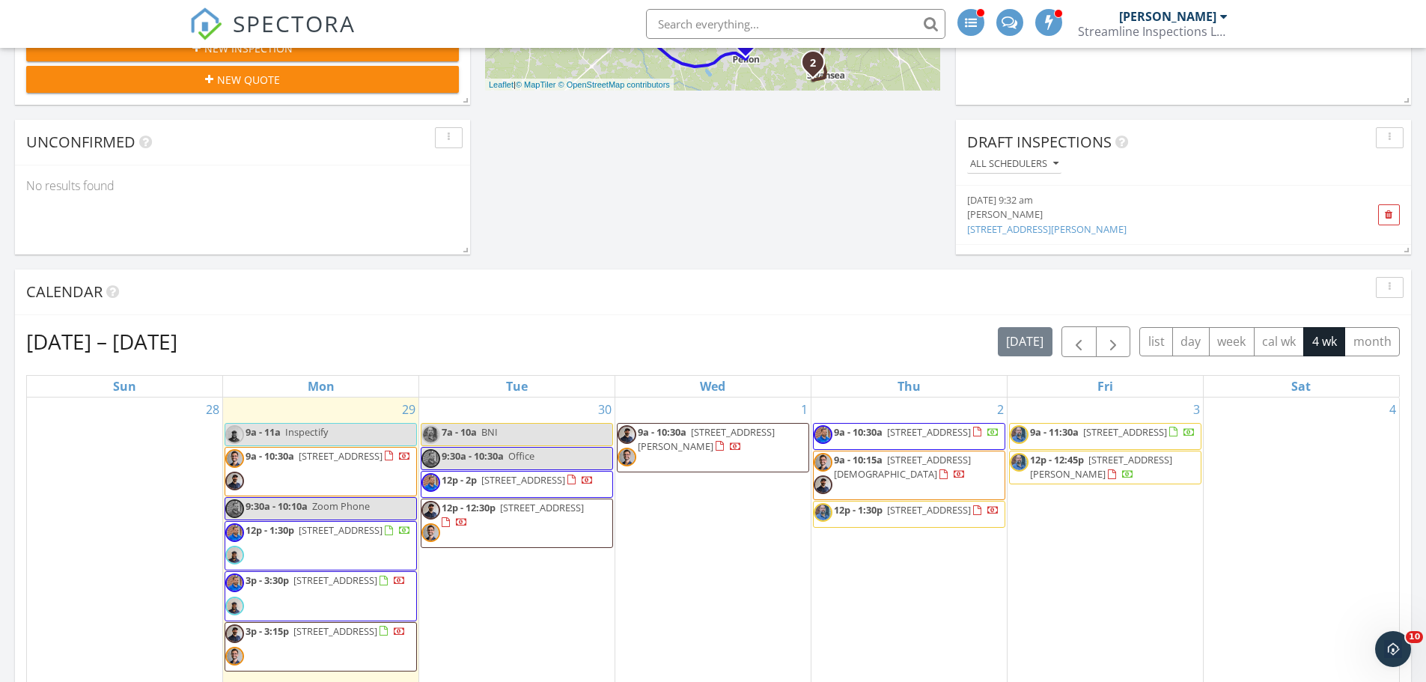
scroll to position [449, 0]
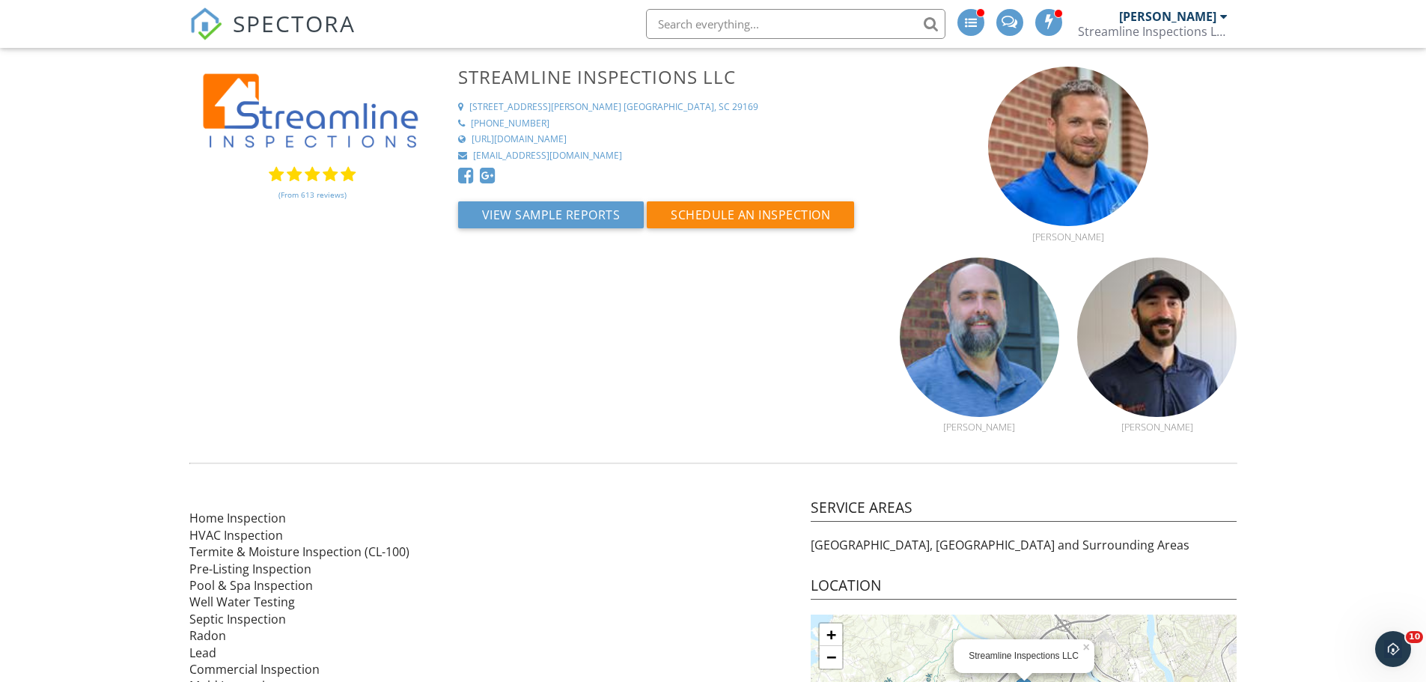
click at [301, 31] on span "SPECTORA" at bounding box center [294, 22] width 123 height 31
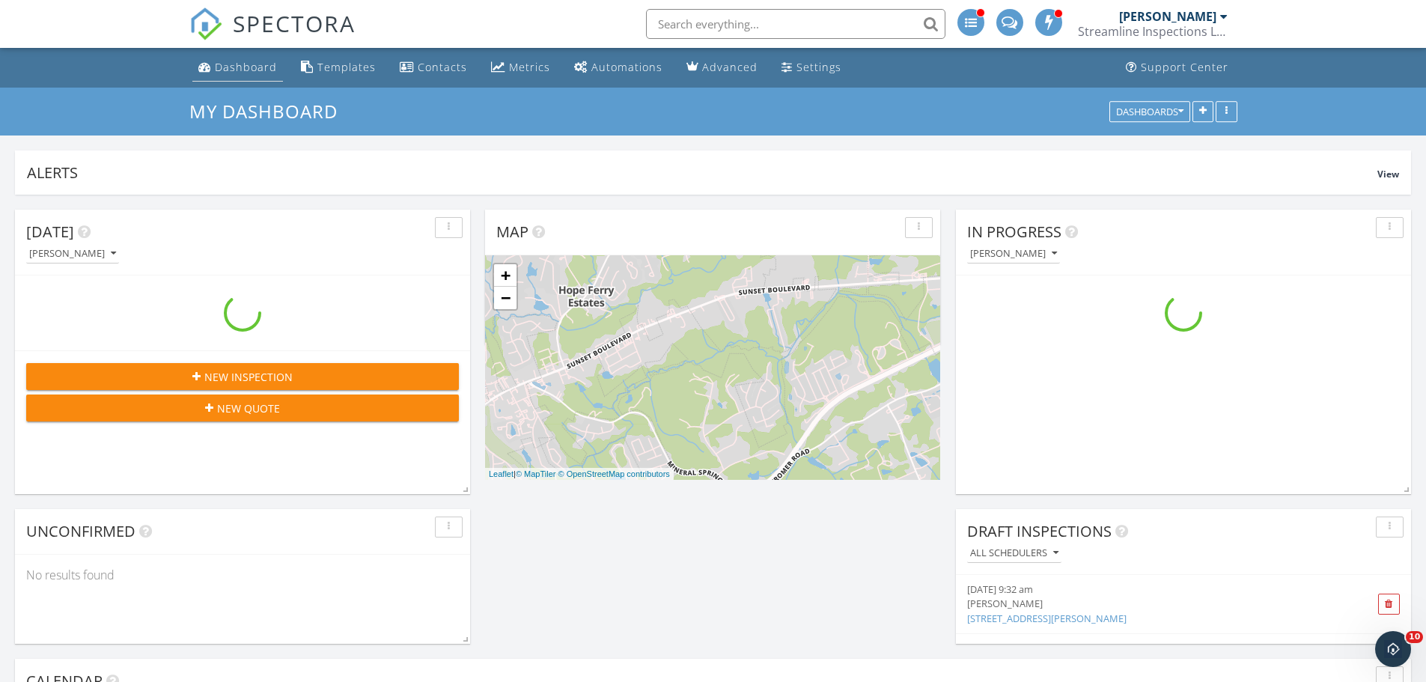
scroll to position [322, 455]
click at [246, 67] on div "Dashboard" at bounding box center [246, 67] width 62 height 14
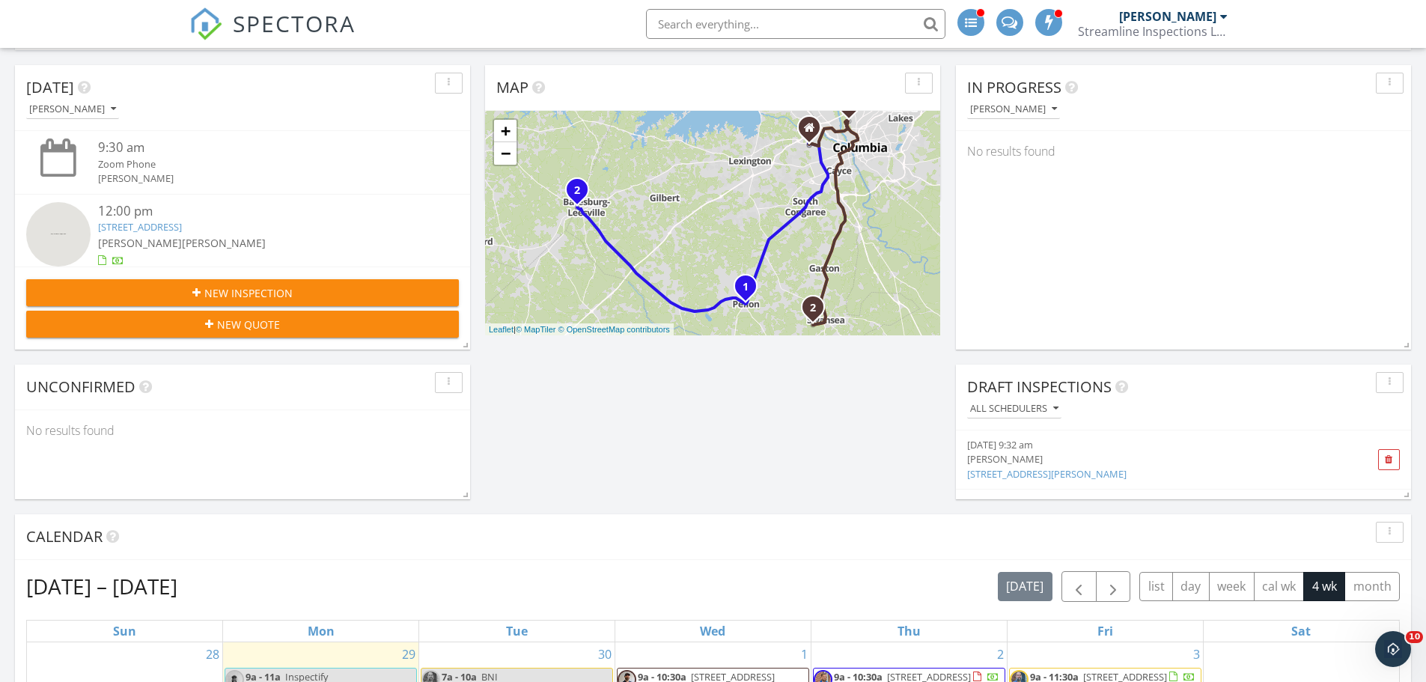
scroll to position [449, 0]
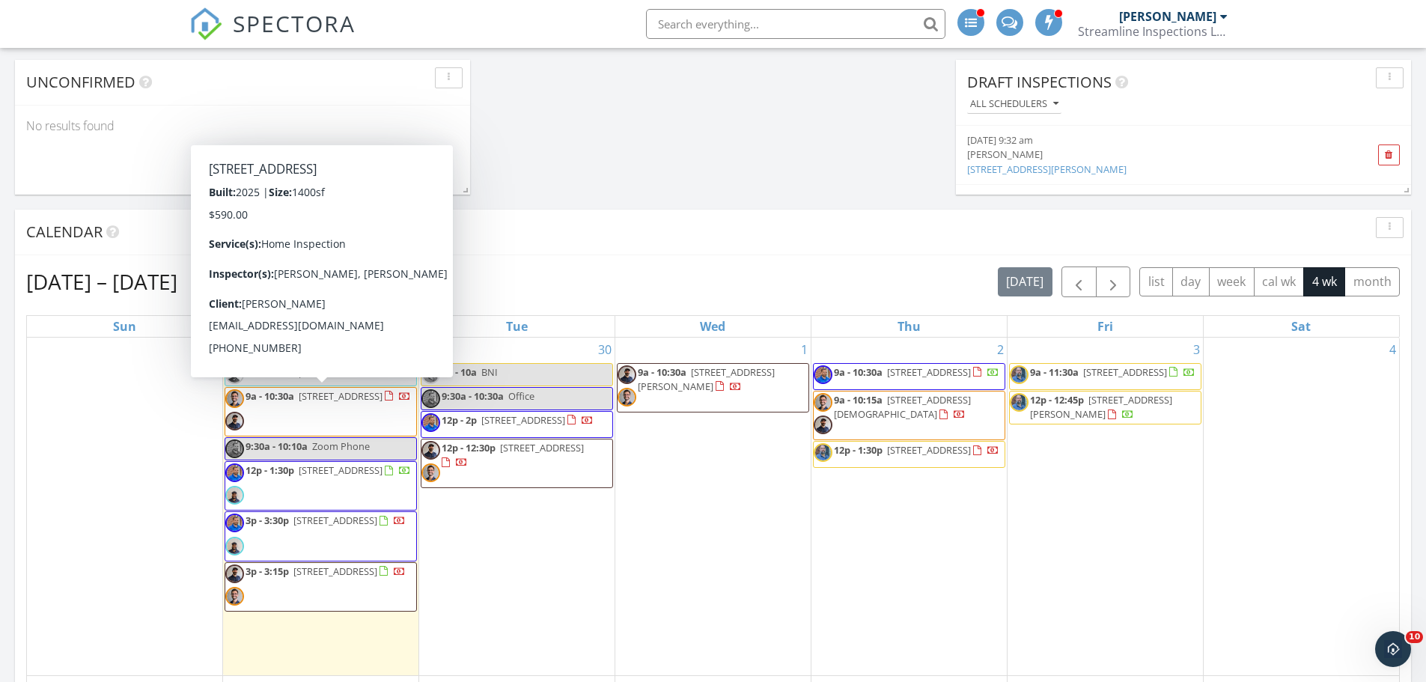
click at [299, 403] on span "4218 Woodridge Dr, Columbia 29203" at bounding box center [341, 395] width 84 height 13
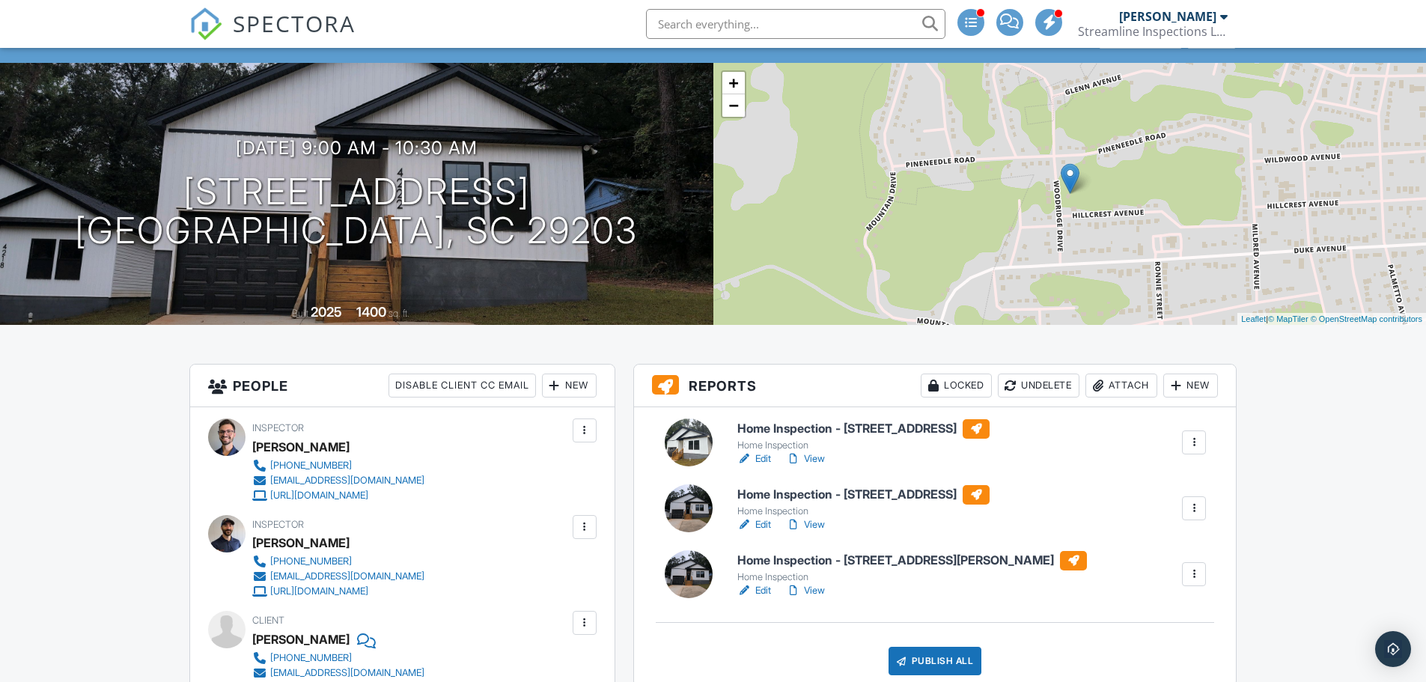
click at [1195, 576] on div at bounding box center [1193, 574] width 15 height 15
click at [814, 589] on link "View" at bounding box center [805, 590] width 39 height 15
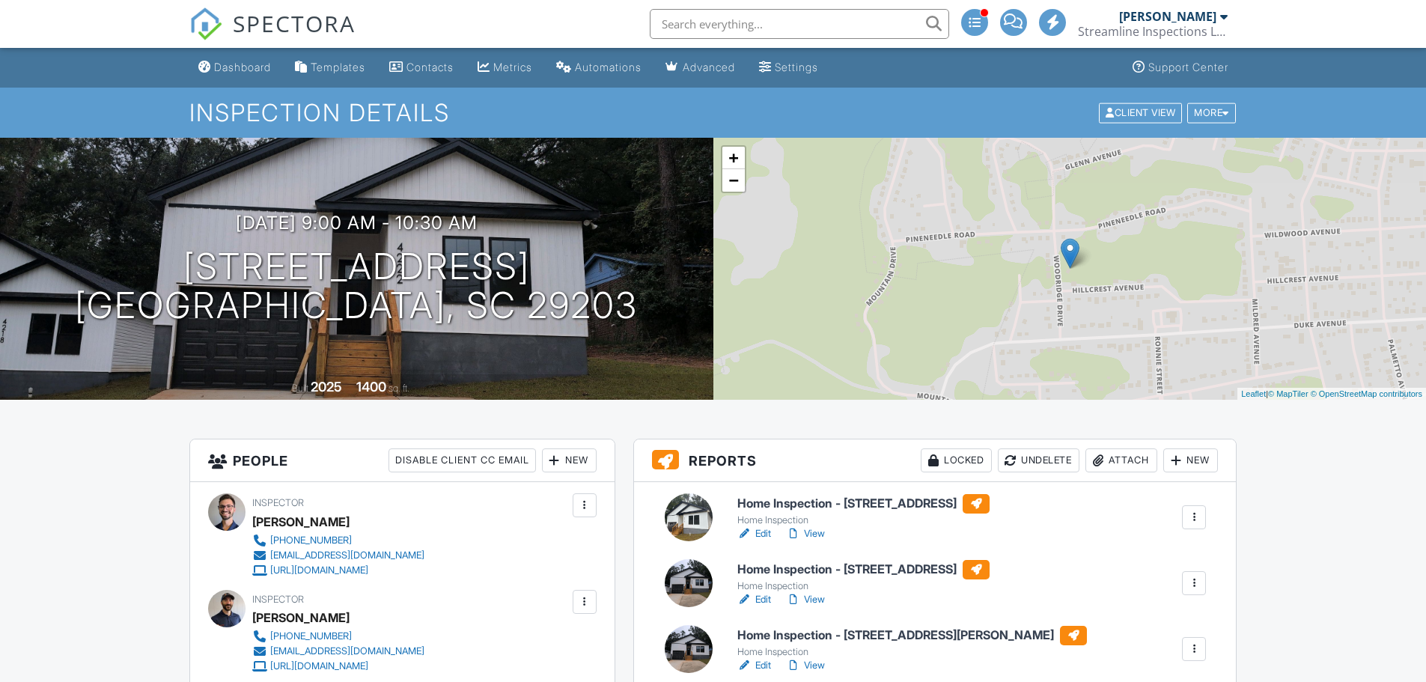
scroll to position [75, 0]
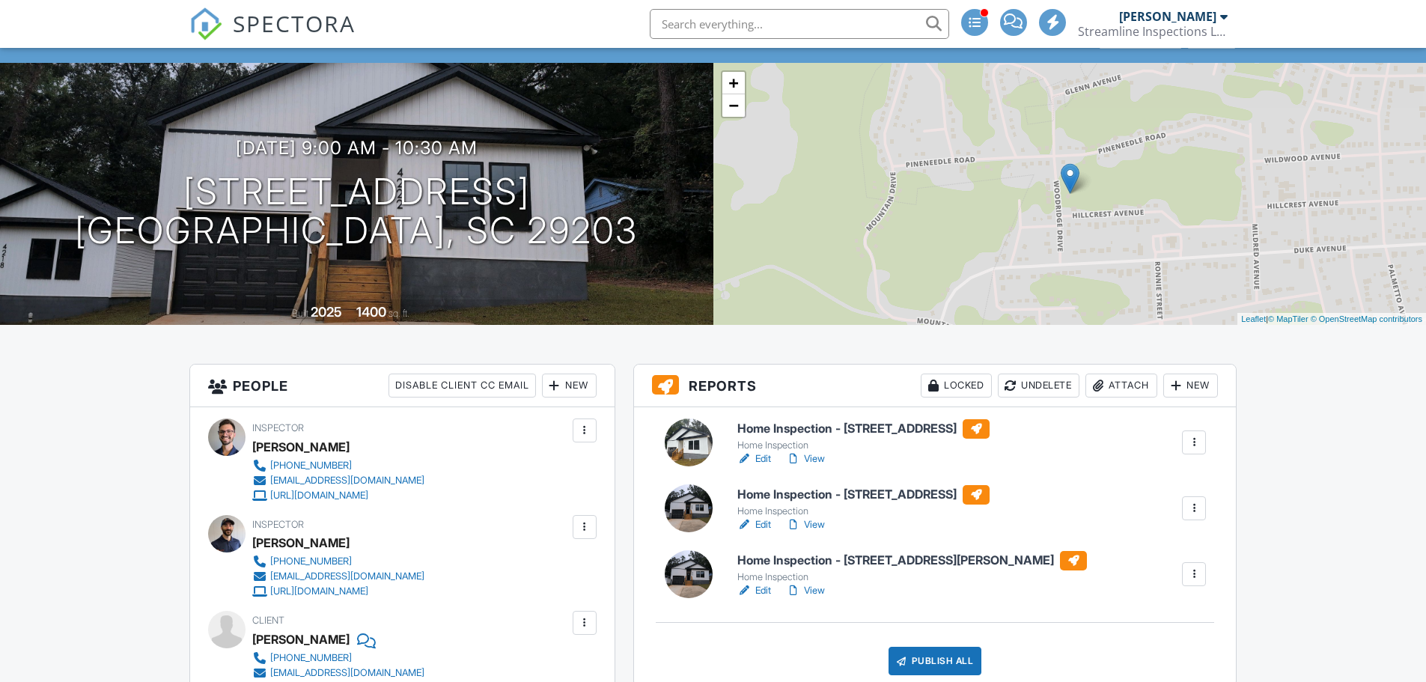
click at [1198, 574] on div at bounding box center [1193, 574] width 15 height 15
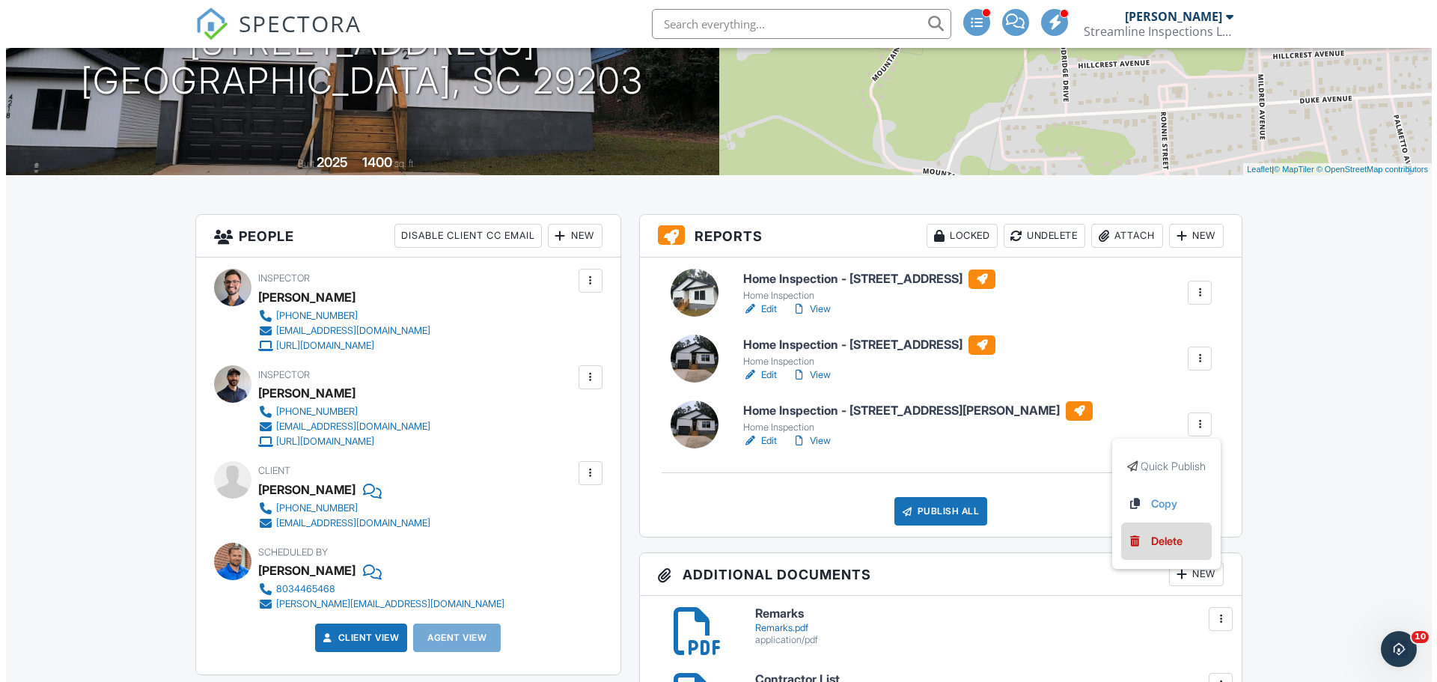
scroll to position [0, 0]
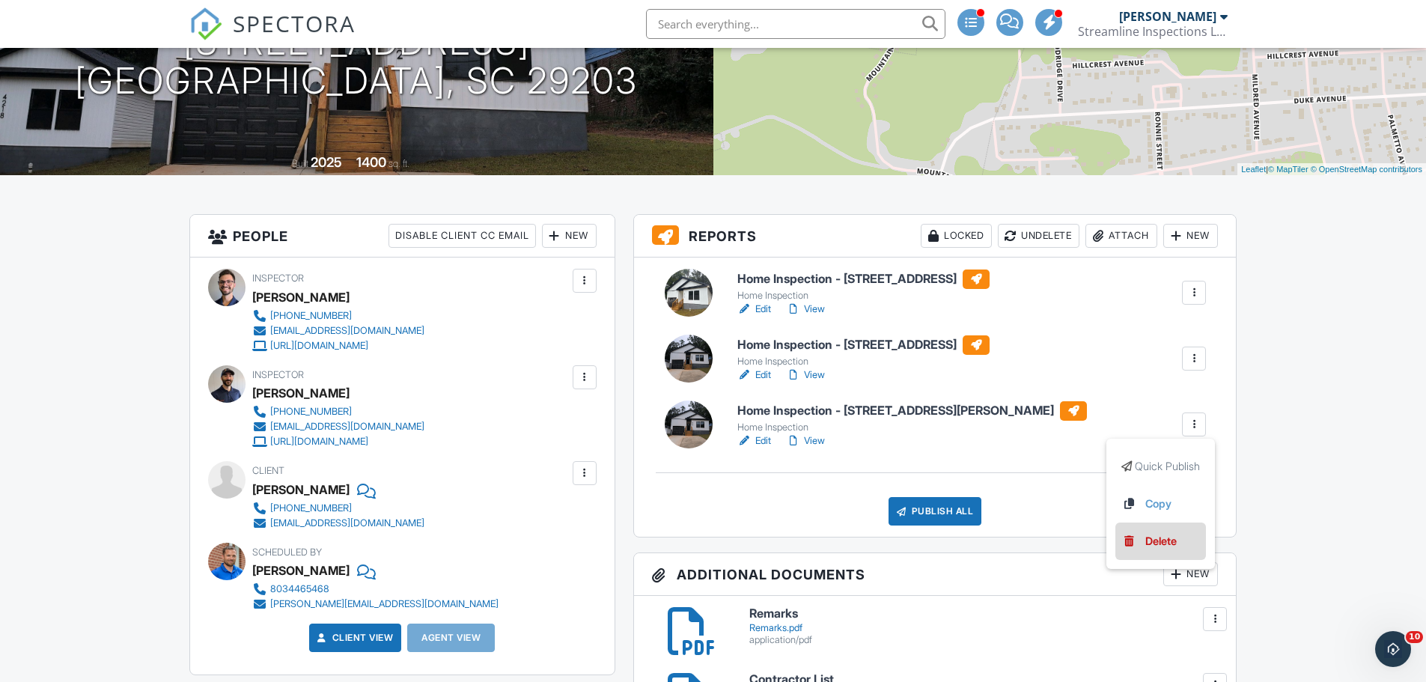
click at [1164, 545] on div "Delete" at bounding box center [1160, 541] width 31 height 16
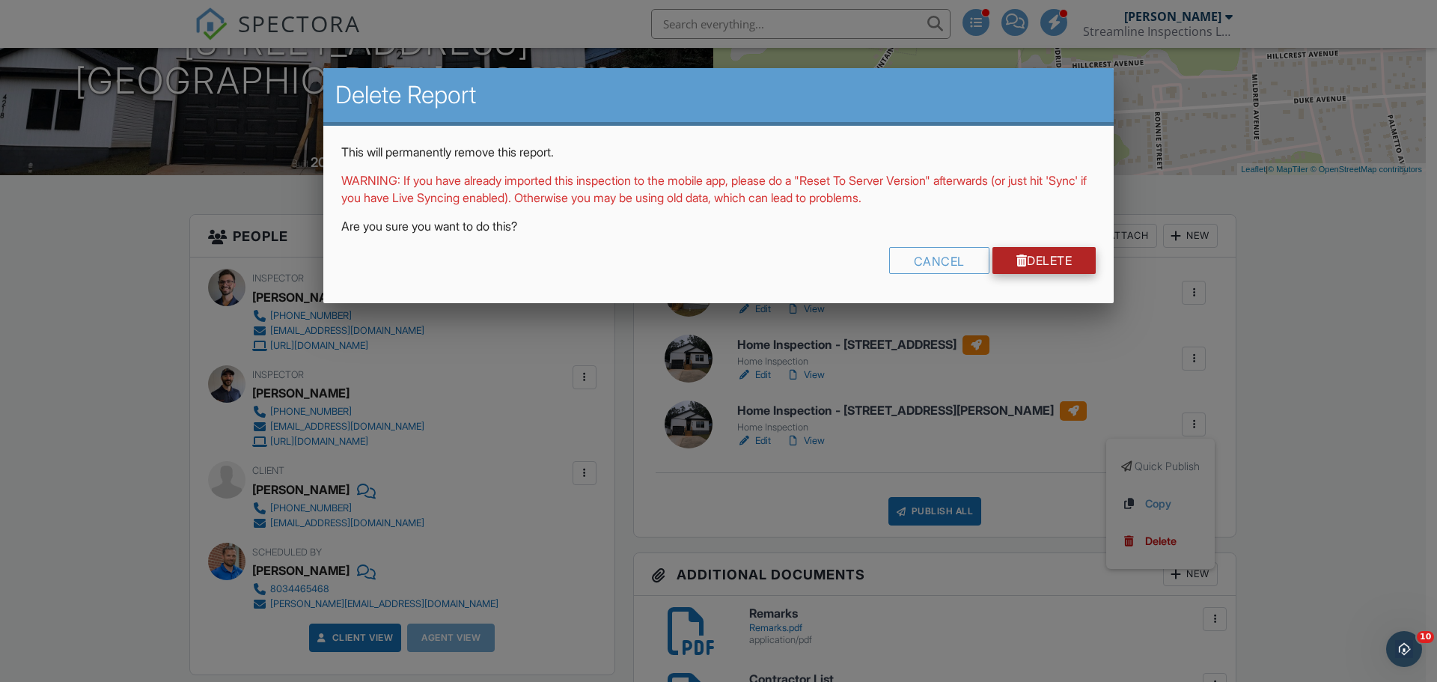
click at [1043, 263] on link "Delete" at bounding box center [1044, 260] width 104 height 27
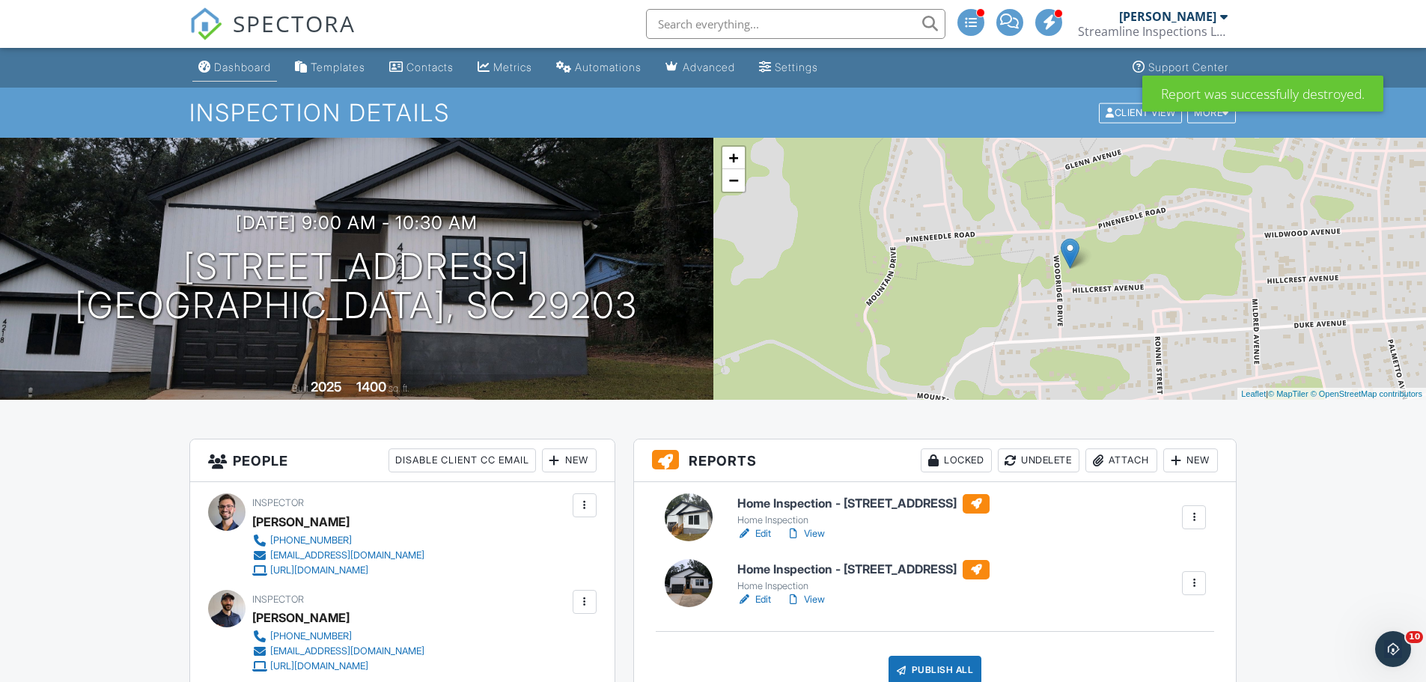
click at [245, 69] on div "Dashboard" at bounding box center [242, 67] width 57 height 13
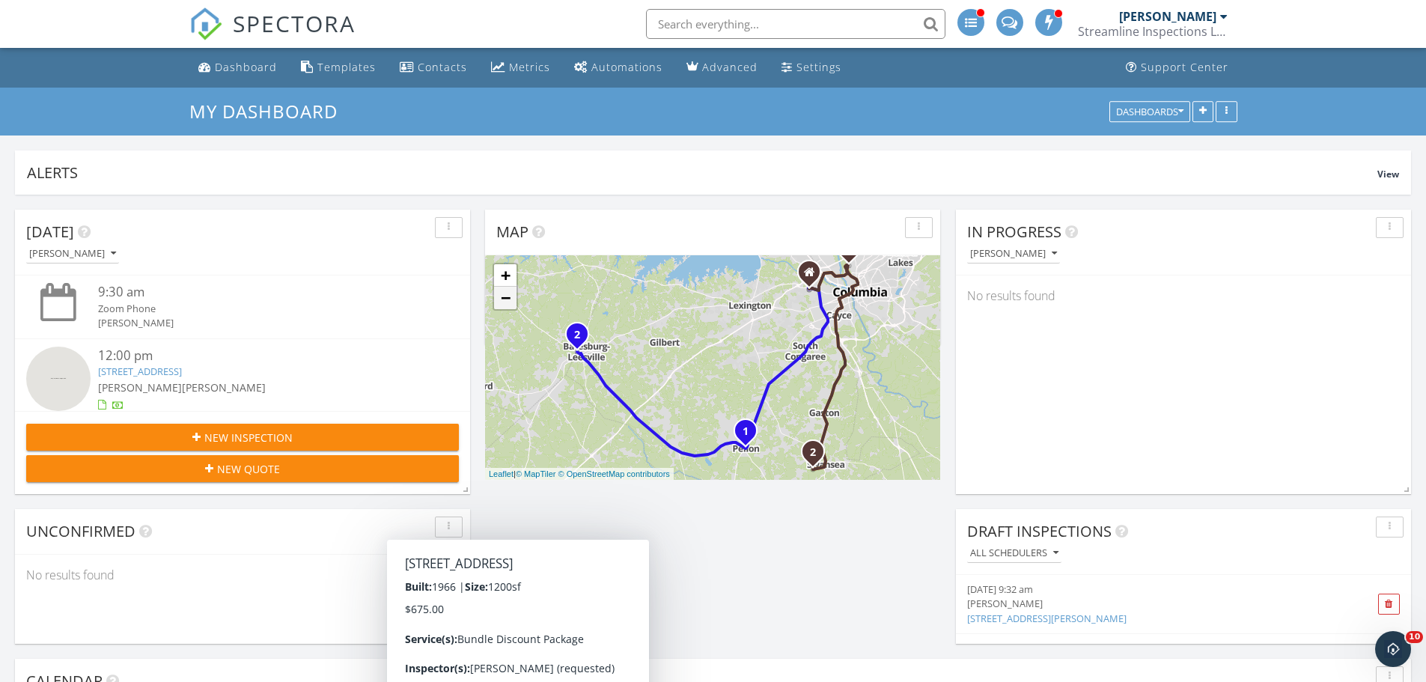
click at [510, 302] on link "−" at bounding box center [505, 298] width 22 height 22
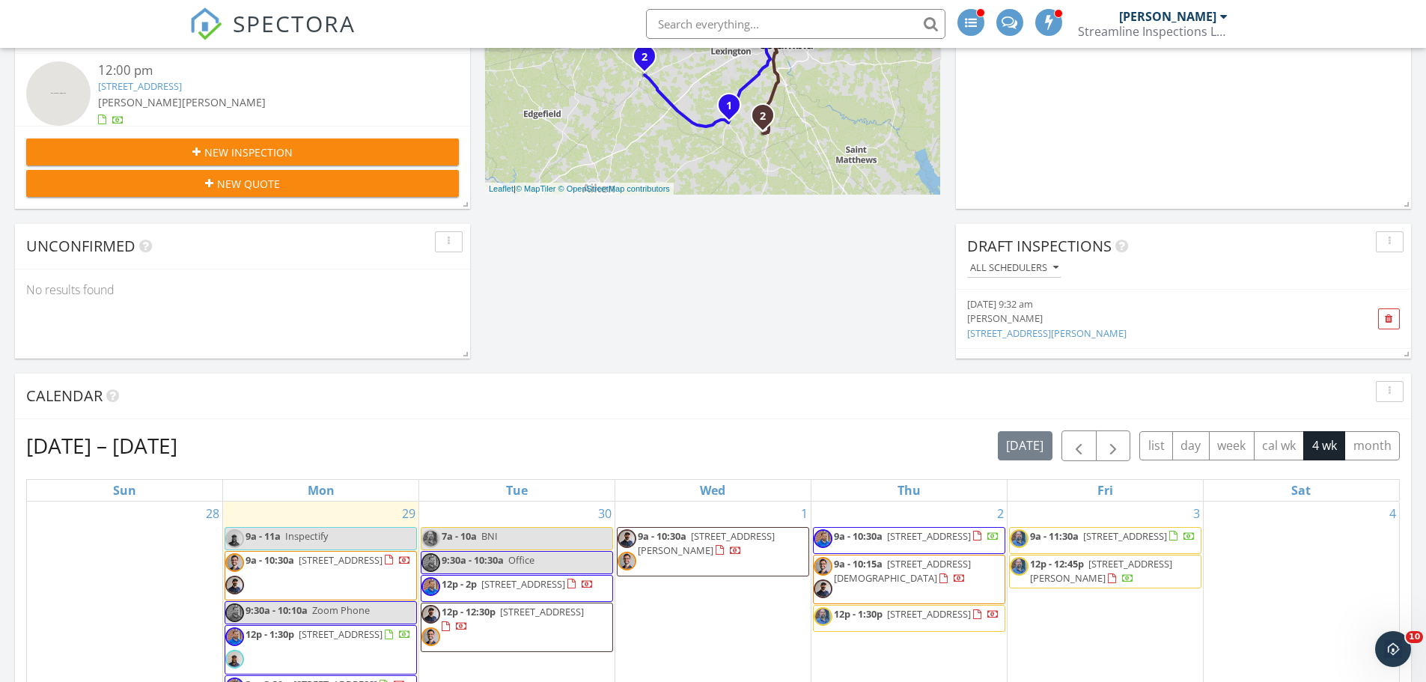
scroll to position [374, 0]
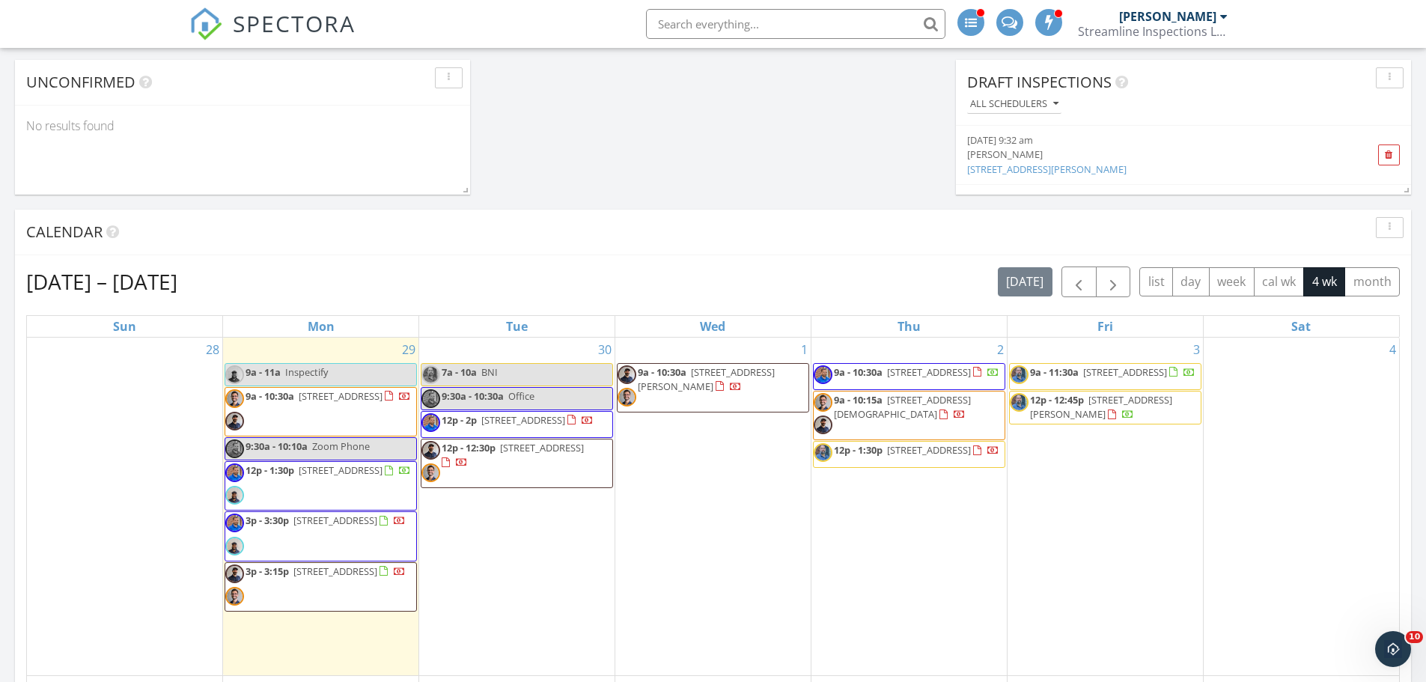
scroll to position [524, 0]
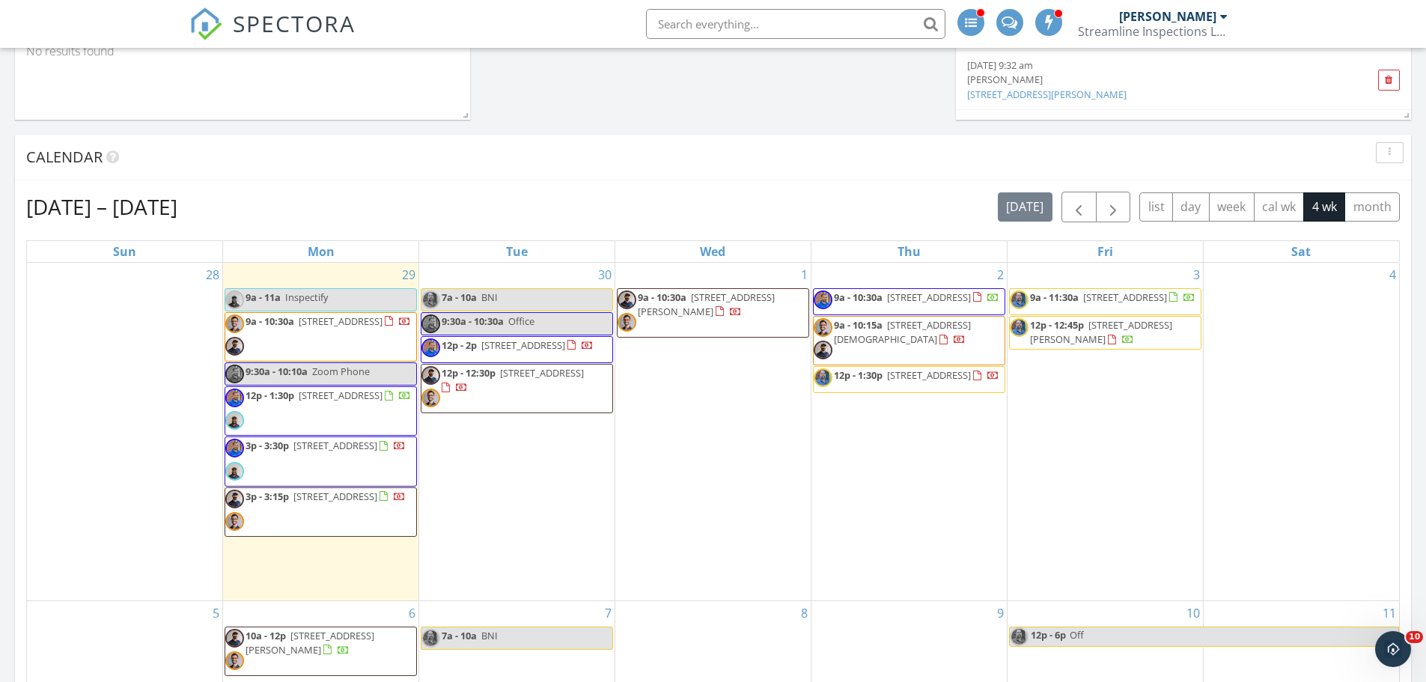
click at [338, 408] on span "12p - 1:30p [STREET_ADDRESS]" at bounding box center [318, 410] width 186 height 45
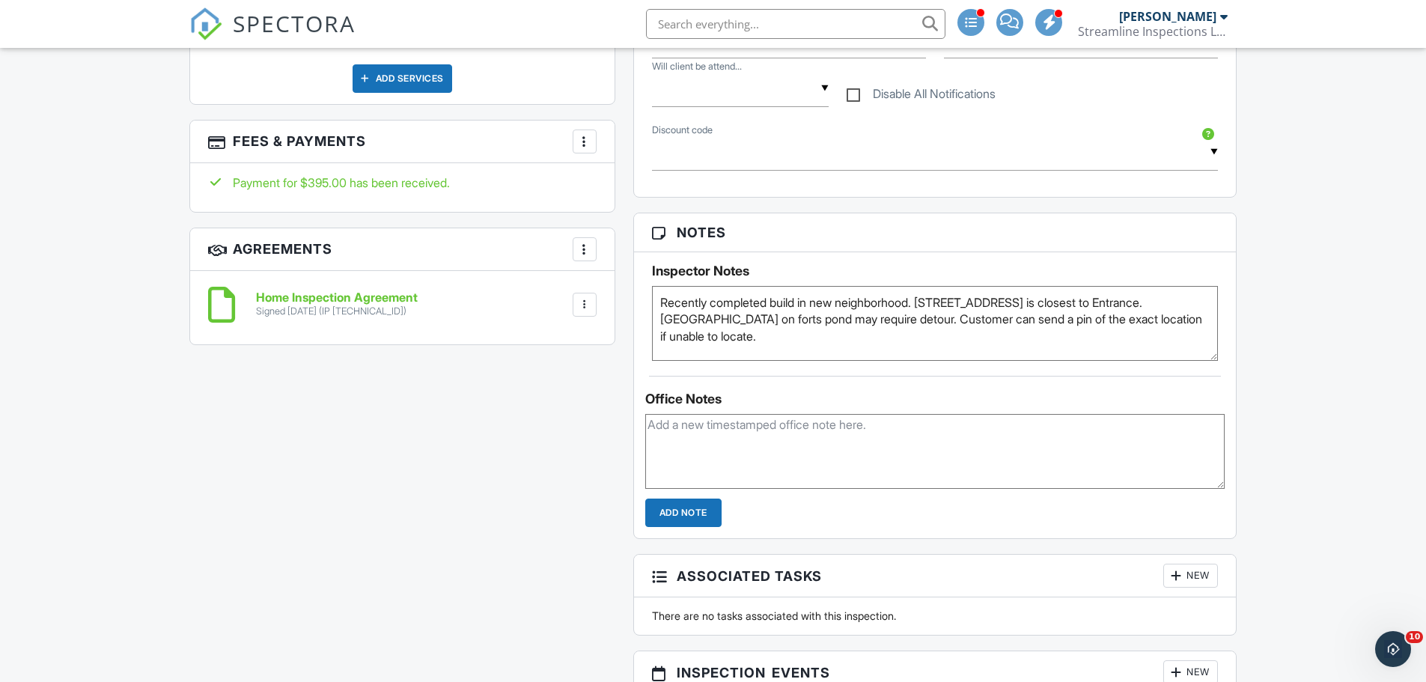
scroll to position [973, 0]
